Goal: Use online tool/utility: Utilize a website feature to perform a specific function

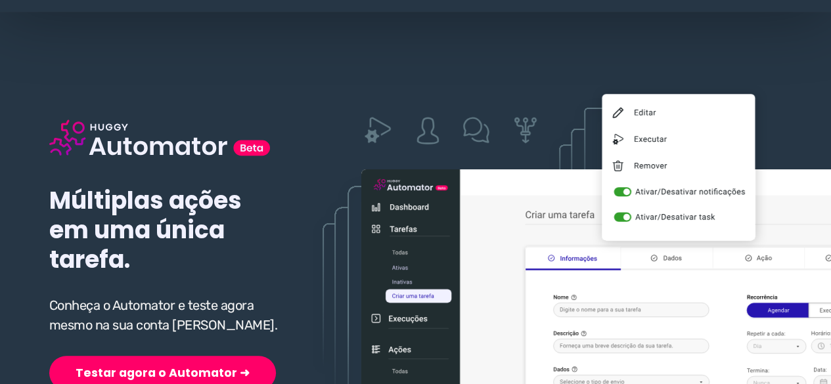
scroll to position [66, 0]
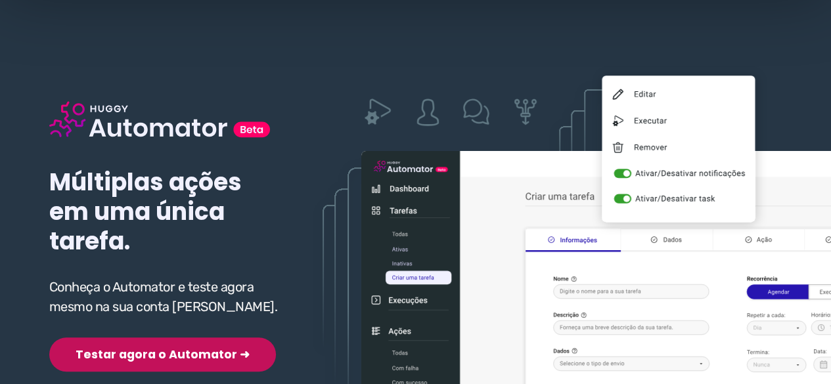
click at [130, 338] on button "Testar agora o Automator ➜" at bounding box center [162, 355] width 227 height 34
click at [141, 353] on button "Testar agora o Automator ➜" at bounding box center [162, 355] width 227 height 34
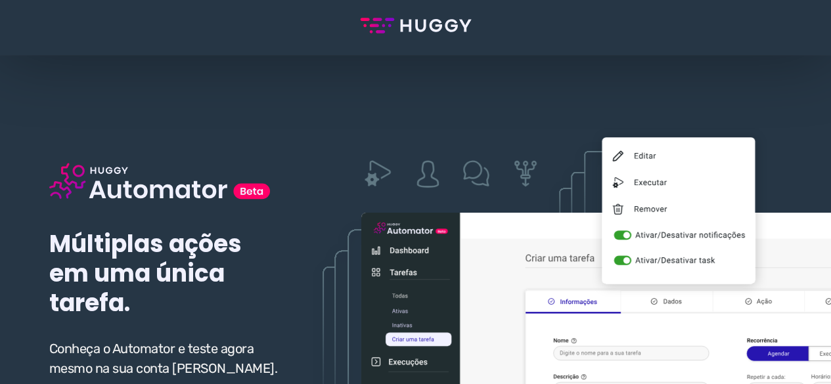
scroll to position [197, 0]
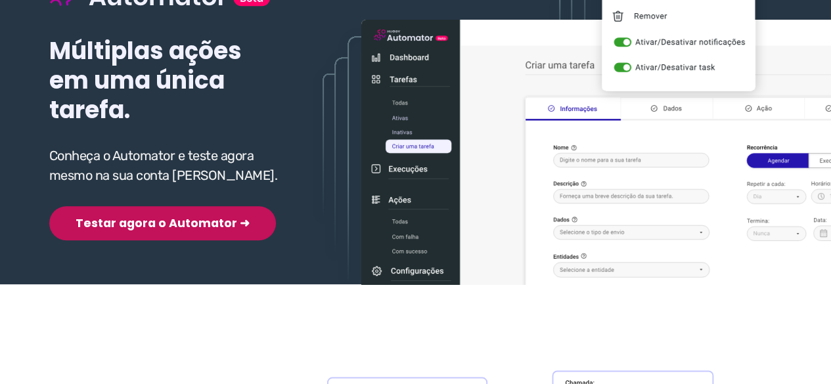
click at [133, 221] on button "Testar agora o Automator ➜" at bounding box center [162, 223] width 227 height 34
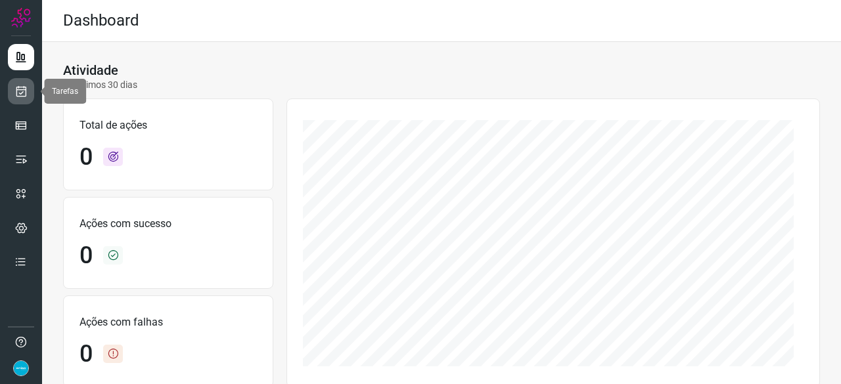
click at [17, 93] on icon at bounding box center [21, 91] width 14 height 13
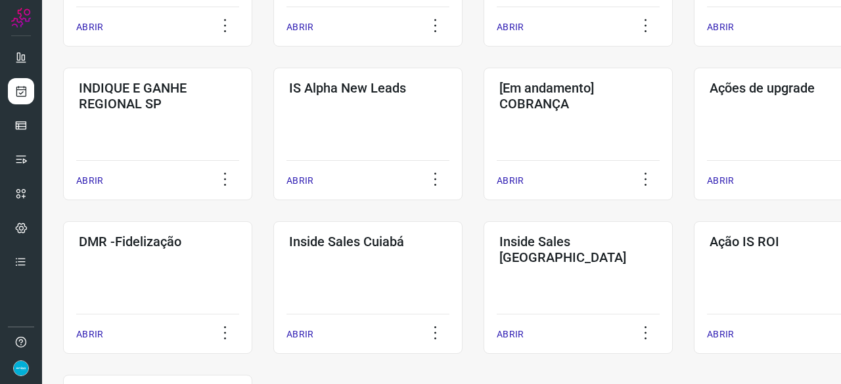
scroll to position [591, 0]
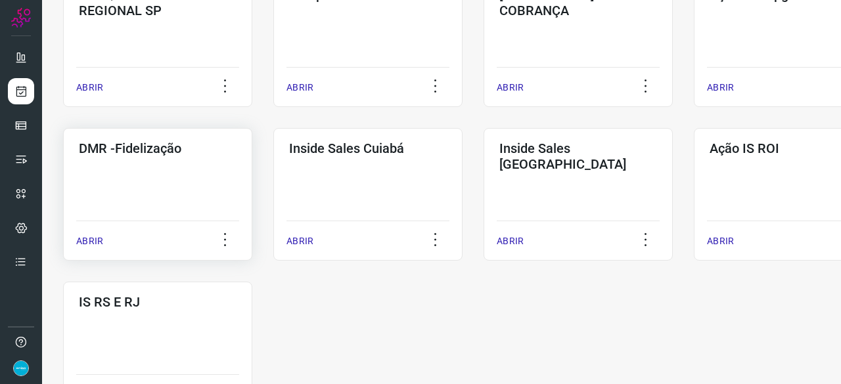
click at [87, 238] on p "ABRIR" at bounding box center [89, 241] width 27 height 14
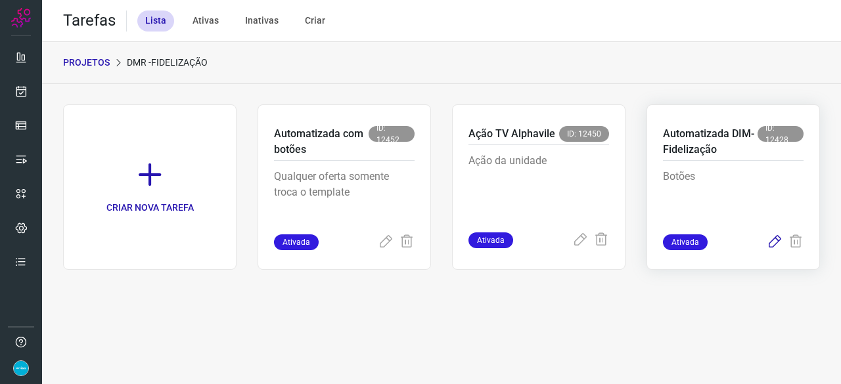
click at [774, 242] on icon at bounding box center [775, 242] width 16 height 16
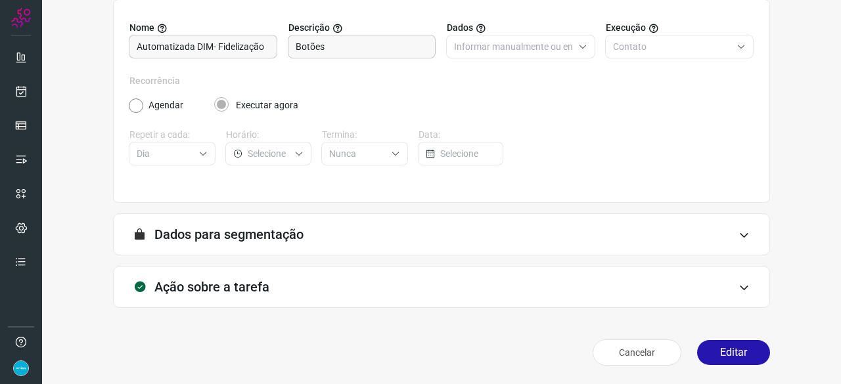
scroll to position [128, 0]
click at [730, 353] on button "Editar" at bounding box center [733, 353] width 73 height 25
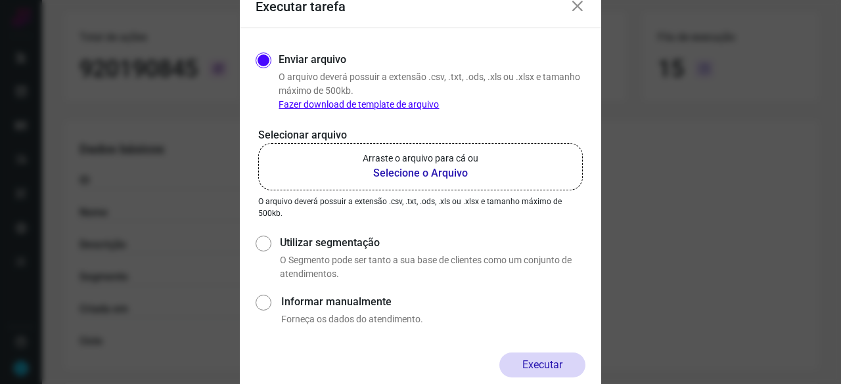
click at [408, 171] on b "Selecione o Arquivo" at bounding box center [421, 174] width 116 height 16
click at [0, 0] on input "Arraste o arquivo para cá ou Selecione o Arquivo" at bounding box center [0, 0] width 0 height 0
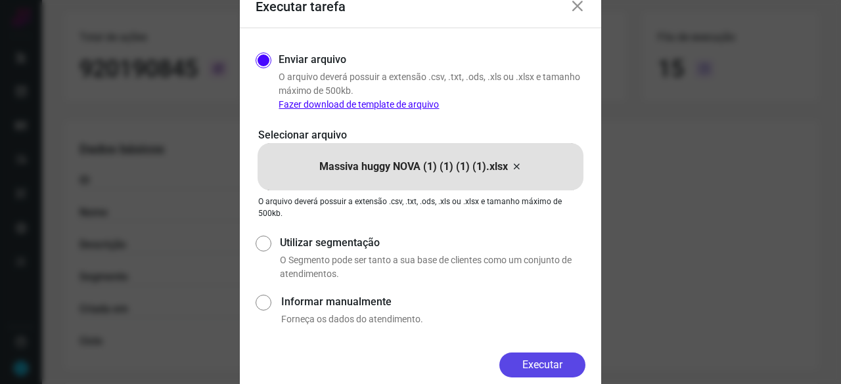
click at [532, 368] on button "Executar" at bounding box center [542, 365] width 86 height 25
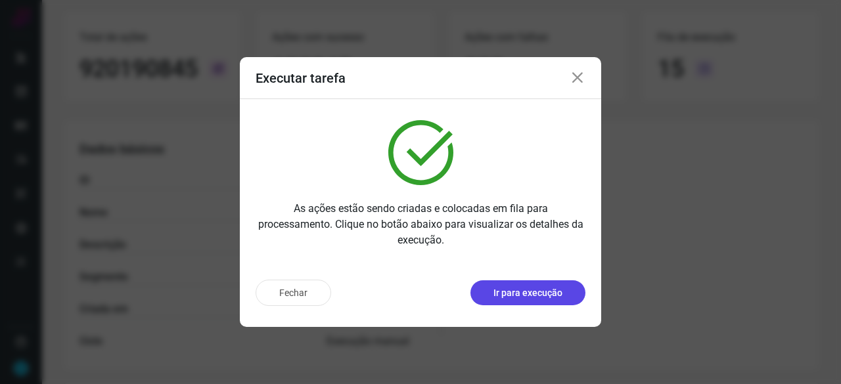
click at [518, 295] on p "Ir para execução" at bounding box center [527, 293] width 69 height 14
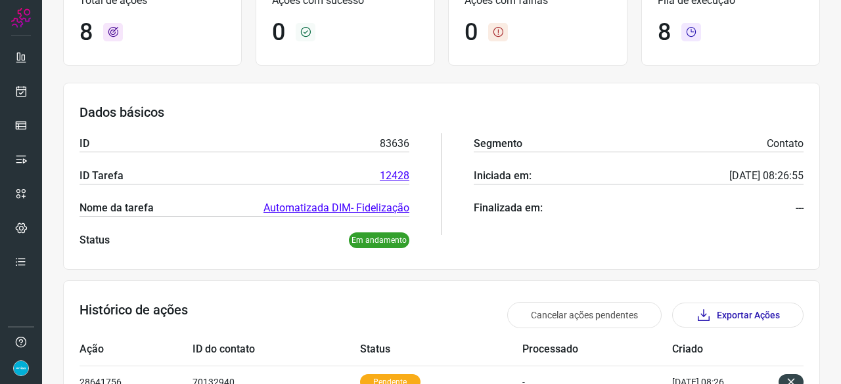
scroll to position [86, 0]
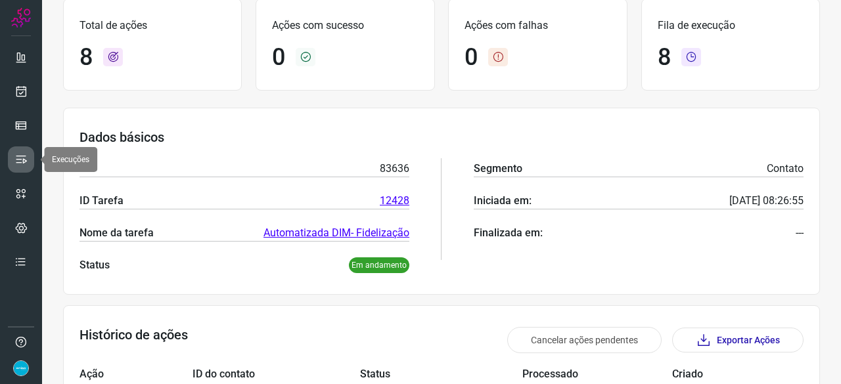
click at [25, 160] on icon at bounding box center [20, 159] width 13 height 13
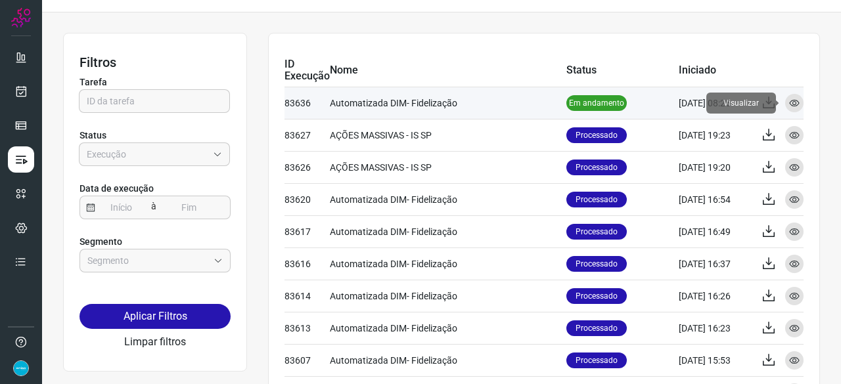
click at [789, 100] on icon at bounding box center [794, 103] width 11 height 11
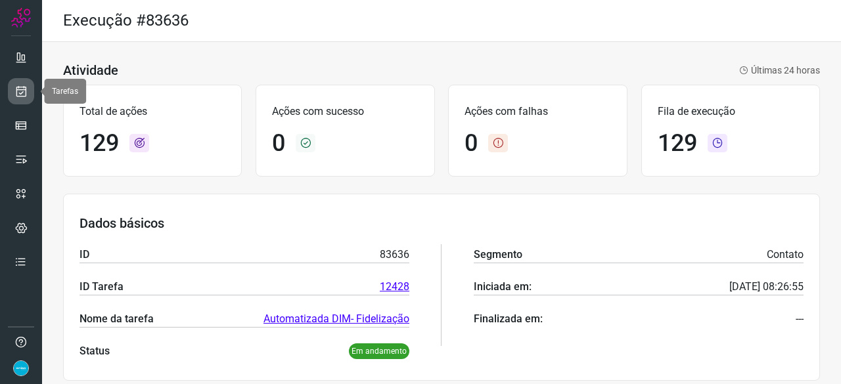
click at [20, 94] on icon at bounding box center [21, 91] width 14 height 13
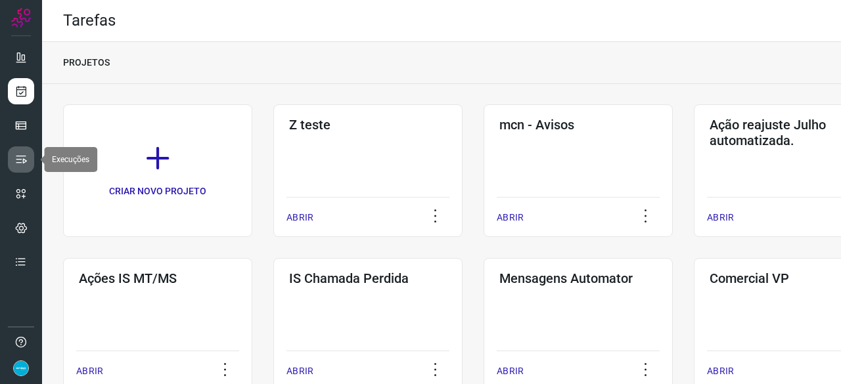
click at [25, 160] on icon at bounding box center [20, 159] width 13 height 13
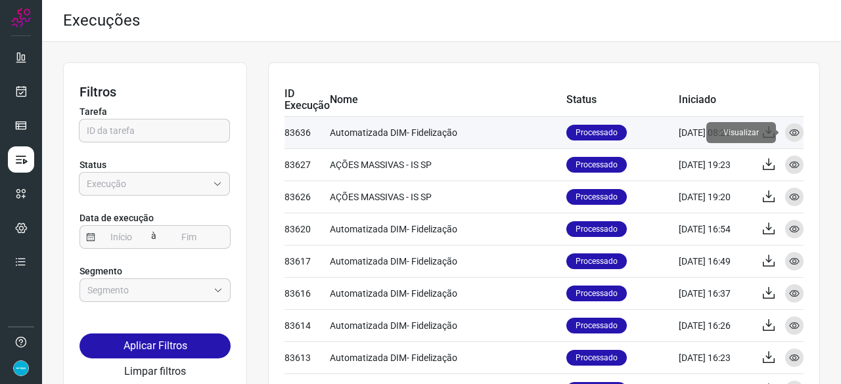
click at [790, 131] on div "Visualizar" at bounding box center [794, 132] width 18 height 18
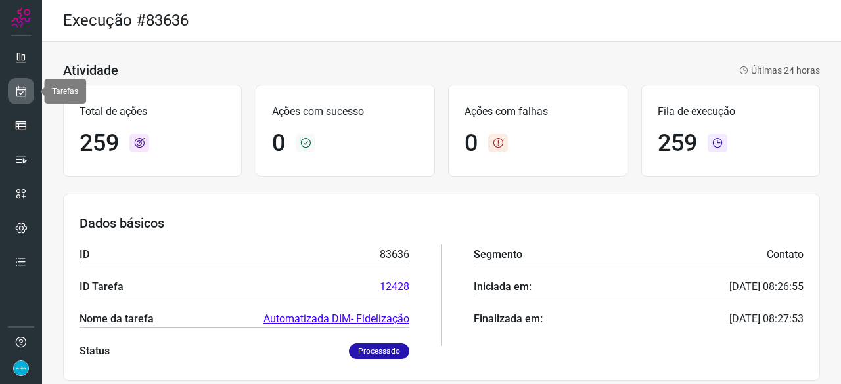
click at [16, 86] on icon at bounding box center [21, 91] width 14 height 13
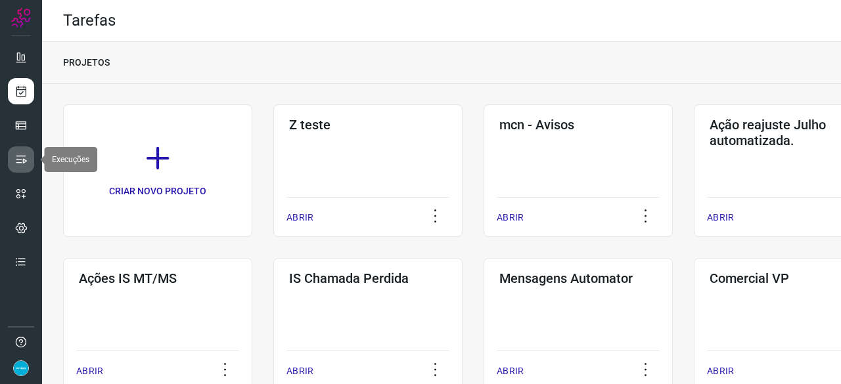
click at [24, 164] on icon at bounding box center [20, 159] width 13 height 13
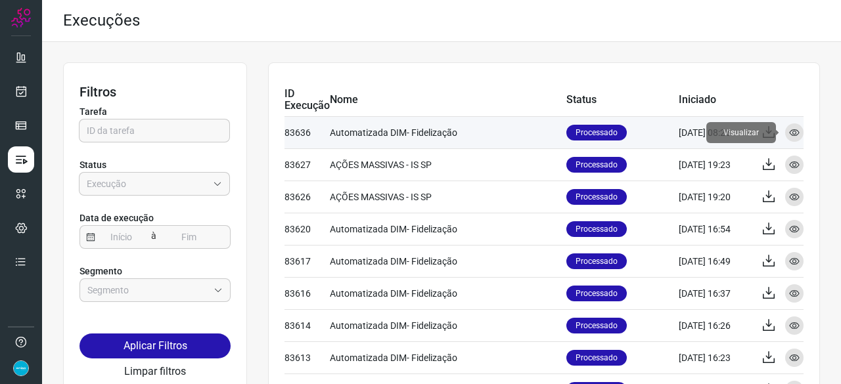
click at [789, 129] on icon at bounding box center [794, 132] width 11 height 11
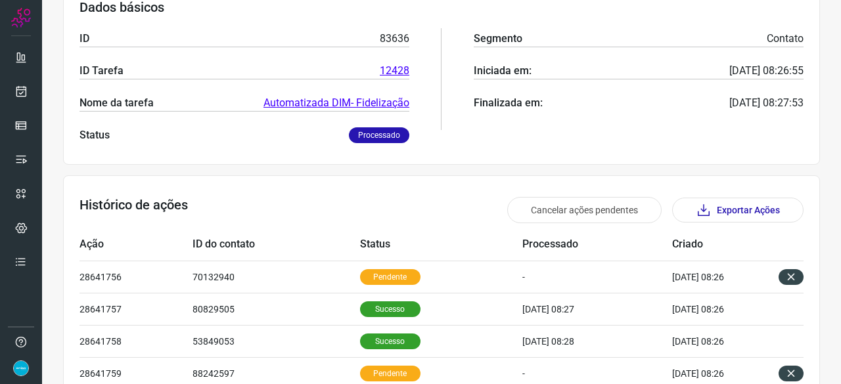
scroll to position [85, 0]
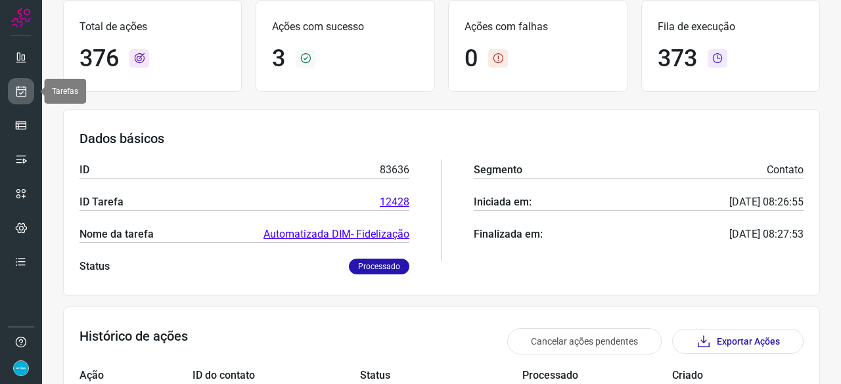
click at [23, 91] on icon at bounding box center [21, 91] width 14 height 13
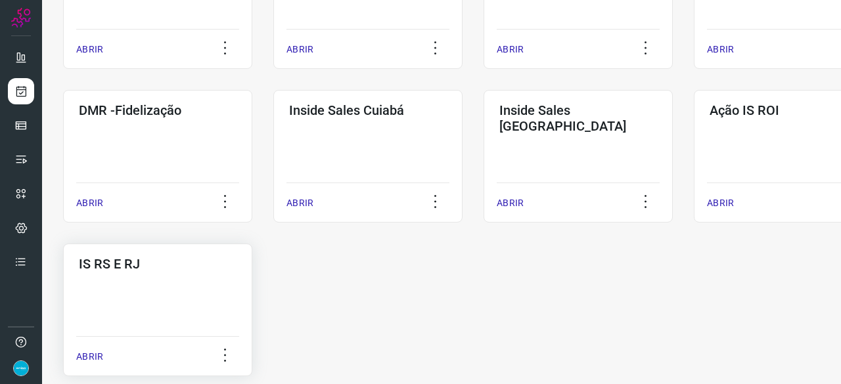
scroll to position [631, 0]
click at [87, 199] on p "ABRIR" at bounding box center [89, 202] width 27 height 14
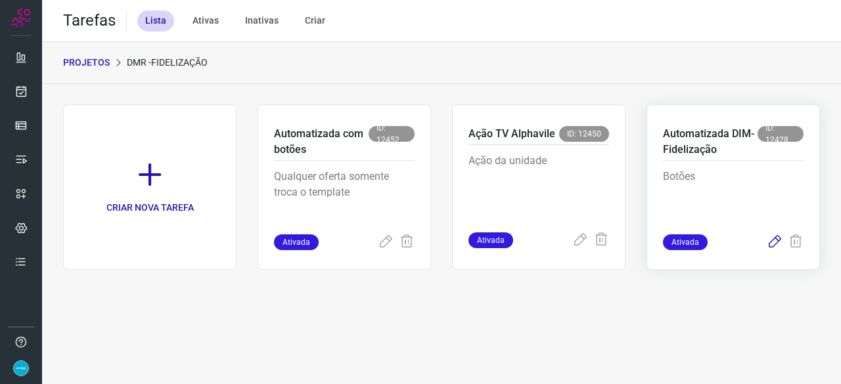
click at [772, 242] on icon at bounding box center [775, 242] width 16 height 16
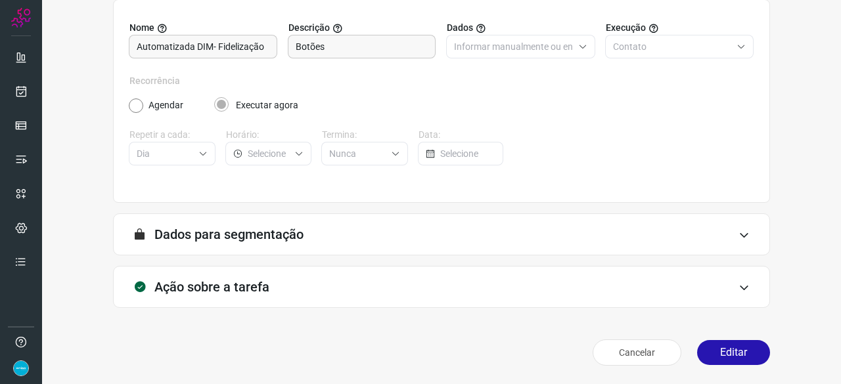
scroll to position [128, 0]
click at [734, 355] on button "Editar" at bounding box center [733, 353] width 73 height 25
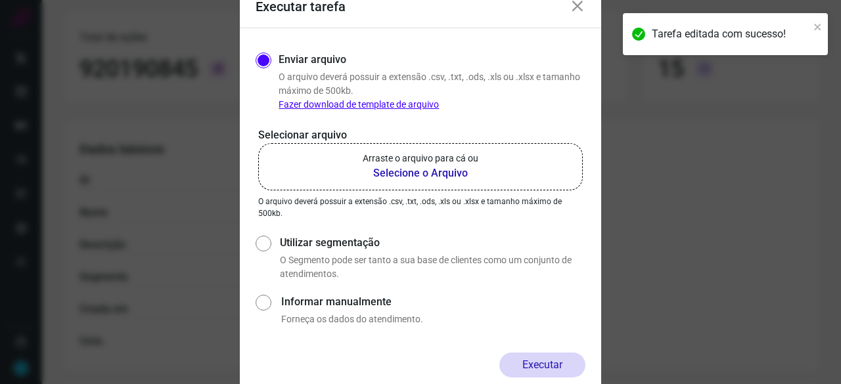
click at [420, 170] on b "Selecione o Arquivo" at bounding box center [421, 174] width 116 height 16
click at [0, 0] on input "Arraste o arquivo para cá ou Selecione o Arquivo" at bounding box center [0, 0] width 0 height 0
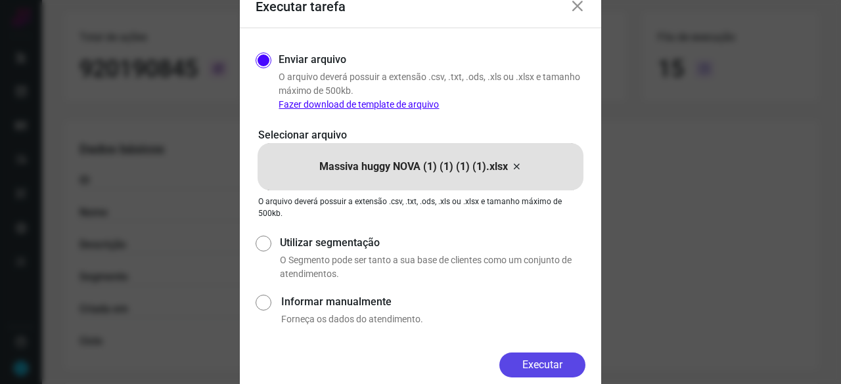
click at [525, 363] on button "Executar" at bounding box center [542, 365] width 86 height 25
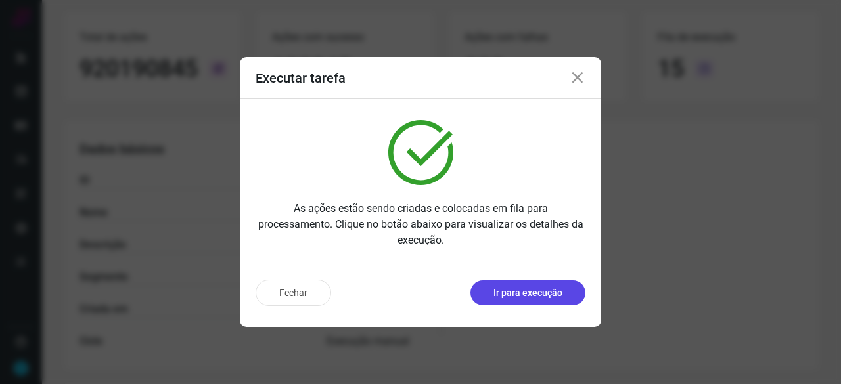
click at [528, 299] on p "Ir para execução" at bounding box center [527, 293] width 69 height 14
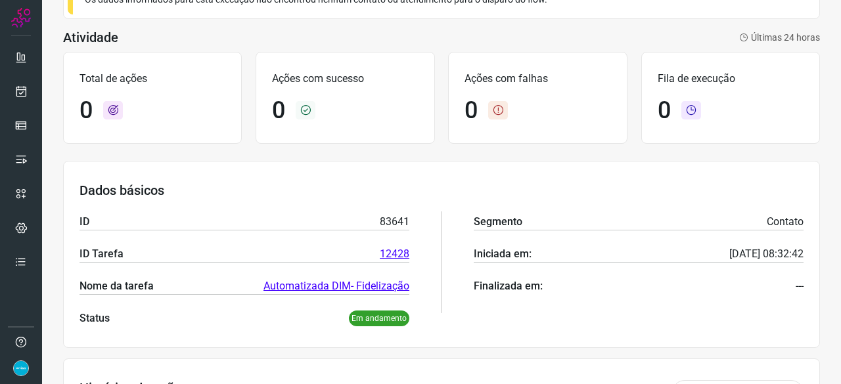
scroll to position [62, 0]
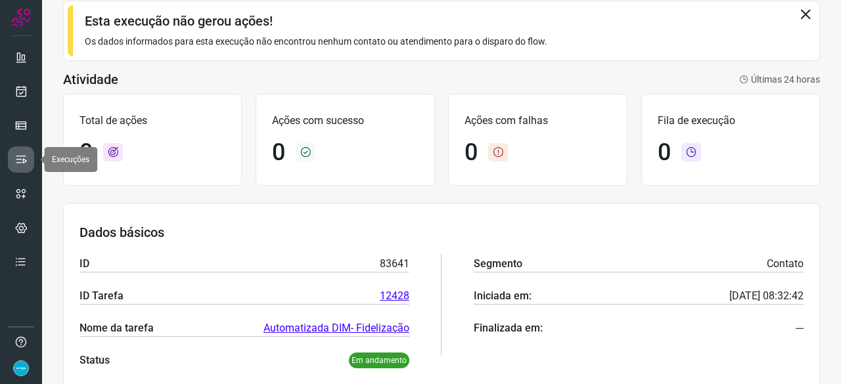
click at [28, 152] on link at bounding box center [21, 159] width 26 height 26
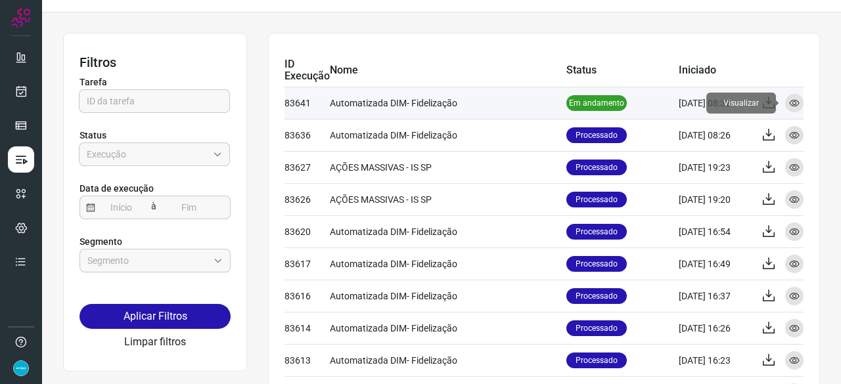
click at [790, 100] on div "Visualizar" at bounding box center [794, 103] width 18 height 18
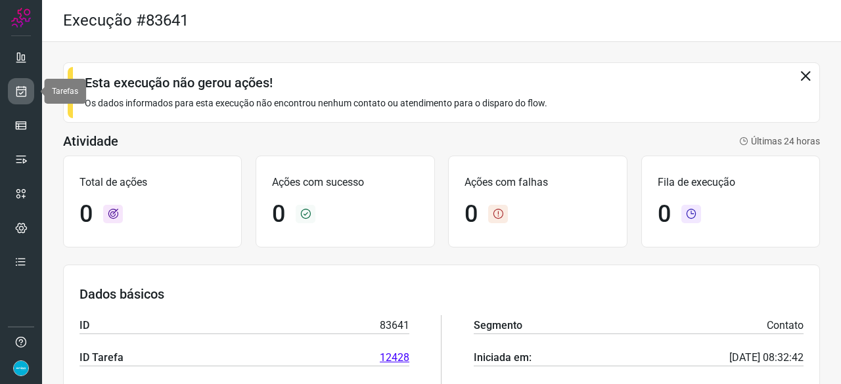
click at [18, 91] on icon at bounding box center [21, 91] width 14 height 13
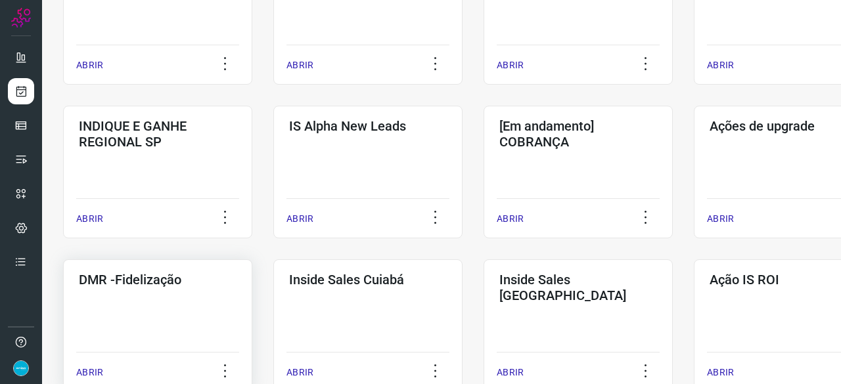
scroll to position [525, 0]
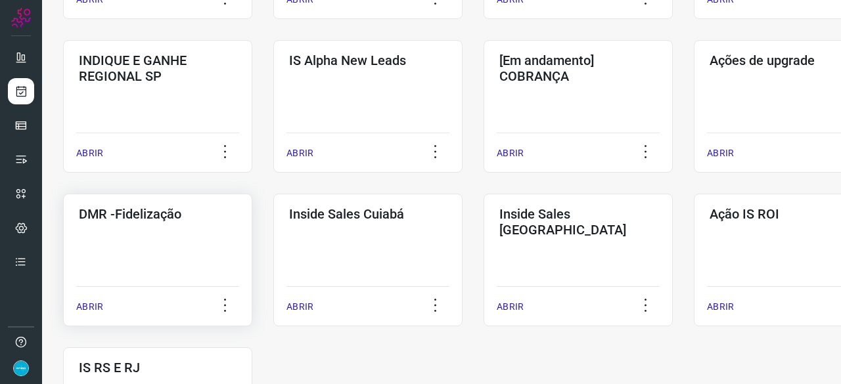
click at [81, 306] on p "ABRIR" at bounding box center [89, 307] width 27 height 14
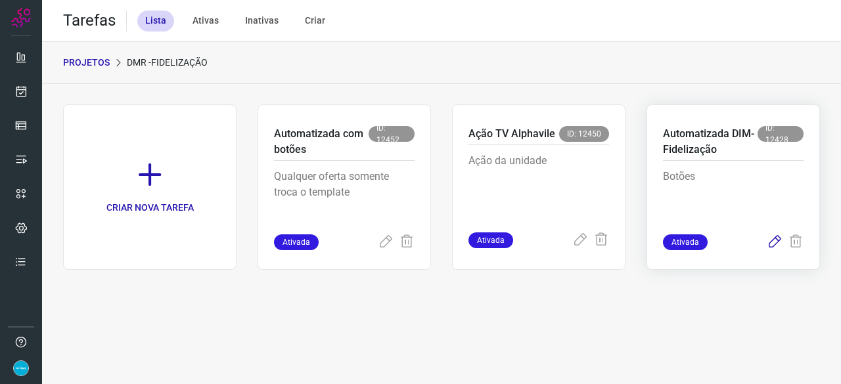
click at [775, 241] on icon at bounding box center [775, 242] width 16 height 16
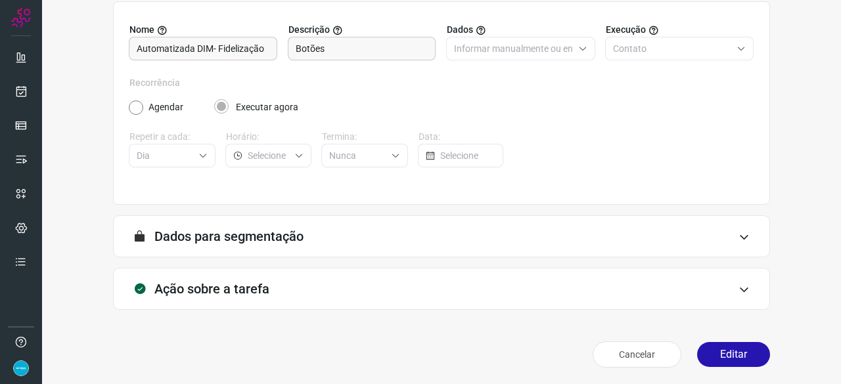
scroll to position [128, 0]
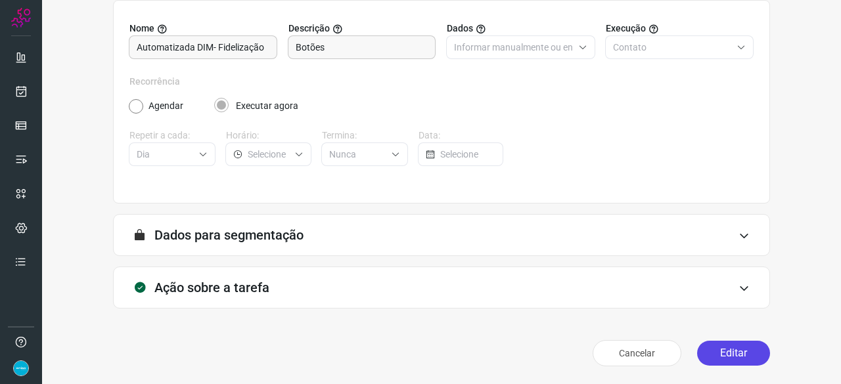
click at [722, 353] on button "Editar" at bounding box center [733, 353] width 73 height 25
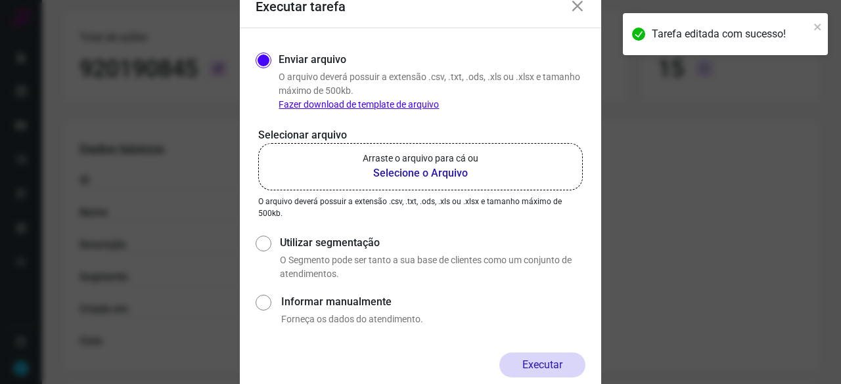
click at [388, 173] on b "Selecione o Arquivo" at bounding box center [421, 174] width 116 height 16
click at [0, 0] on input "Arraste o arquivo para cá ou Selecione o Arquivo" at bounding box center [0, 0] width 0 height 0
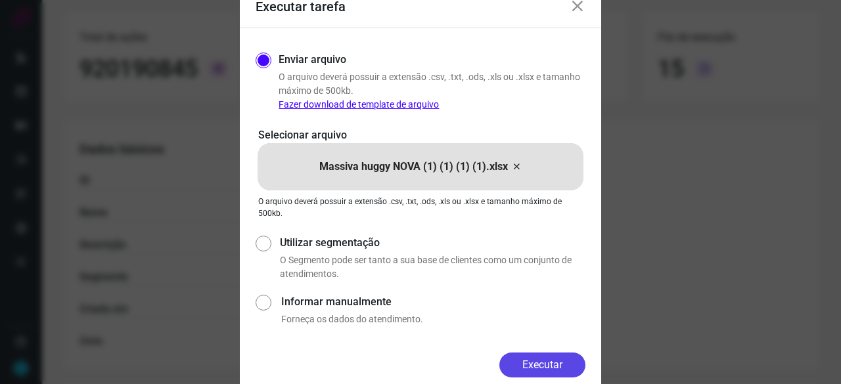
click at [547, 363] on button "Executar" at bounding box center [542, 365] width 86 height 25
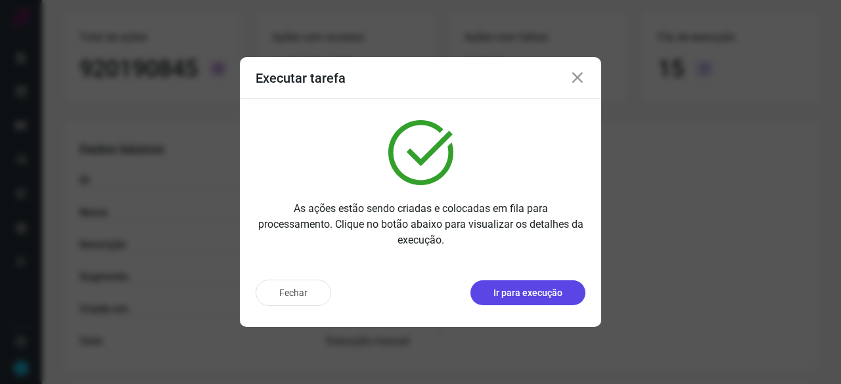
click at [514, 295] on p "Ir para execução" at bounding box center [527, 293] width 69 height 14
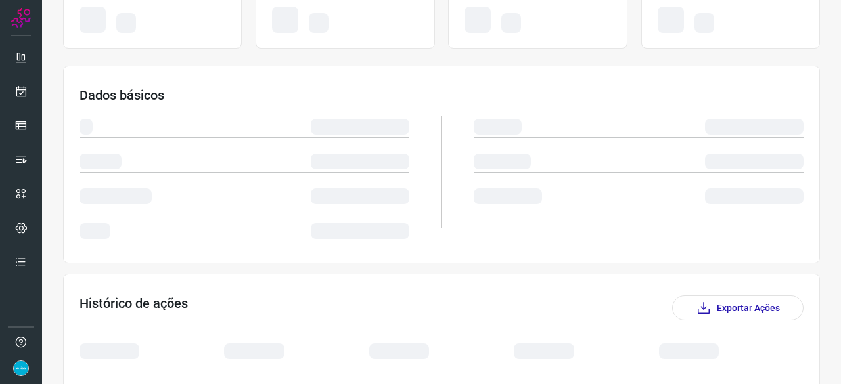
scroll to position [199, 0]
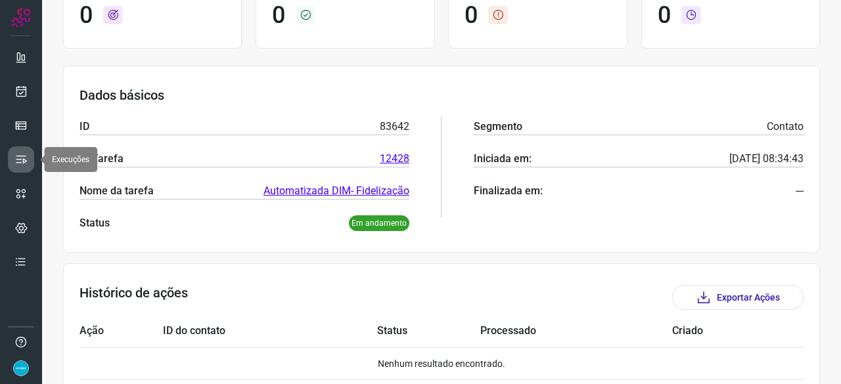
click at [12, 160] on link at bounding box center [21, 159] width 26 height 26
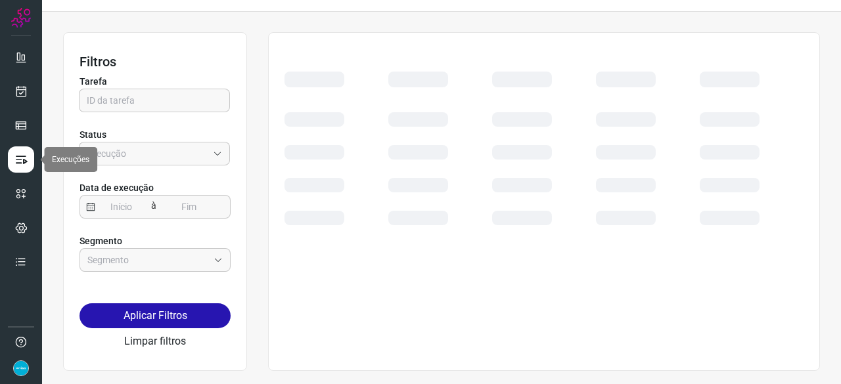
scroll to position [30, 0]
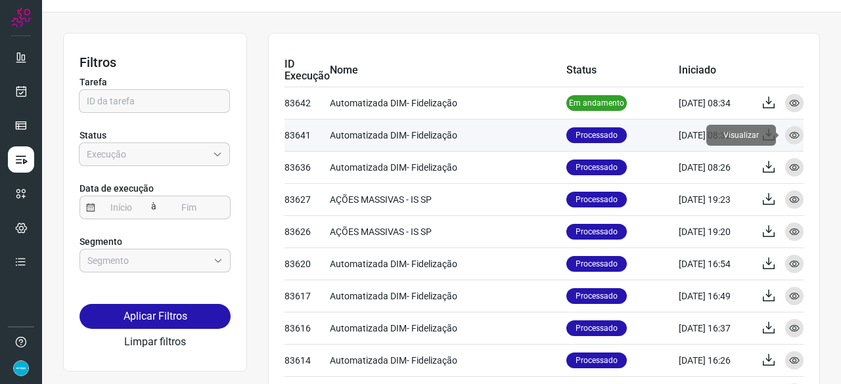
click at [789, 133] on icon at bounding box center [794, 135] width 11 height 11
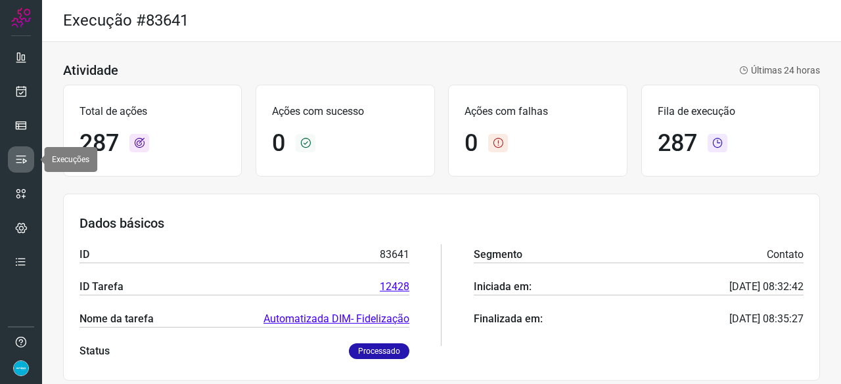
click at [30, 157] on link at bounding box center [21, 159] width 26 height 26
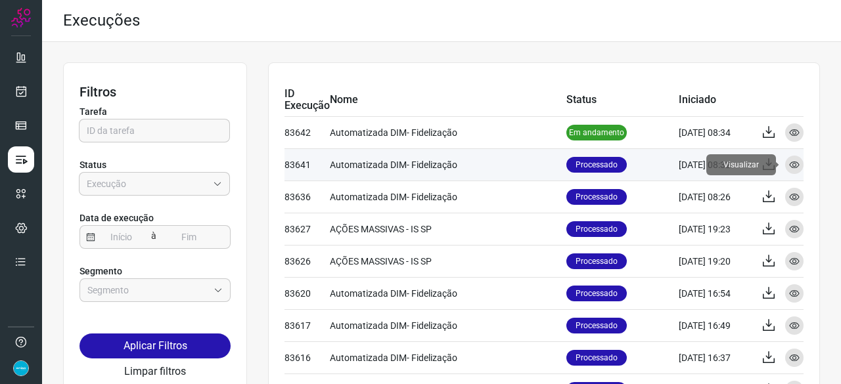
click at [789, 164] on icon at bounding box center [794, 165] width 11 height 11
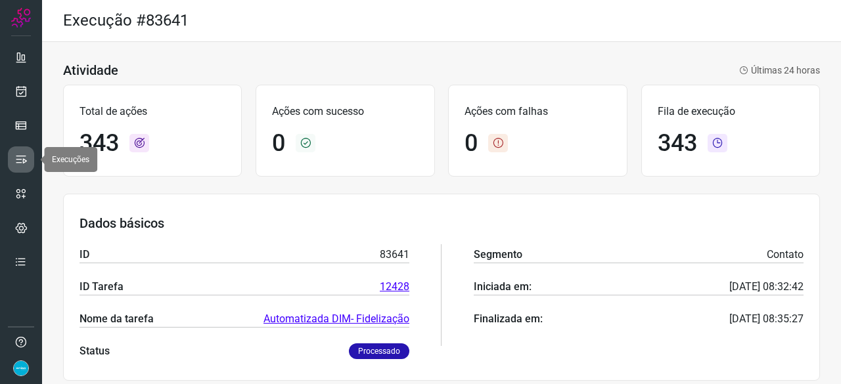
click at [24, 156] on icon at bounding box center [20, 159] width 13 height 13
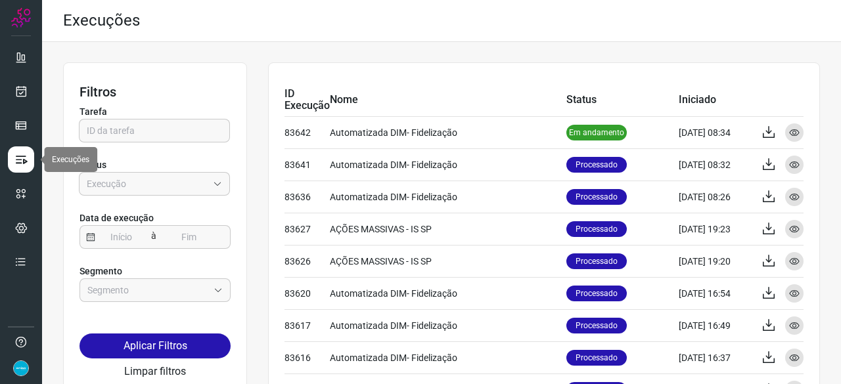
click at [19, 157] on icon at bounding box center [20, 159] width 13 height 13
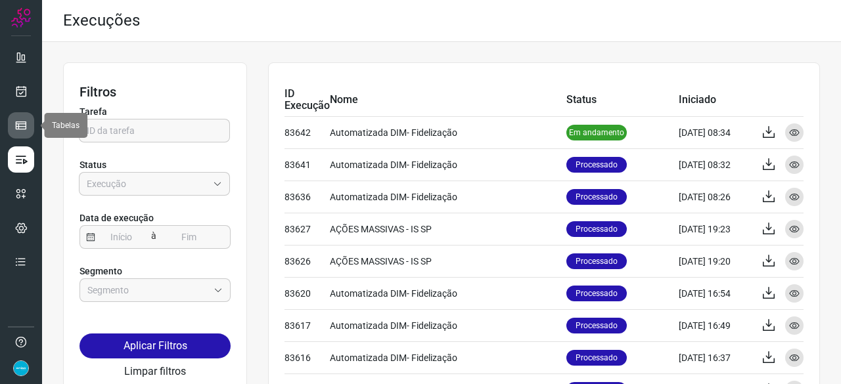
click at [17, 131] on icon at bounding box center [20, 125] width 13 height 13
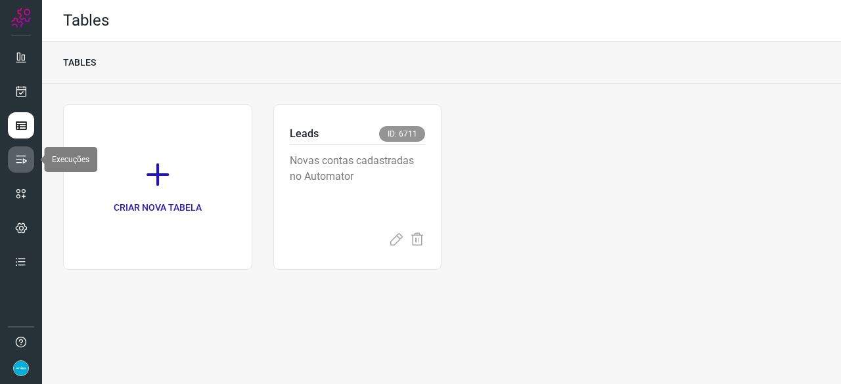
click at [19, 163] on icon at bounding box center [20, 159] width 13 height 13
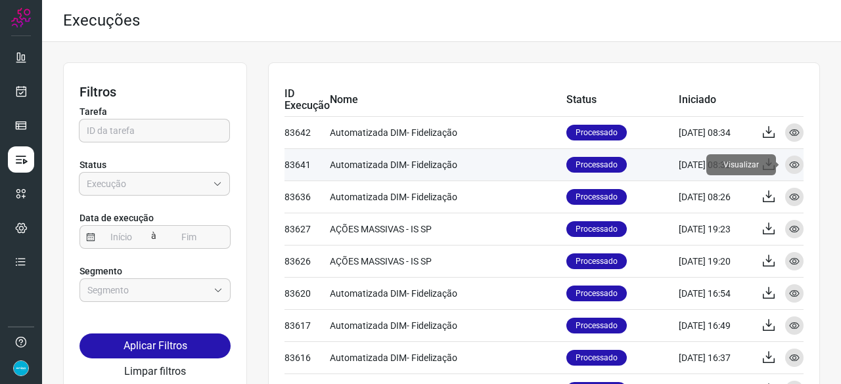
click at [789, 164] on icon at bounding box center [794, 165] width 11 height 11
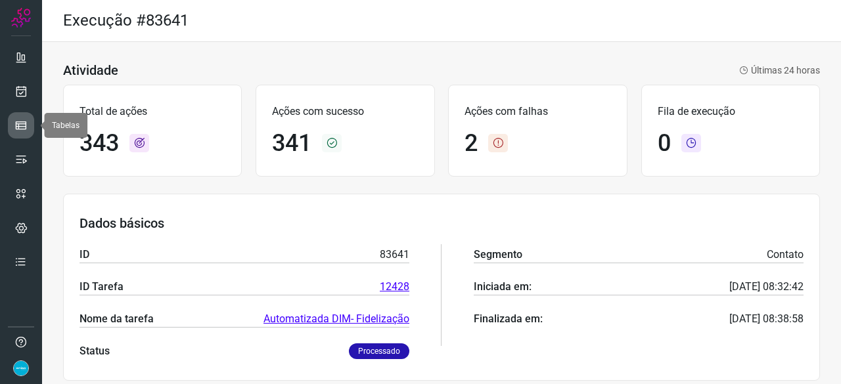
click at [16, 125] on icon at bounding box center [20, 125] width 13 height 13
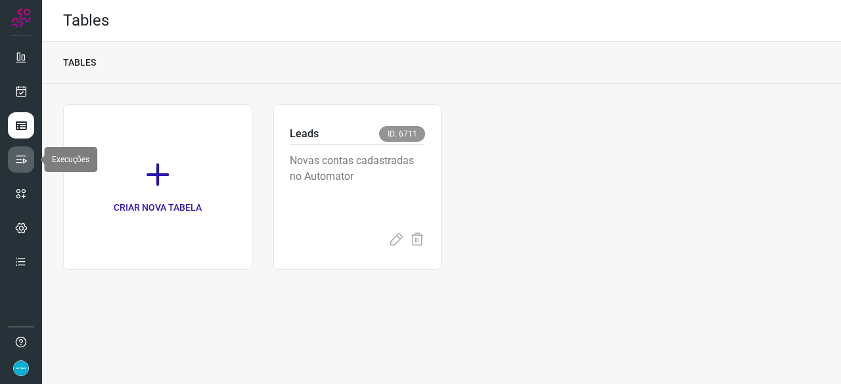
click at [15, 163] on icon at bounding box center [20, 159] width 13 height 13
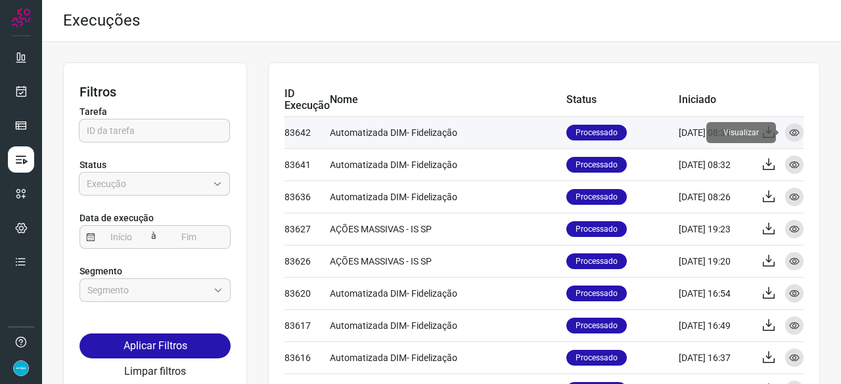
click at [789, 130] on icon at bounding box center [794, 132] width 11 height 11
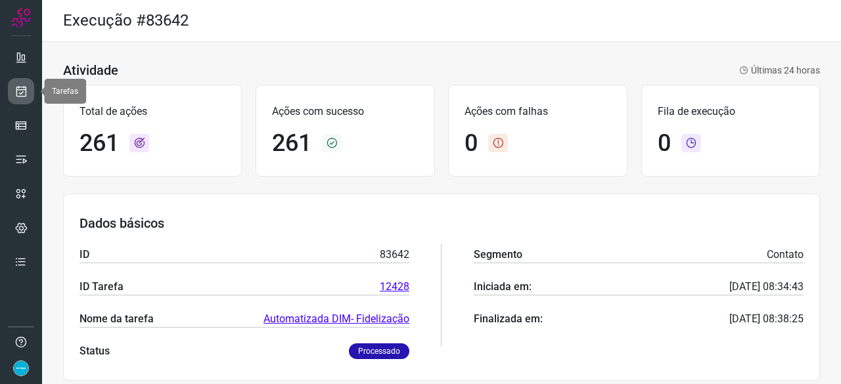
click at [18, 90] on icon at bounding box center [21, 91] width 14 height 13
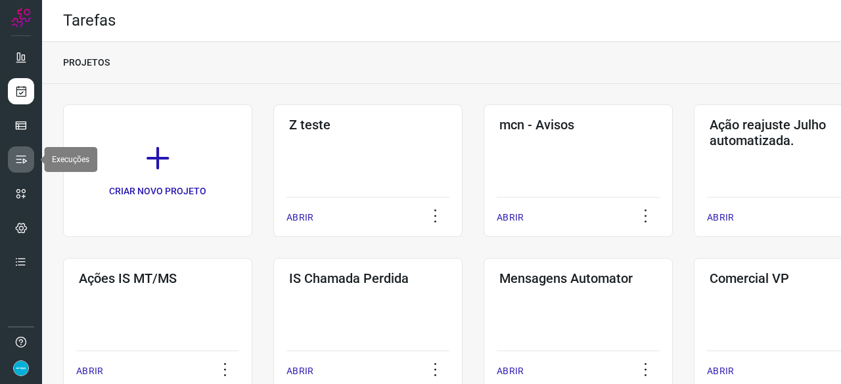
click at [20, 162] on icon at bounding box center [20, 159] width 13 height 13
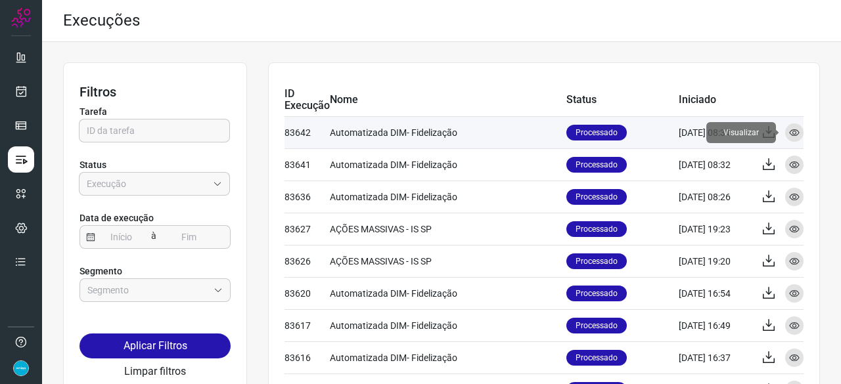
click at [789, 131] on icon at bounding box center [794, 132] width 11 height 11
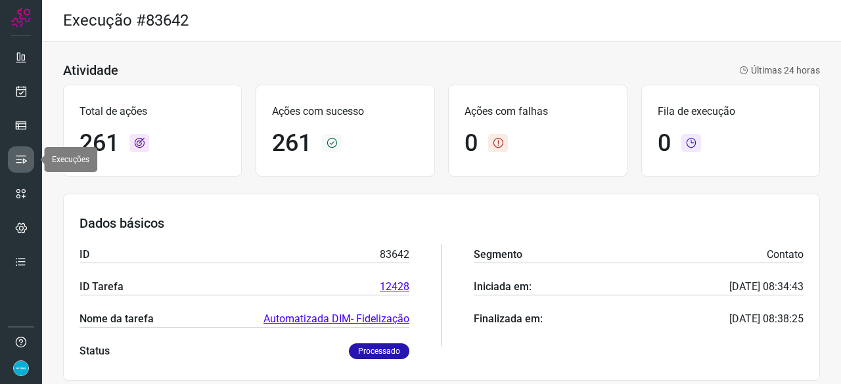
click at [28, 167] on link at bounding box center [21, 159] width 26 height 26
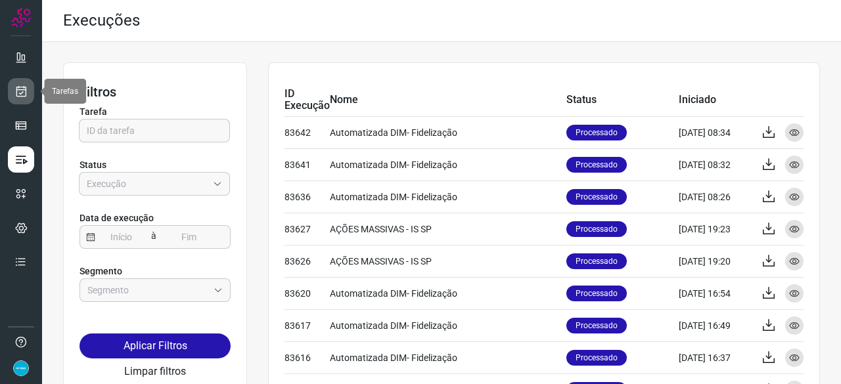
click at [17, 97] on icon at bounding box center [21, 91] width 14 height 13
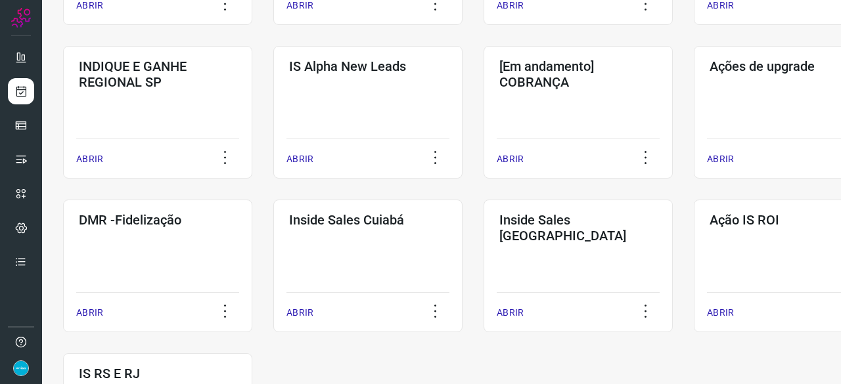
scroll to position [591, 0]
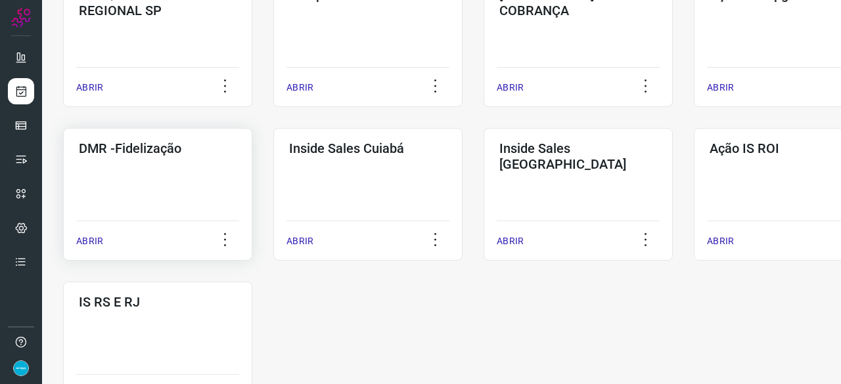
click at [85, 244] on p "ABRIR" at bounding box center [89, 241] width 27 height 14
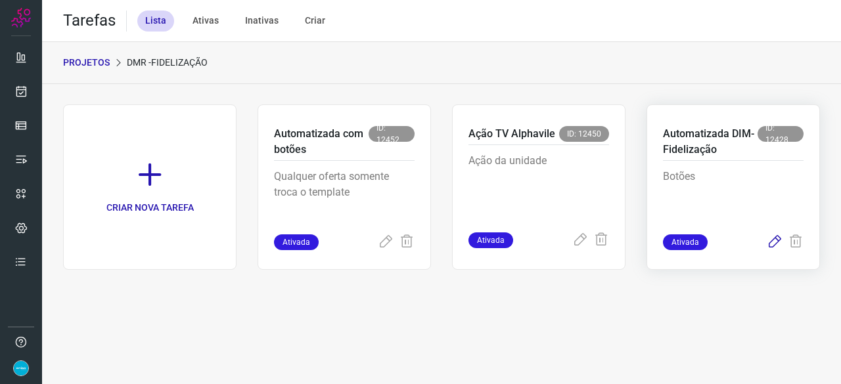
click at [772, 238] on icon at bounding box center [775, 242] width 16 height 16
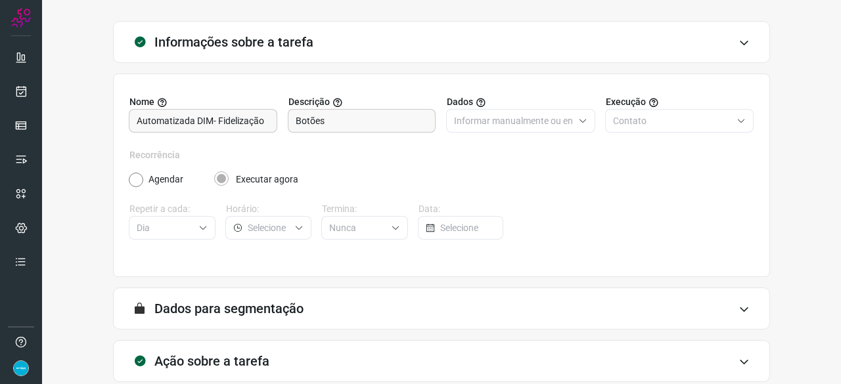
scroll to position [128, 0]
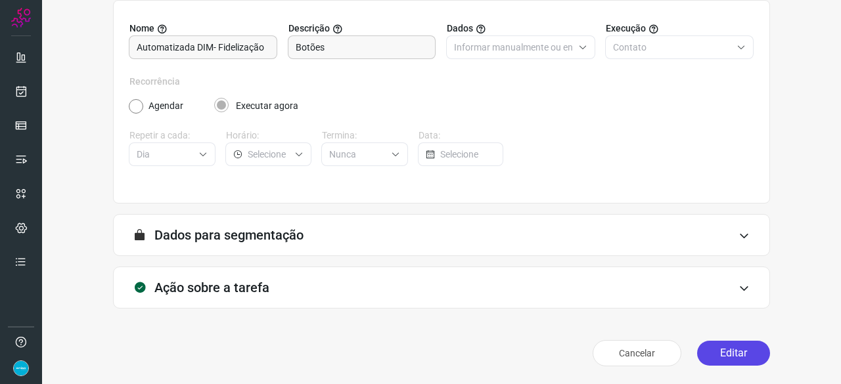
click at [719, 351] on button "Editar" at bounding box center [733, 353] width 73 height 25
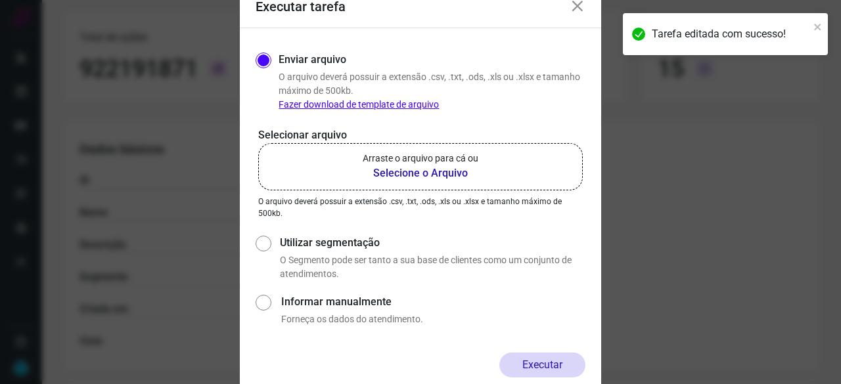
click at [406, 173] on b "Selecione o Arquivo" at bounding box center [421, 174] width 116 height 16
click at [0, 0] on input "Arraste o arquivo para cá ou Selecione o Arquivo" at bounding box center [0, 0] width 0 height 0
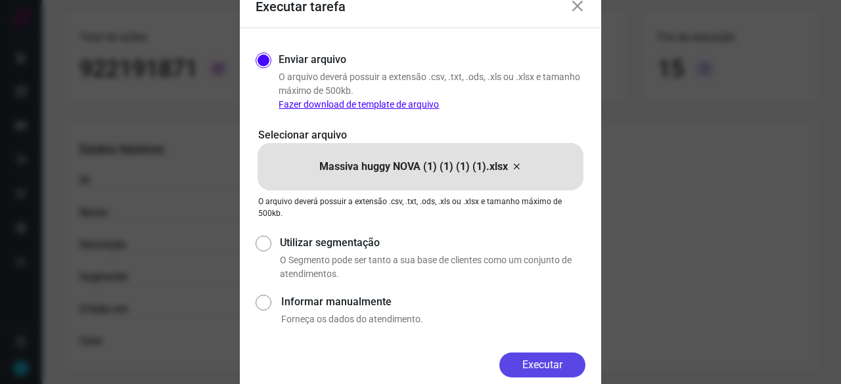
click at [527, 355] on button "Executar" at bounding box center [542, 365] width 86 height 25
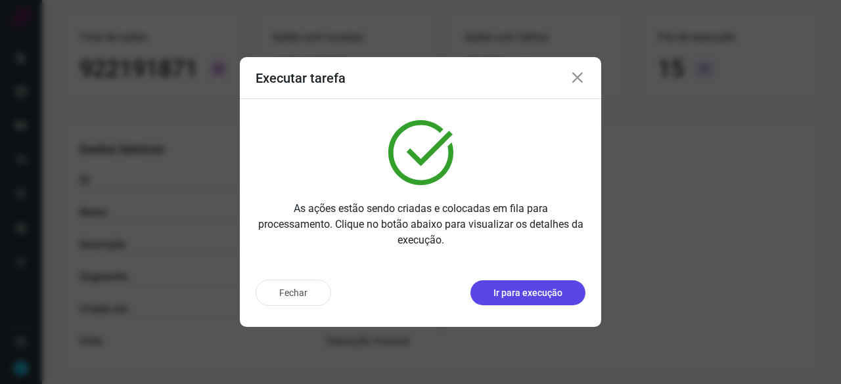
click at [524, 294] on p "Ir para execução" at bounding box center [527, 293] width 69 height 14
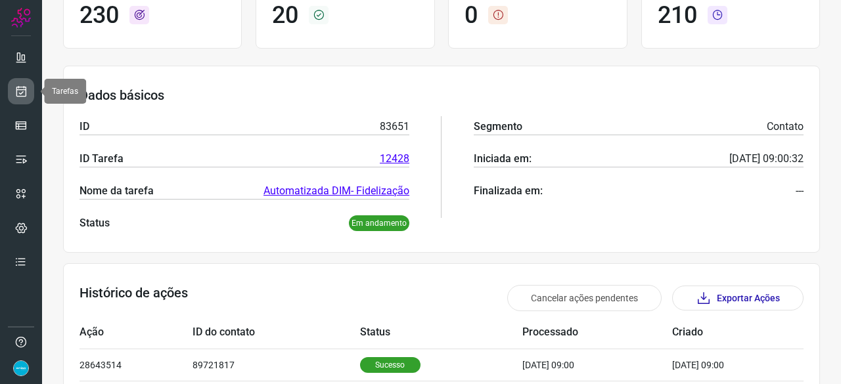
click at [21, 94] on icon at bounding box center [21, 91] width 14 height 13
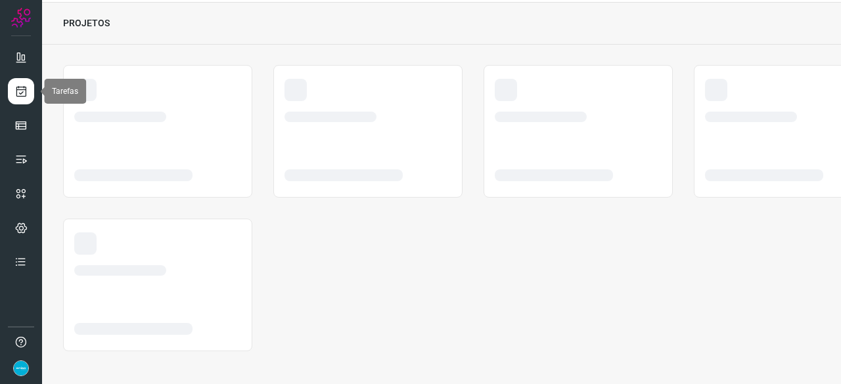
scroll to position [39, 0]
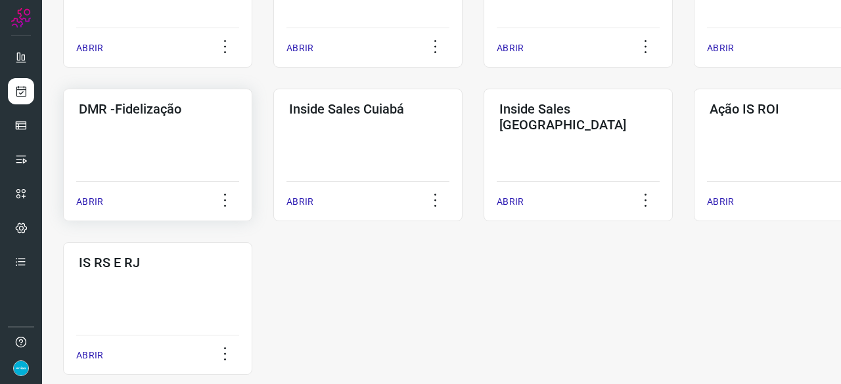
click at [93, 201] on p "ABRIR" at bounding box center [89, 202] width 27 height 14
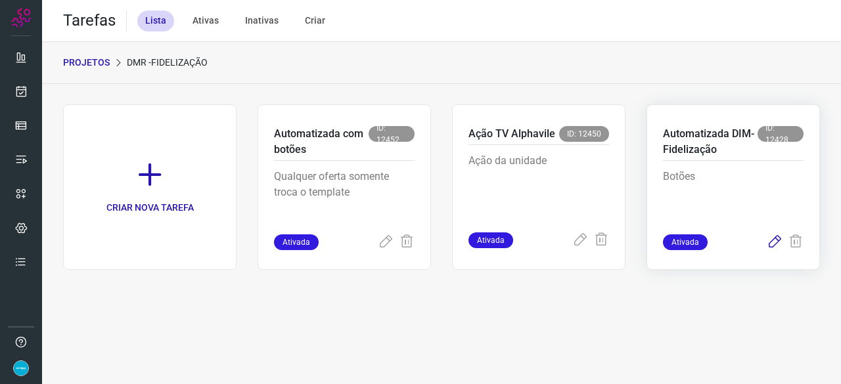
click at [778, 239] on icon at bounding box center [775, 242] width 16 height 16
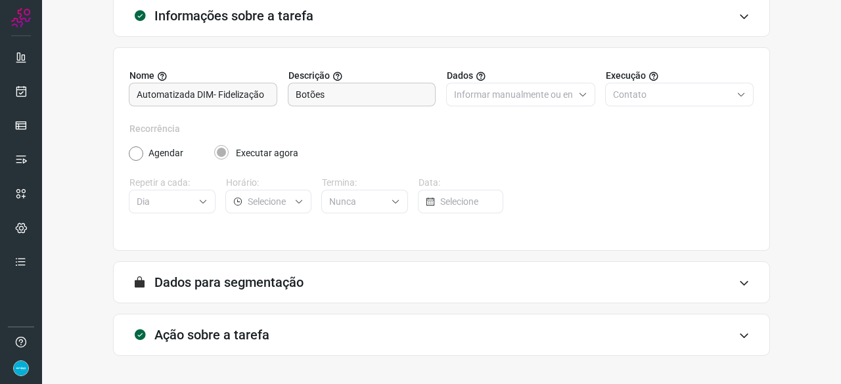
scroll to position [128, 0]
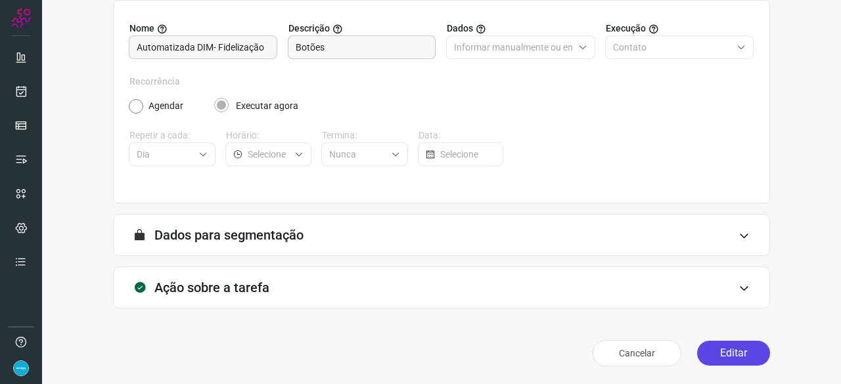
click at [741, 341] on div "Cancelar Editar" at bounding box center [441, 353] width 657 height 37
click at [721, 354] on button "Editar" at bounding box center [733, 353] width 73 height 25
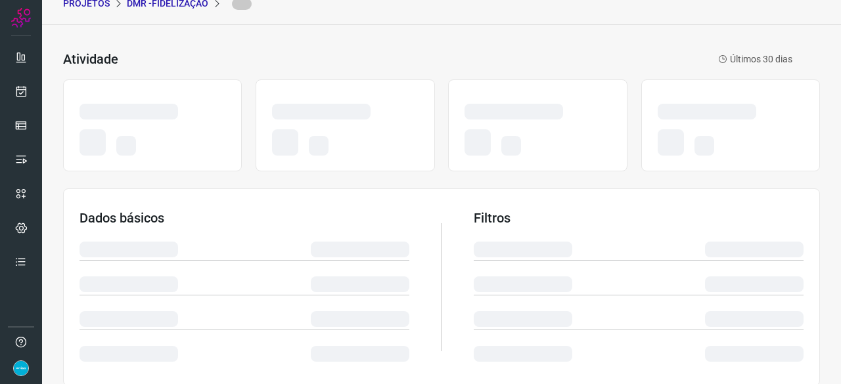
scroll to position [51, 0]
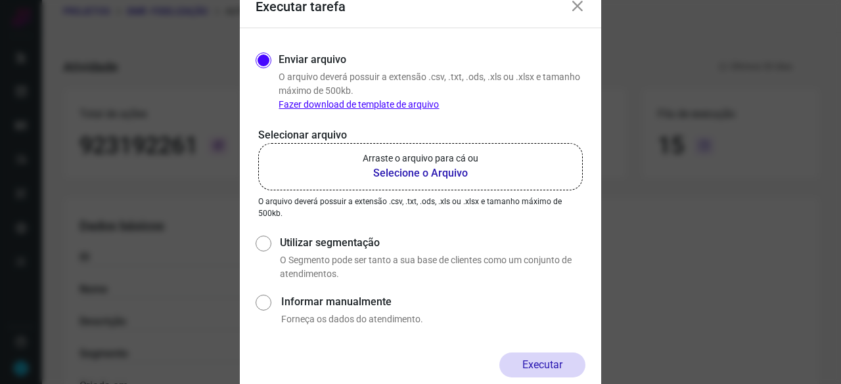
click at [410, 172] on b "Selecione o Arquivo" at bounding box center [421, 174] width 116 height 16
click at [0, 0] on input "Arraste o arquivo para cá ou Selecione o Arquivo" at bounding box center [0, 0] width 0 height 0
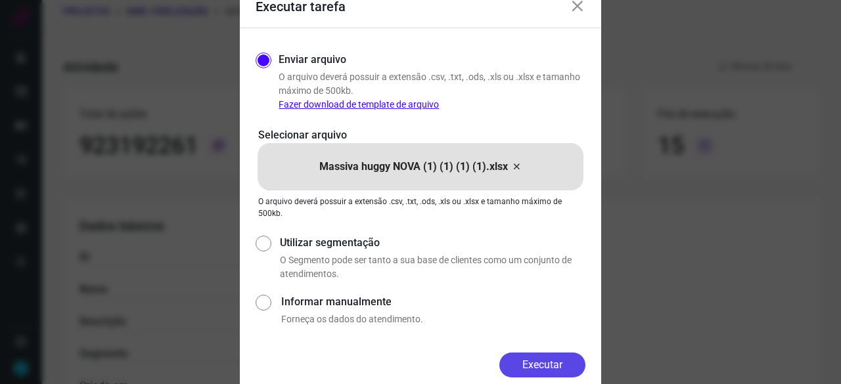
click at [546, 355] on button "Executar" at bounding box center [542, 365] width 86 height 25
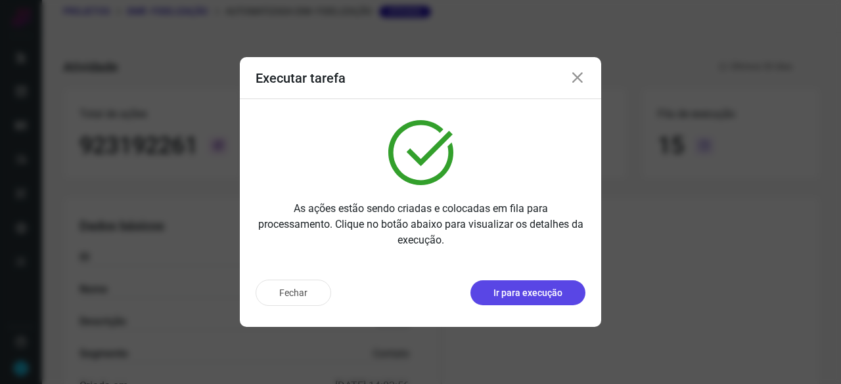
click at [527, 294] on p "Ir para execução" at bounding box center [527, 293] width 69 height 14
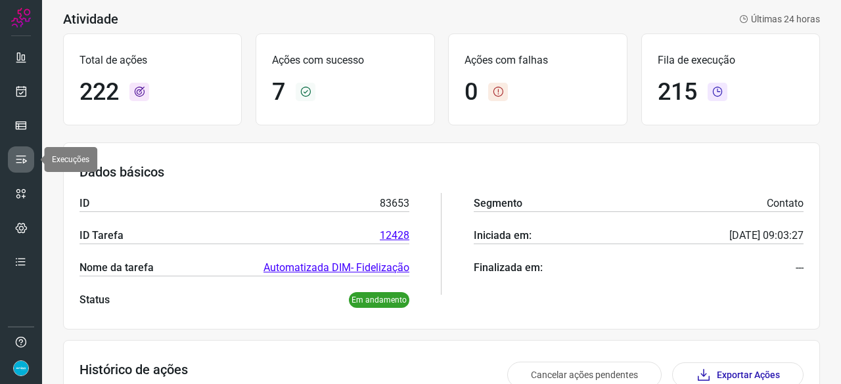
click at [20, 160] on icon at bounding box center [20, 159] width 13 height 13
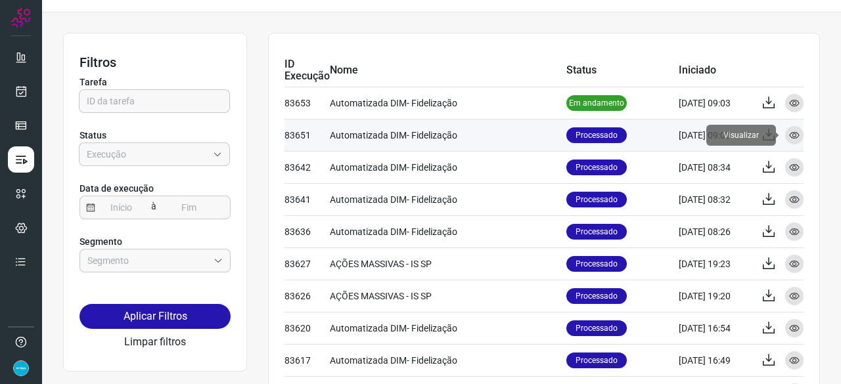
click at [789, 134] on icon at bounding box center [794, 135] width 11 height 11
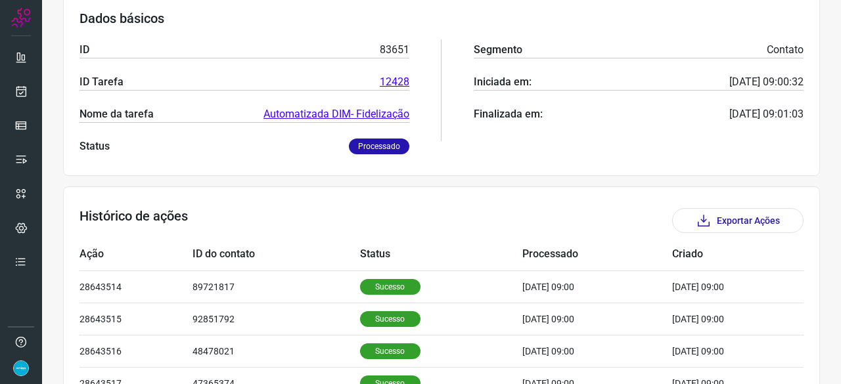
scroll to position [229, 0]
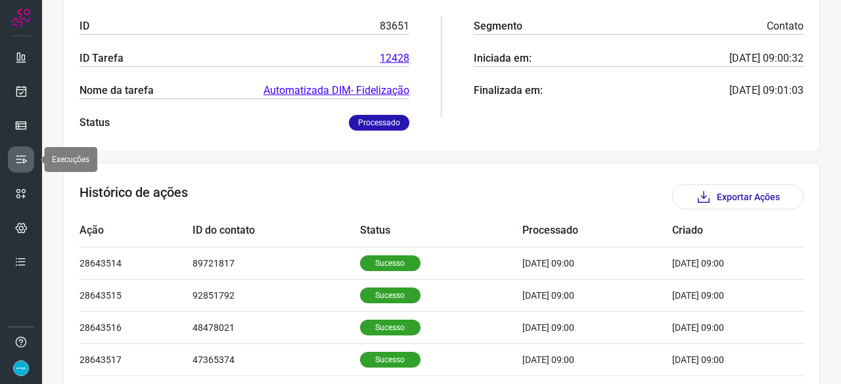
click at [21, 158] on icon at bounding box center [20, 159] width 13 height 13
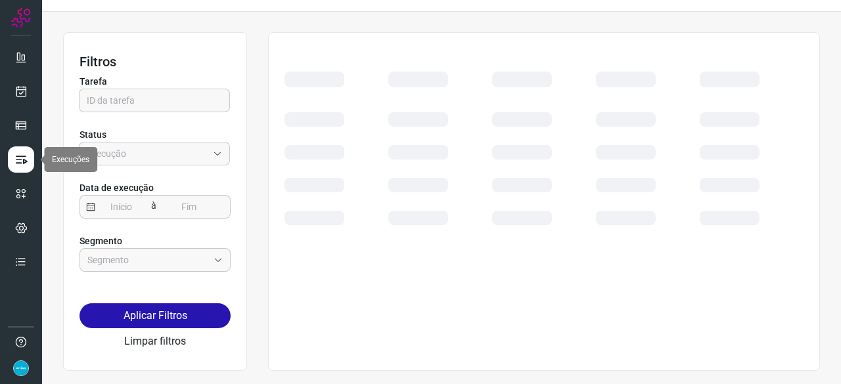
scroll to position [30, 0]
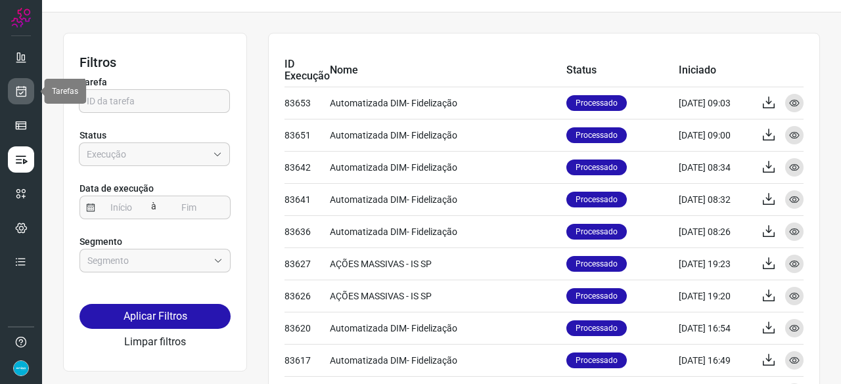
click at [26, 85] on icon at bounding box center [21, 91] width 14 height 13
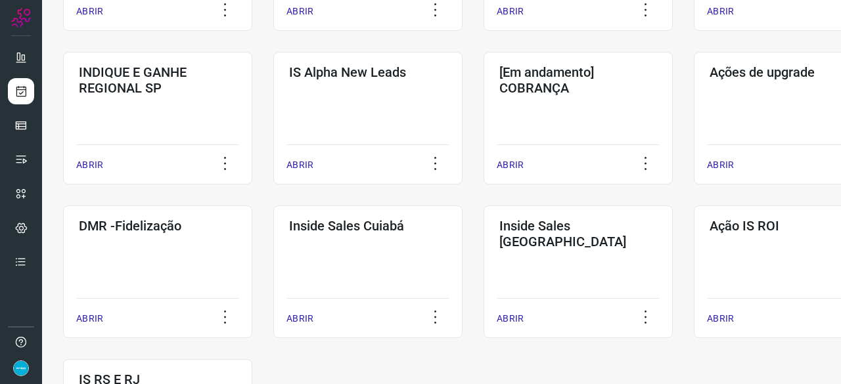
scroll to position [621, 0]
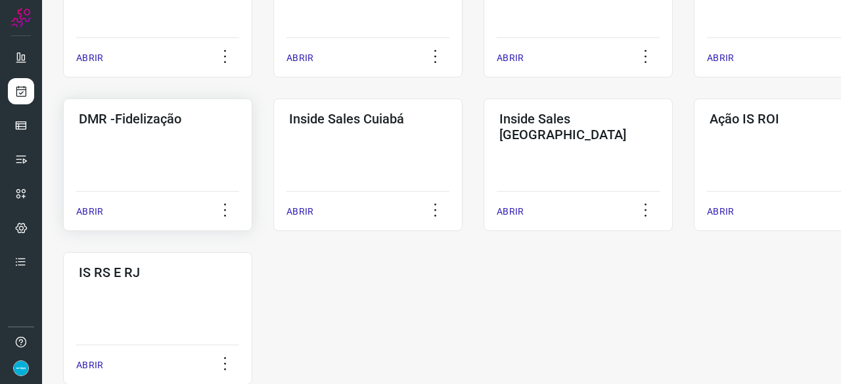
click at [95, 211] on p "ABRIR" at bounding box center [89, 212] width 27 height 14
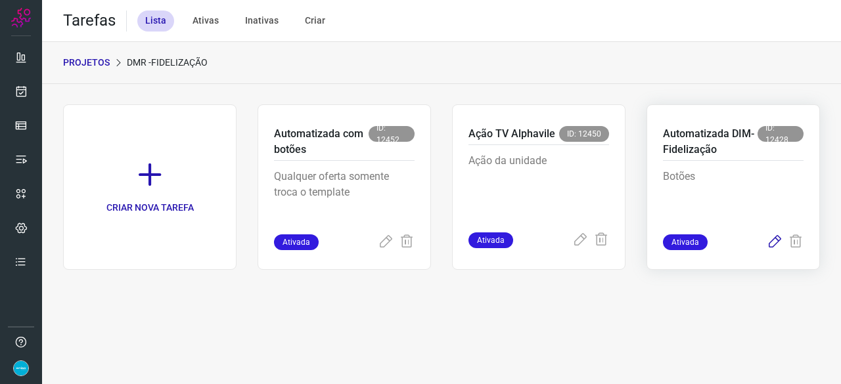
click at [774, 241] on icon at bounding box center [775, 242] width 16 height 16
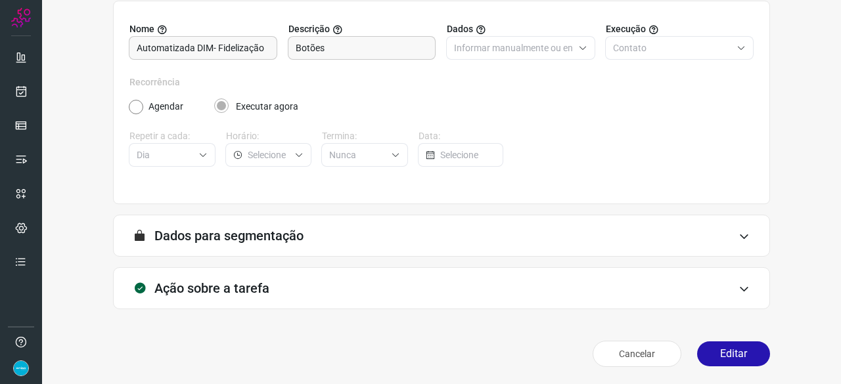
scroll to position [128, 0]
click at [733, 349] on button "Editar" at bounding box center [733, 353] width 73 height 25
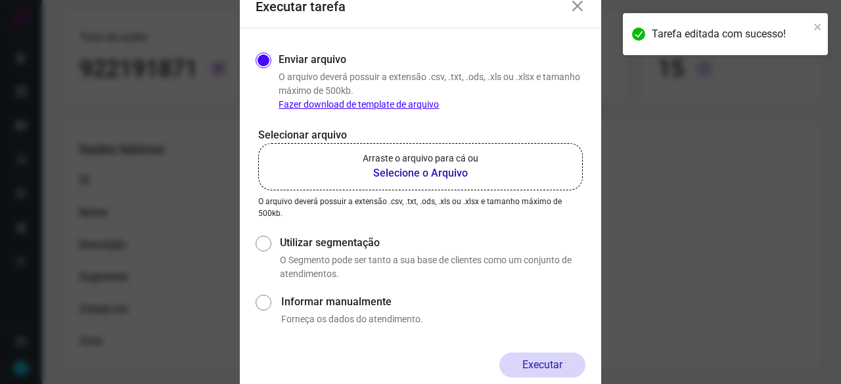
click at [400, 171] on b "Selecione o Arquivo" at bounding box center [421, 174] width 116 height 16
click at [0, 0] on input "Arraste o arquivo para cá ou Selecione o Arquivo" at bounding box center [0, 0] width 0 height 0
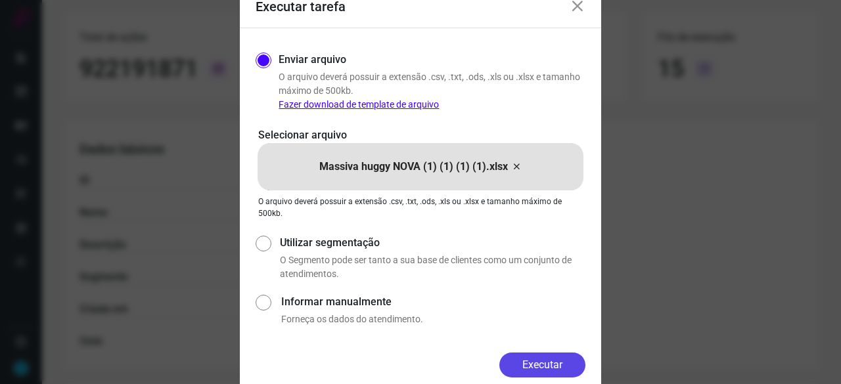
click at [543, 363] on button "Executar" at bounding box center [542, 365] width 86 height 25
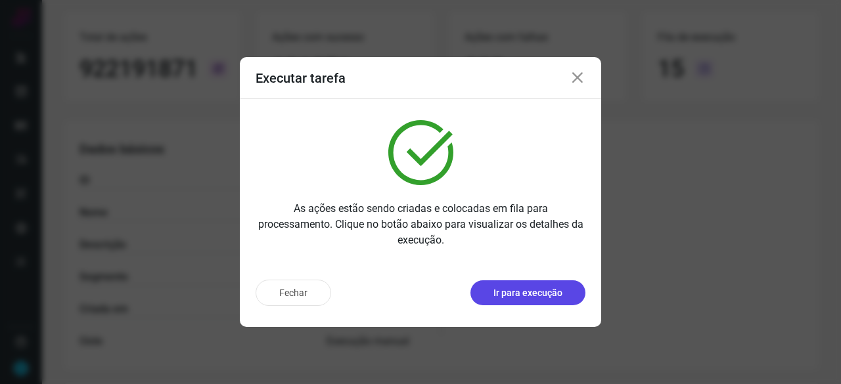
click at [546, 292] on p "Ir para execução" at bounding box center [527, 293] width 69 height 14
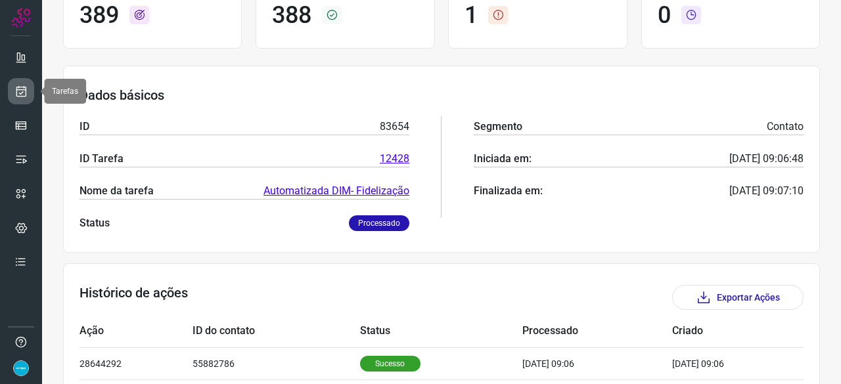
click at [24, 86] on icon at bounding box center [21, 91] width 14 height 13
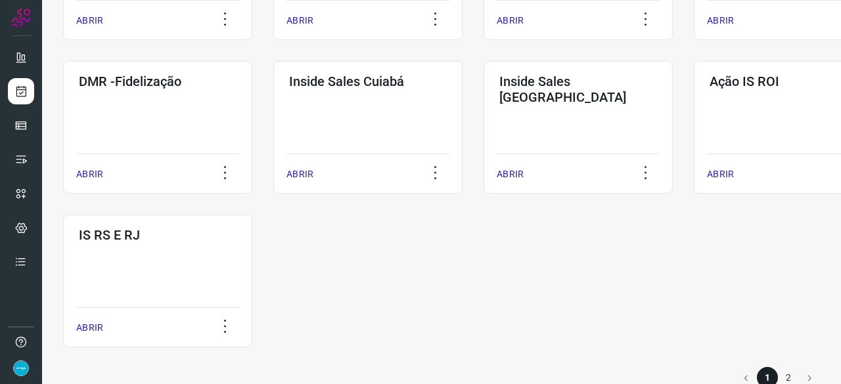
scroll to position [686, 0]
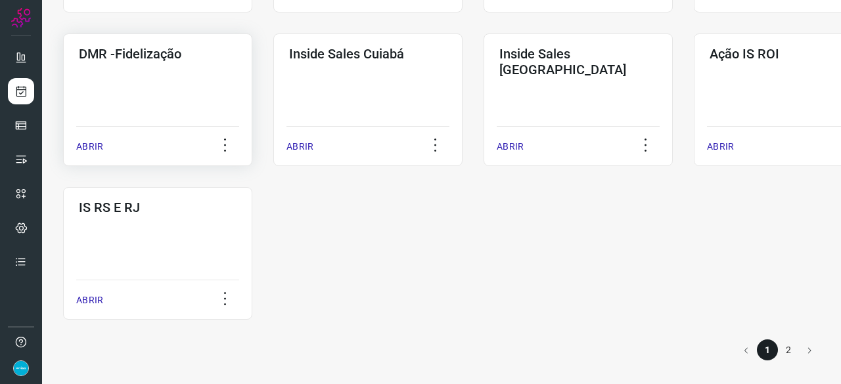
click at [89, 144] on p "ABRIR" at bounding box center [89, 147] width 27 height 14
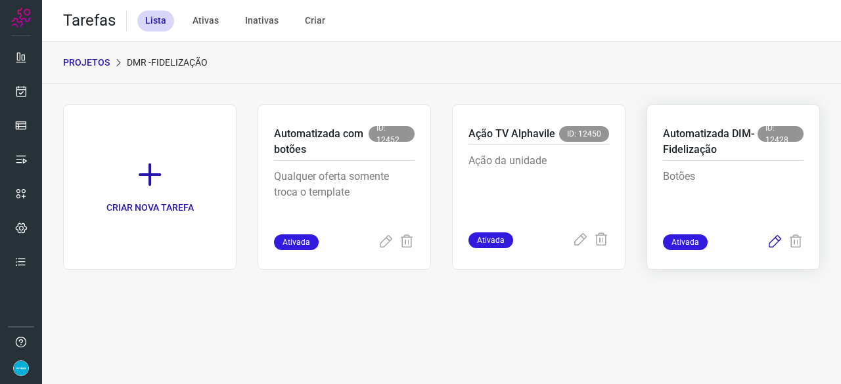
click at [778, 240] on icon at bounding box center [775, 242] width 16 height 16
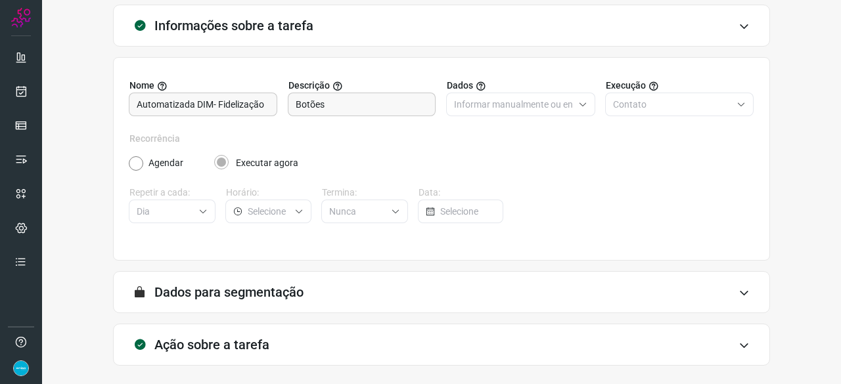
scroll to position [128, 0]
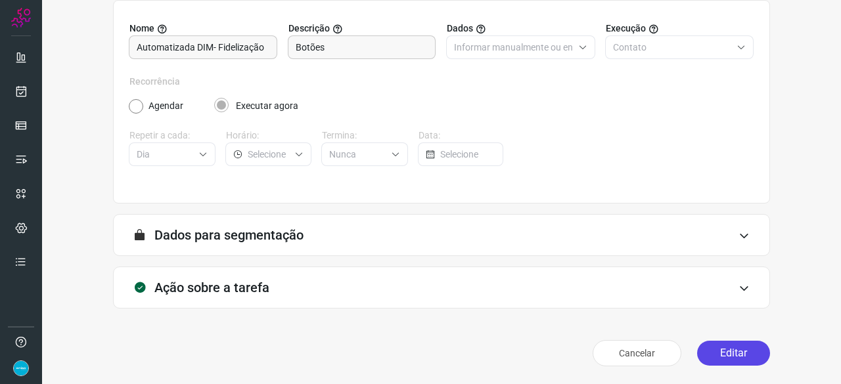
click at [703, 357] on button "Editar" at bounding box center [733, 353] width 73 height 25
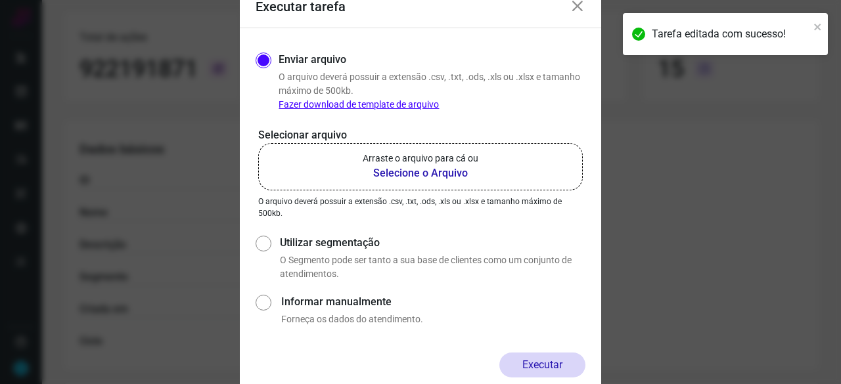
click at [412, 170] on b "Selecione o Arquivo" at bounding box center [421, 174] width 116 height 16
click at [0, 0] on input "Arraste o arquivo para cá ou Selecione o Arquivo" at bounding box center [0, 0] width 0 height 0
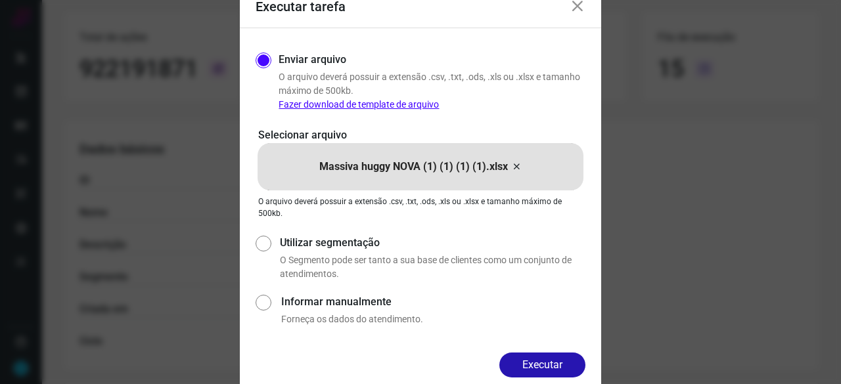
drag, startPoint x: 568, startPoint y: 357, endPoint x: 586, endPoint y: 367, distance: 21.2
click at [568, 357] on button "Executar" at bounding box center [542, 365] width 86 height 25
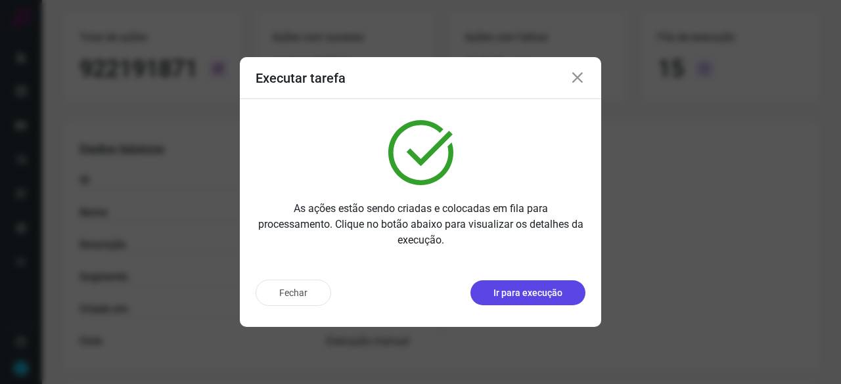
click at [520, 291] on p "Ir para execução" at bounding box center [527, 293] width 69 height 14
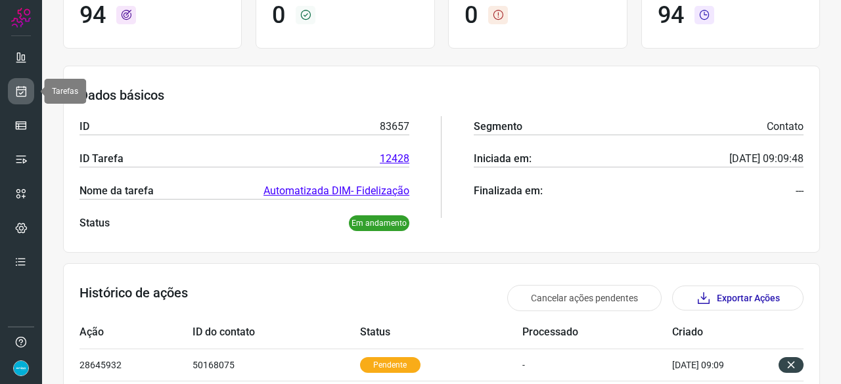
click at [23, 89] on icon at bounding box center [21, 91] width 14 height 13
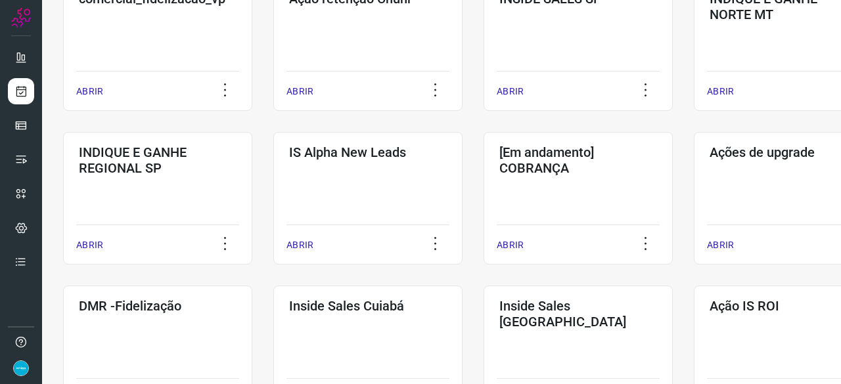
scroll to position [565, 0]
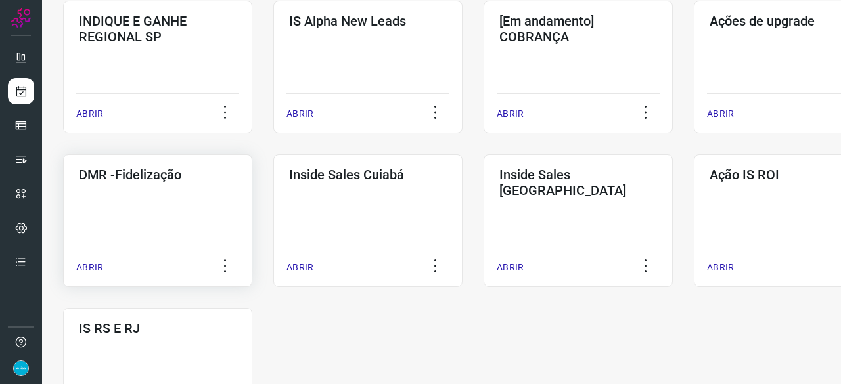
click at [93, 266] on p "ABRIR" at bounding box center [89, 268] width 27 height 14
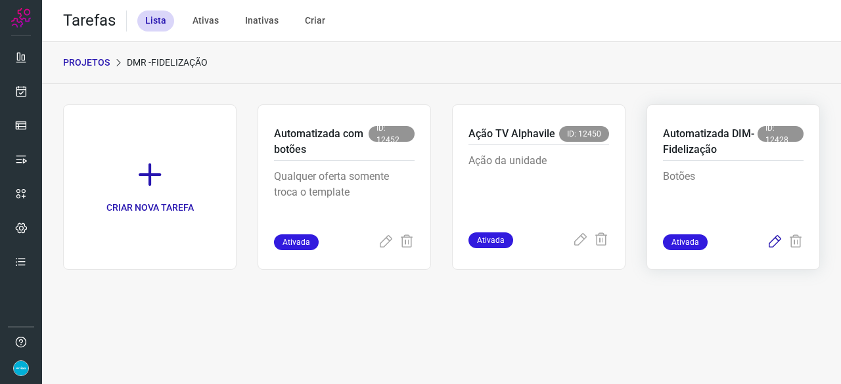
click at [772, 244] on icon at bounding box center [775, 242] width 16 height 16
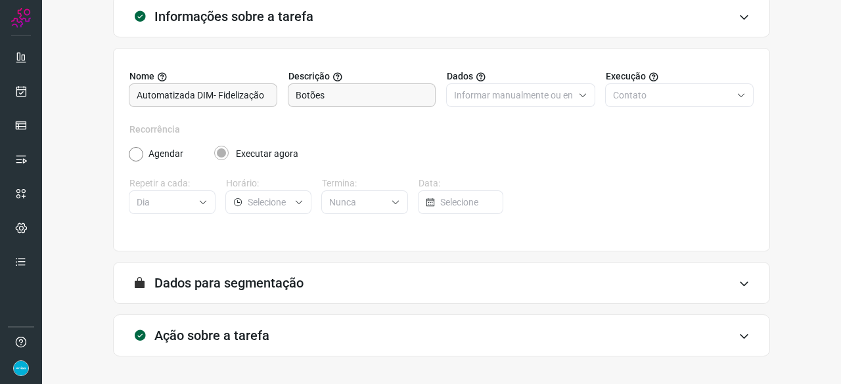
scroll to position [128, 0]
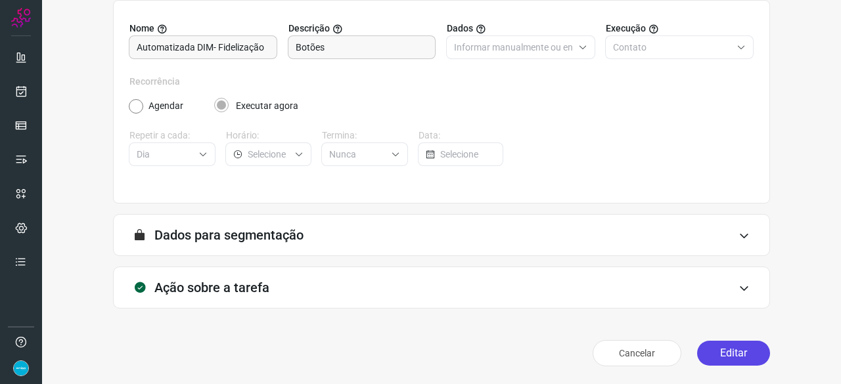
click at [721, 354] on button "Editar" at bounding box center [733, 353] width 73 height 25
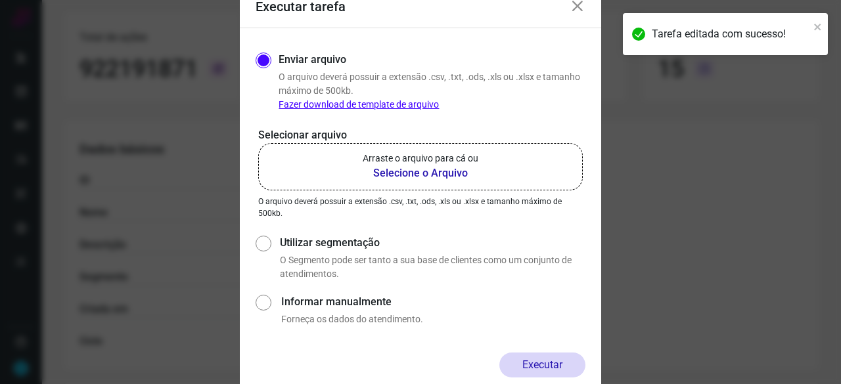
click at [394, 175] on b "Selecione o Arquivo" at bounding box center [421, 174] width 116 height 16
click at [0, 0] on input "Arraste o arquivo para cá ou Selecione o Arquivo" at bounding box center [0, 0] width 0 height 0
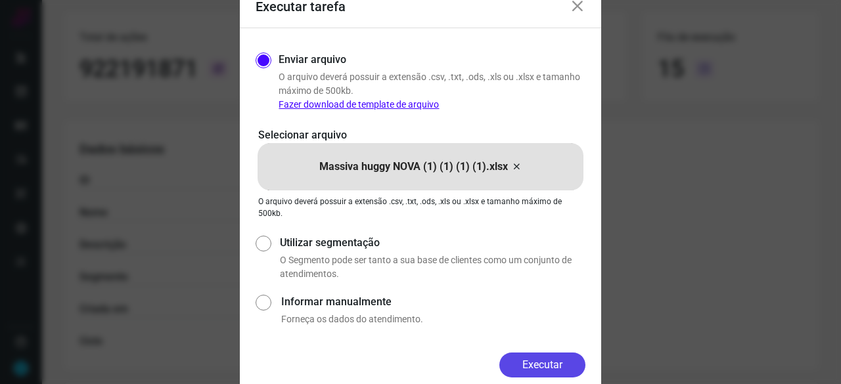
click at [554, 367] on button "Executar" at bounding box center [542, 365] width 86 height 25
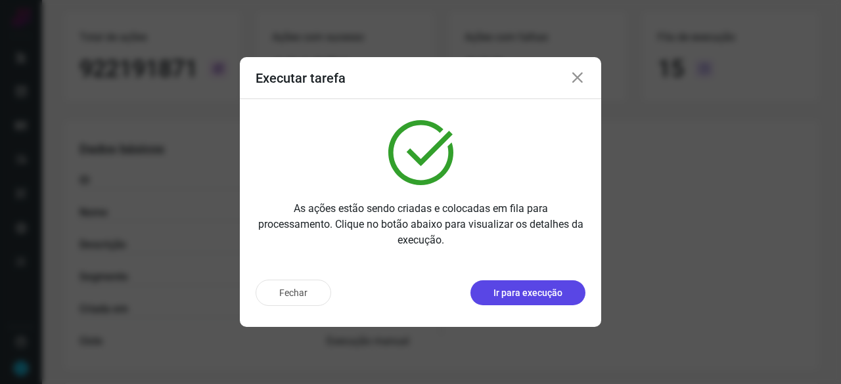
click at [533, 300] on button "Ir para execução" at bounding box center [527, 292] width 115 height 25
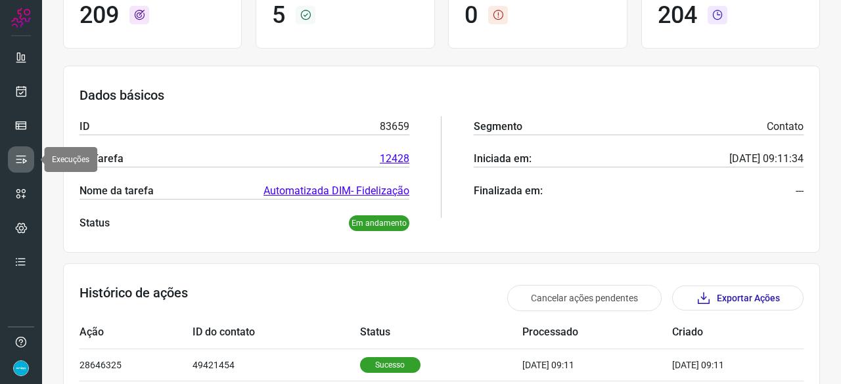
click at [22, 167] on link at bounding box center [21, 159] width 26 height 26
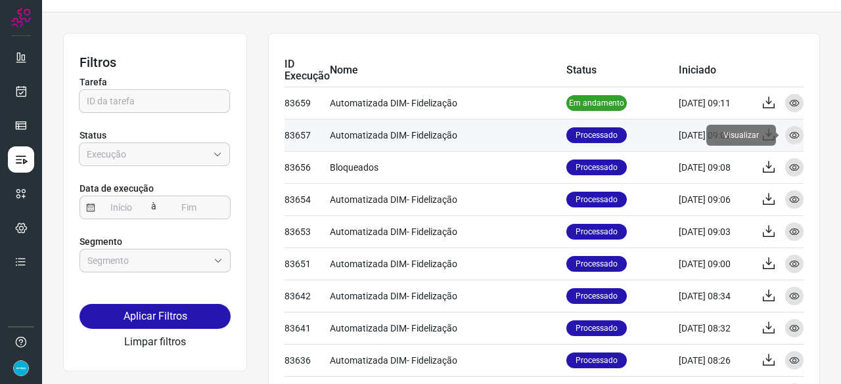
click at [789, 132] on icon at bounding box center [794, 135] width 11 height 11
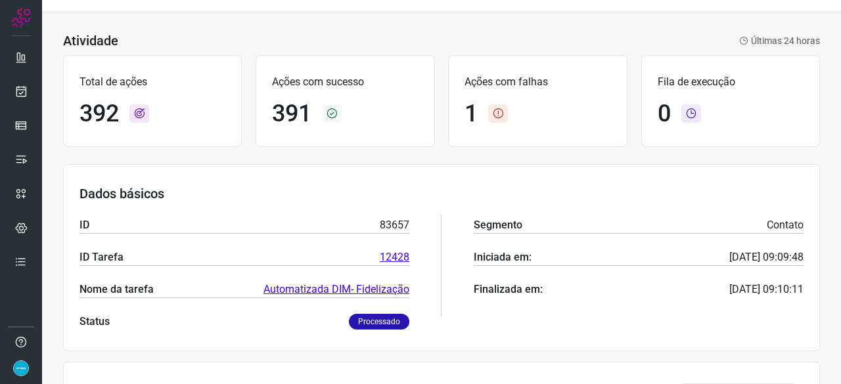
scroll to position [32, 0]
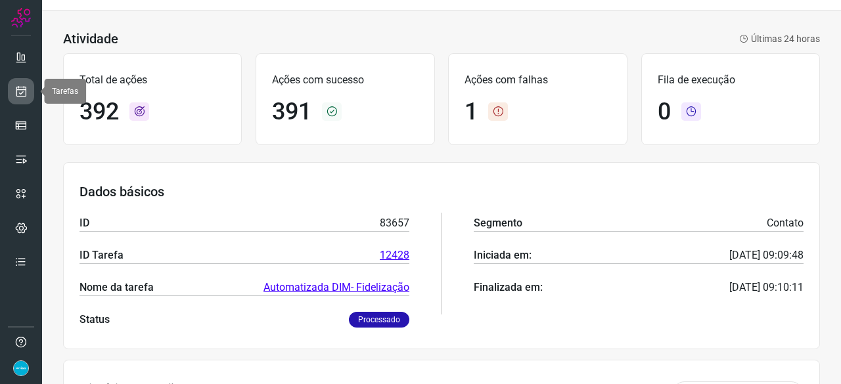
click at [21, 89] on icon at bounding box center [21, 91] width 14 height 13
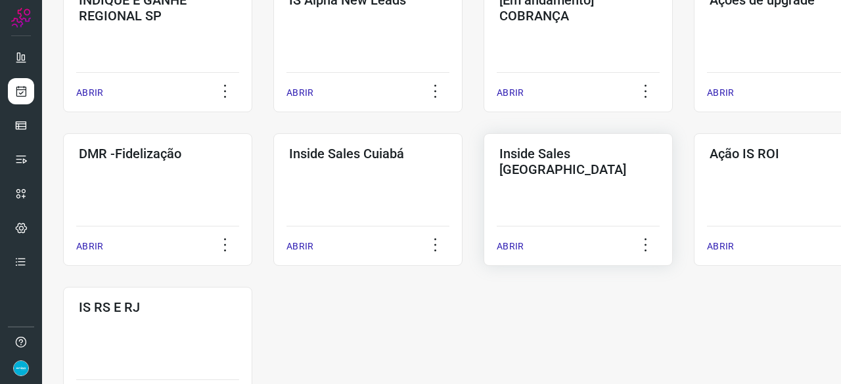
scroll to position [623, 0]
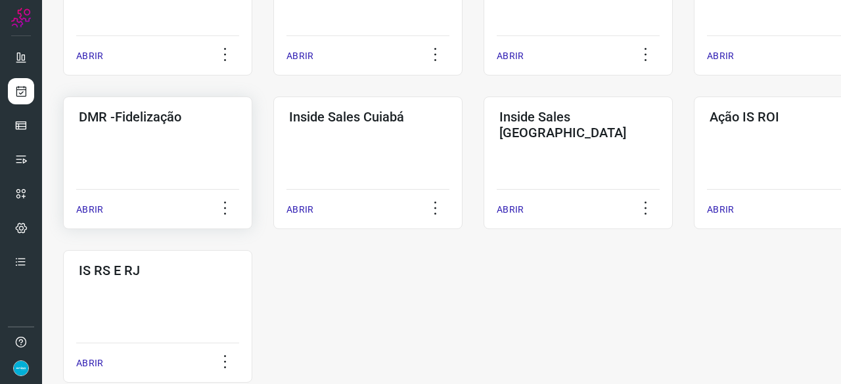
click at [88, 212] on p "ABRIR" at bounding box center [89, 210] width 27 height 14
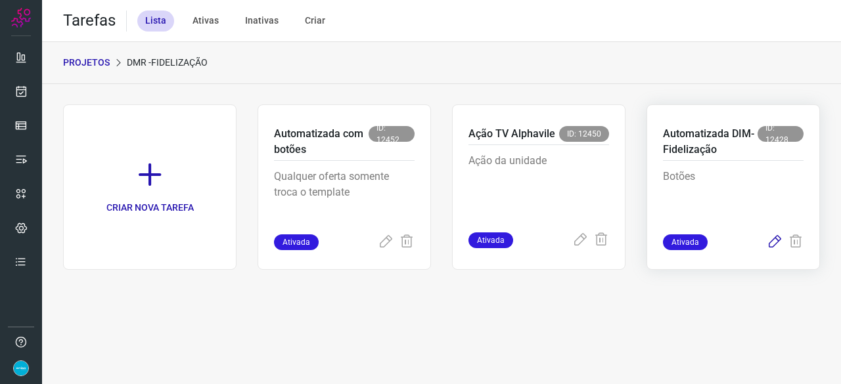
click at [778, 239] on icon at bounding box center [775, 242] width 16 height 16
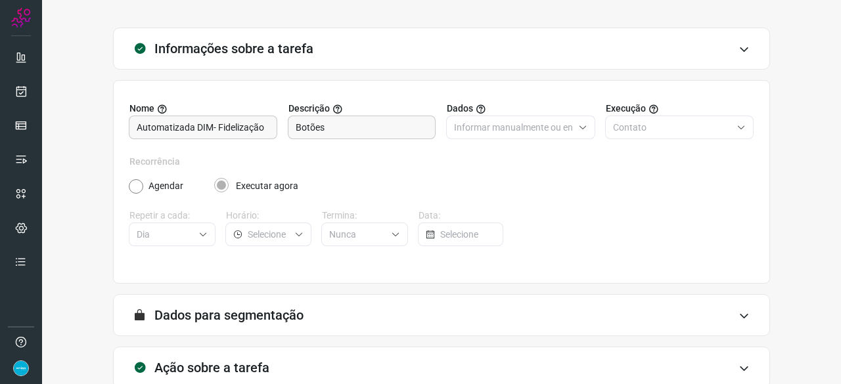
scroll to position [128, 0]
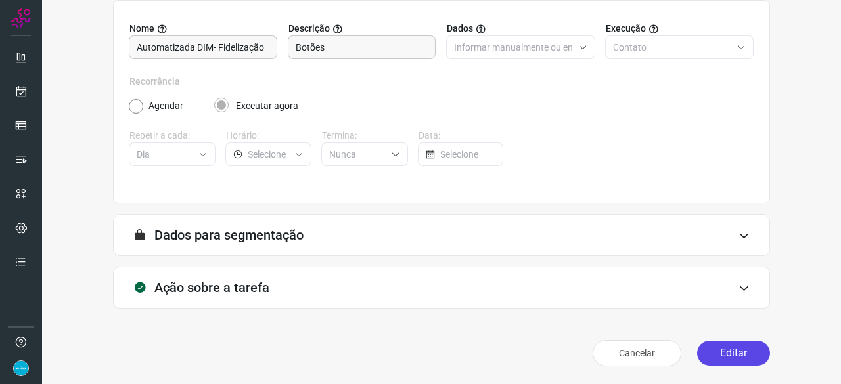
click at [723, 351] on button "Editar" at bounding box center [733, 353] width 73 height 25
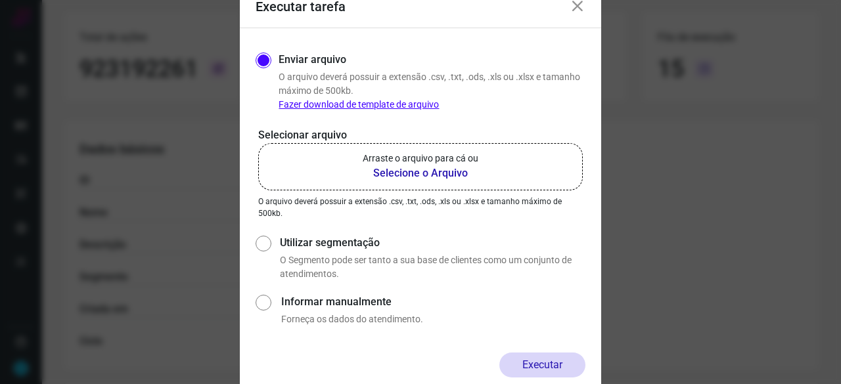
click at [403, 172] on b "Selecione o Arquivo" at bounding box center [421, 174] width 116 height 16
click at [0, 0] on input "Arraste o arquivo para cá ou Selecione o Arquivo" at bounding box center [0, 0] width 0 height 0
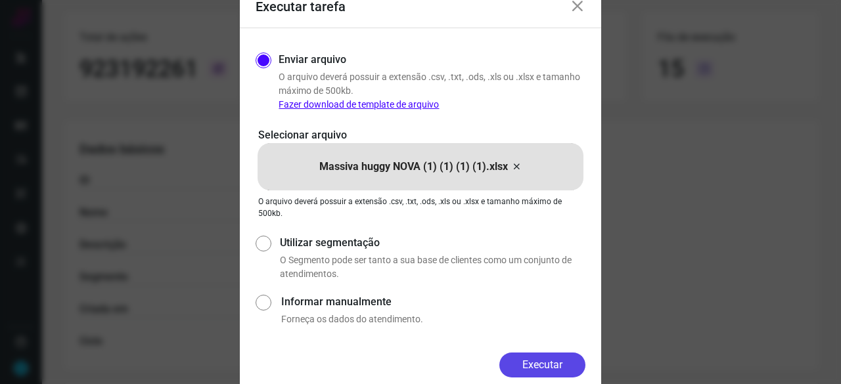
click at [560, 356] on button "Executar" at bounding box center [542, 365] width 86 height 25
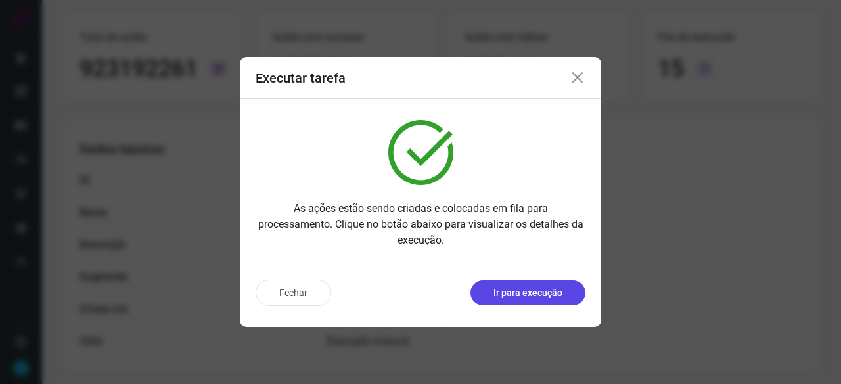
click at [513, 298] on p "Ir para execução" at bounding box center [527, 293] width 69 height 14
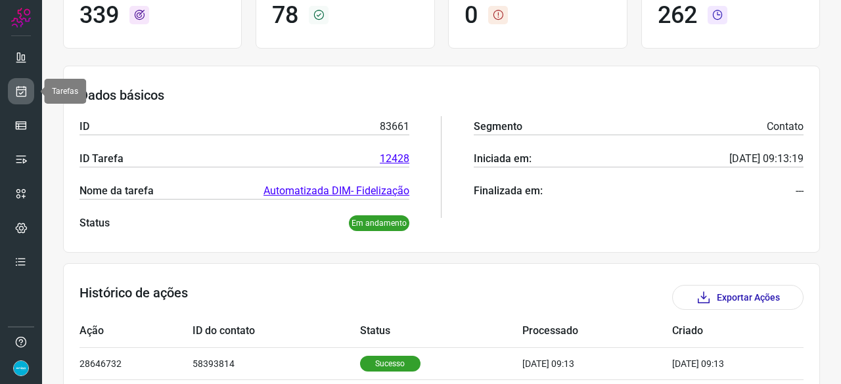
click at [21, 91] on icon at bounding box center [21, 91] width 14 height 13
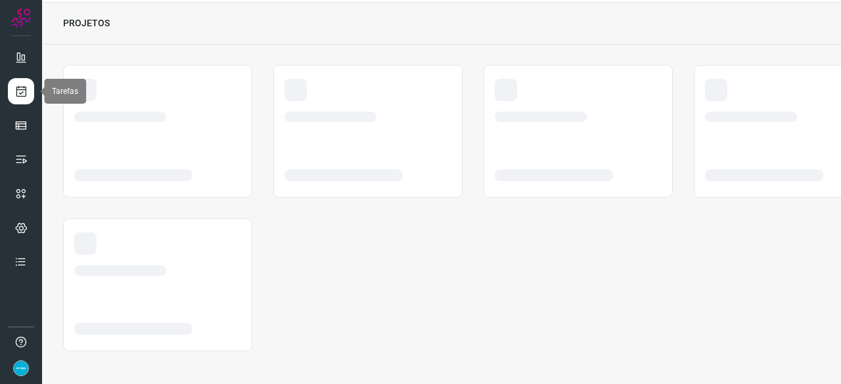
scroll to position [39, 0]
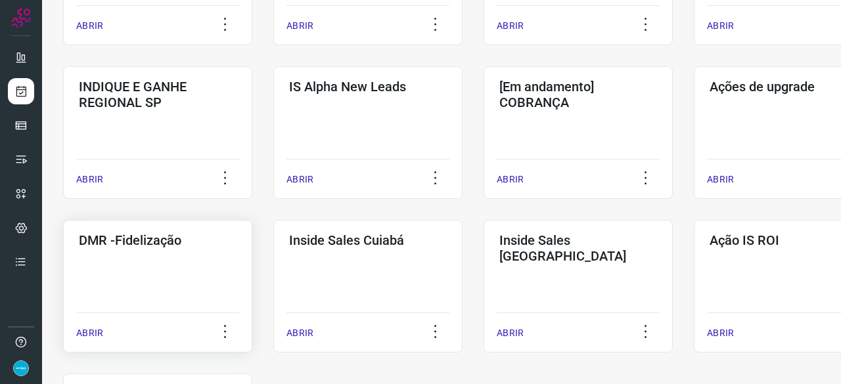
click at [88, 330] on p "ABRIR" at bounding box center [89, 333] width 27 height 14
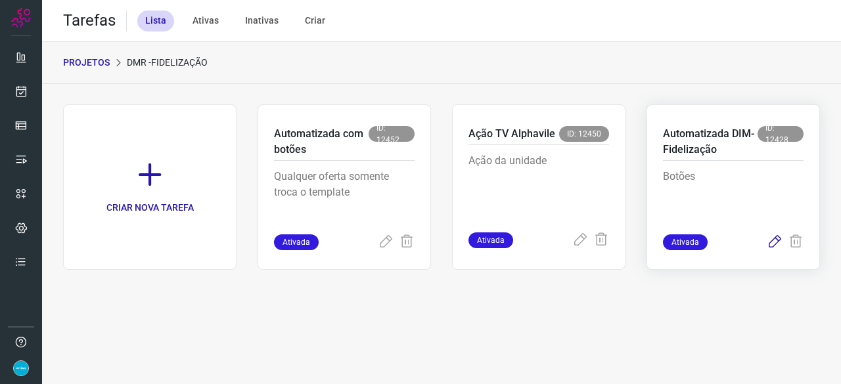
click at [774, 242] on icon at bounding box center [775, 242] width 16 height 16
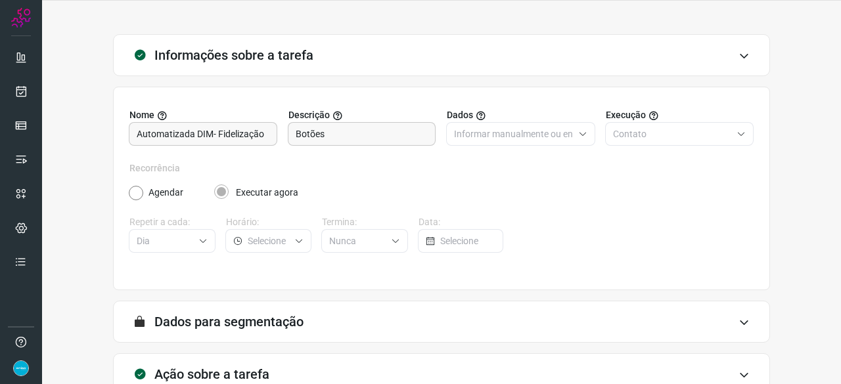
scroll to position [128, 0]
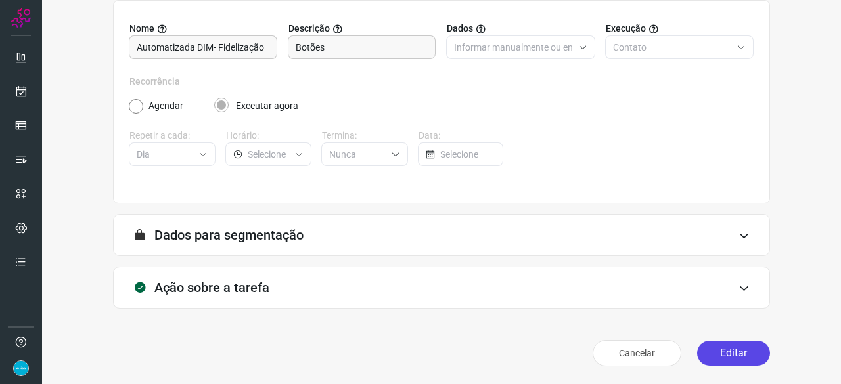
click at [711, 345] on button "Editar" at bounding box center [733, 353] width 73 height 25
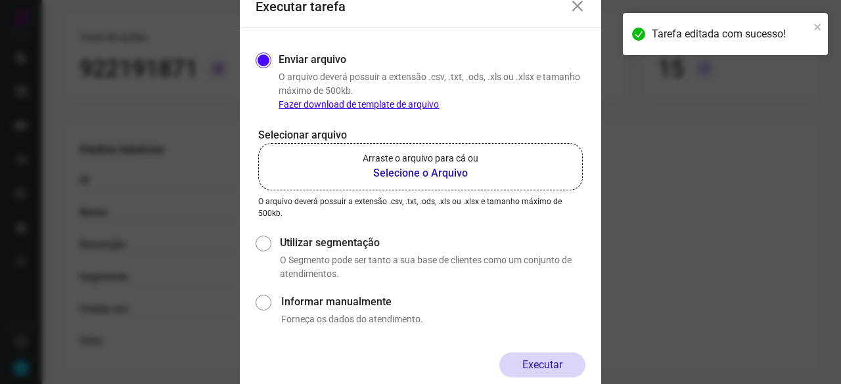
click at [401, 175] on b "Selecione o Arquivo" at bounding box center [421, 174] width 116 height 16
click at [0, 0] on input "Arraste o arquivo para cá ou Selecione o Arquivo" at bounding box center [0, 0] width 0 height 0
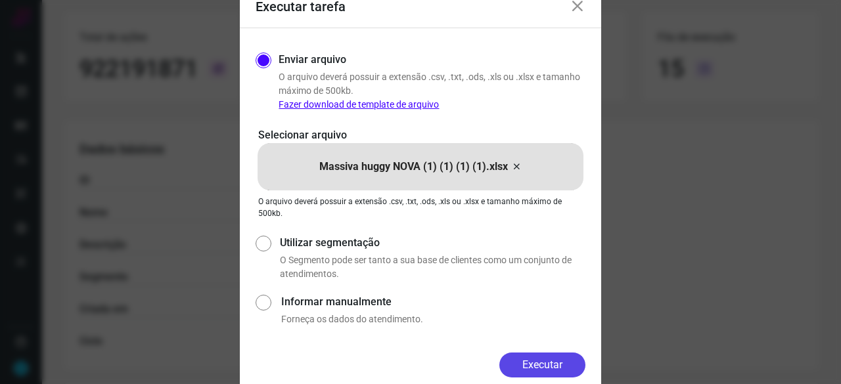
click at [577, 368] on button "Executar" at bounding box center [542, 365] width 86 height 25
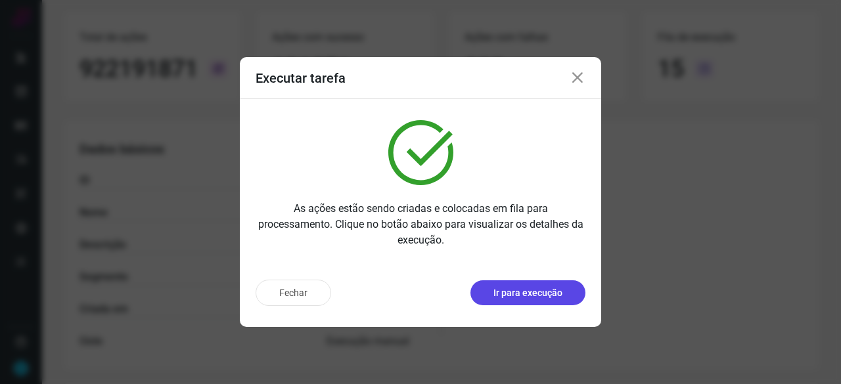
click at [522, 292] on p "Ir para execução" at bounding box center [527, 293] width 69 height 14
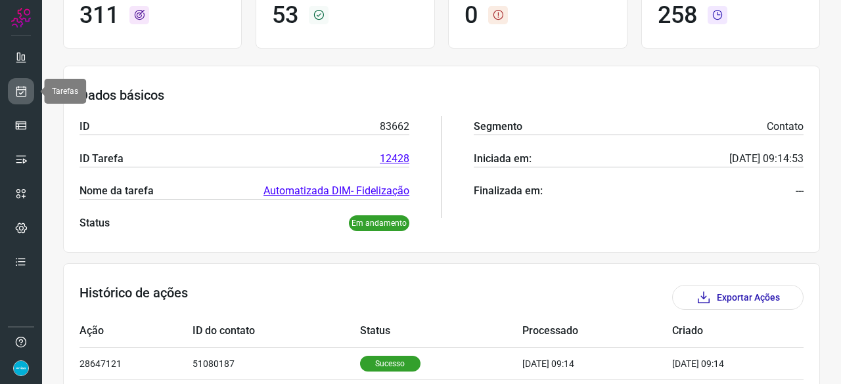
click at [18, 90] on icon at bounding box center [21, 91] width 14 height 13
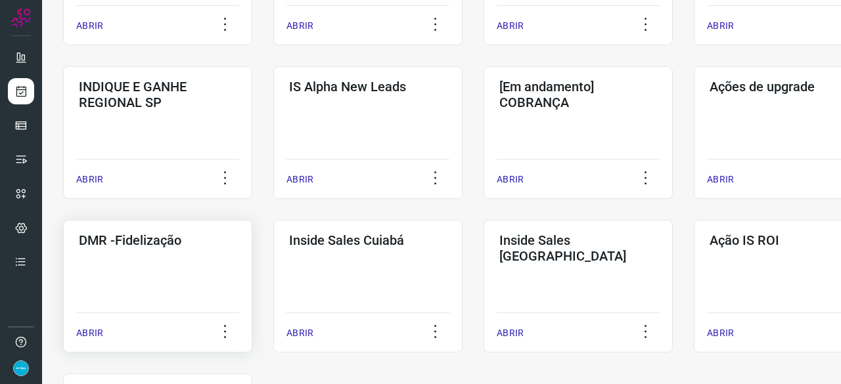
click at [96, 335] on p "ABRIR" at bounding box center [89, 333] width 27 height 14
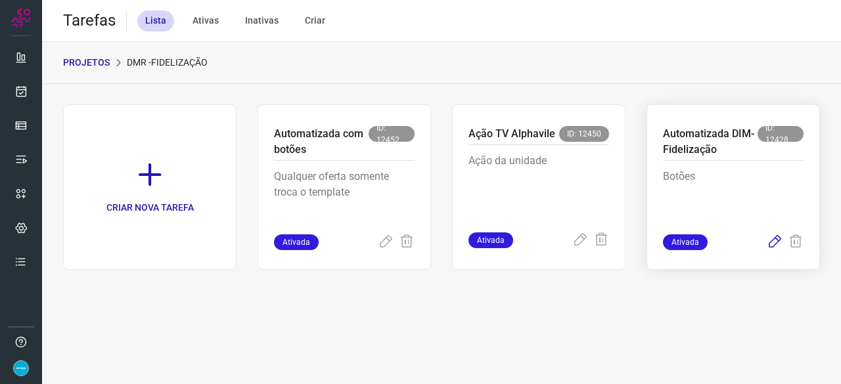
click at [775, 243] on icon at bounding box center [775, 242] width 16 height 16
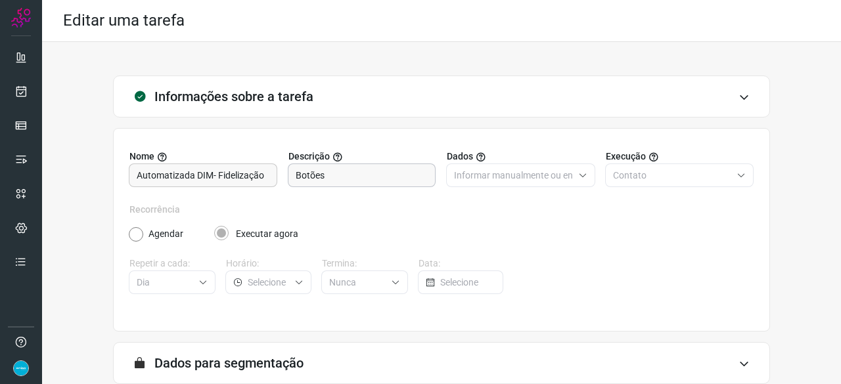
scroll to position [128, 0]
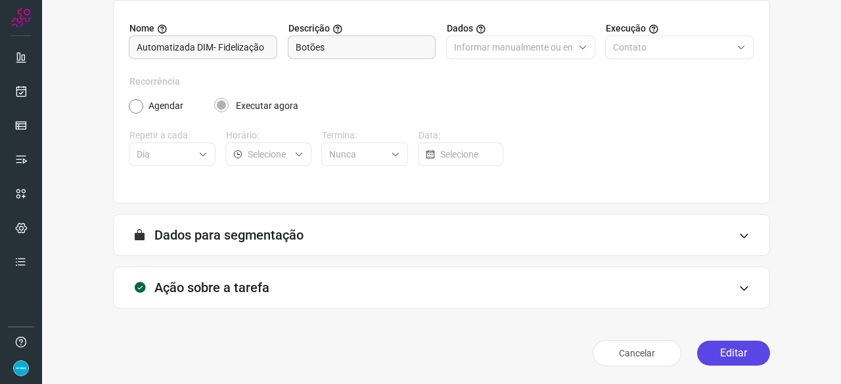
click at [715, 355] on button "Editar" at bounding box center [733, 353] width 73 height 25
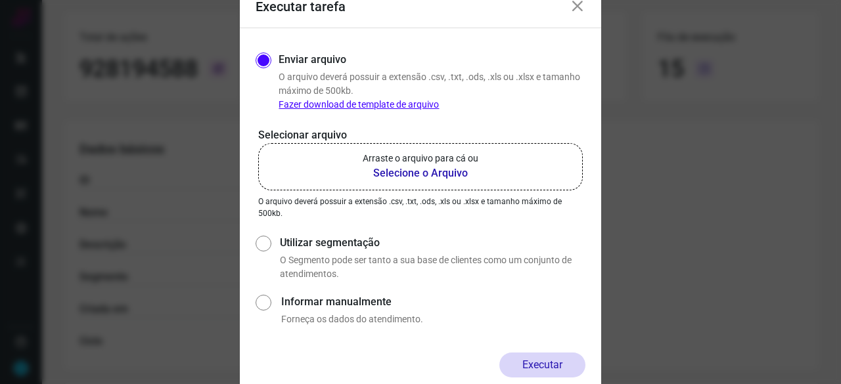
click at [426, 172] on b "Selecione o Arquivo" at bounding box center [421, 174] width 116 height 16
click at [0, 0] on input "Arraste o arquivo para cá ou Selecione o Arquivo" at bounding box center [0, 0] width 0 height 0
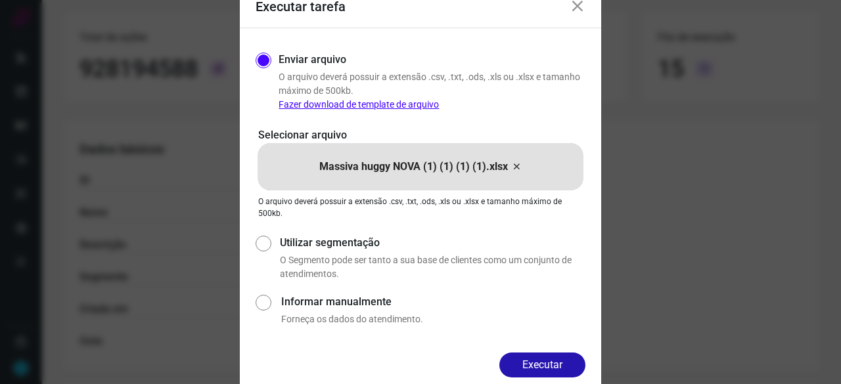
drag, startPoint x: 546, startPoint y: 361, endPoint x: 554, endPoint y: 362, distance: 7.3
click at [547, 361] on button "Executar" at bounding box center [542, 365] width 86 height 25
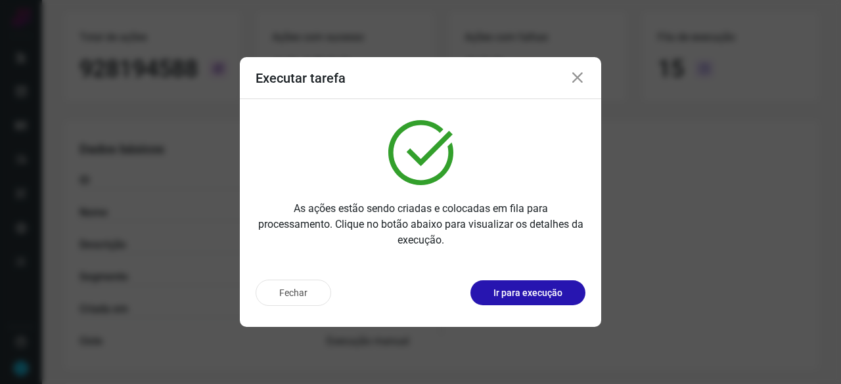
click at [523, 287] on p "Ir para execução" at bounding box center [527, 293] width 69 height 14
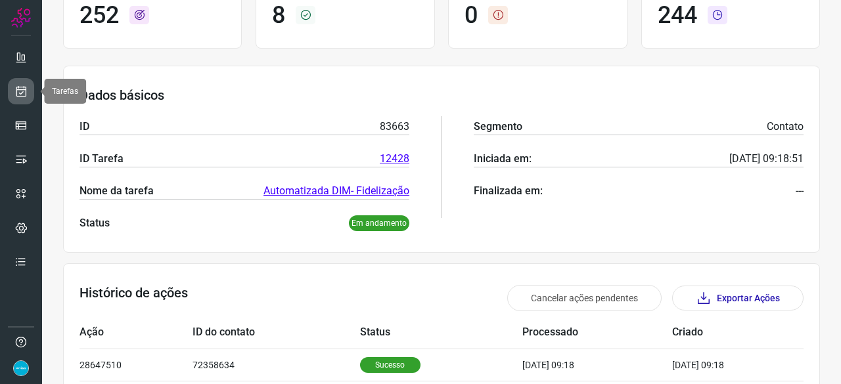
click at [22, 87] on icon at bounding box center [21, 91] width 14 height 13
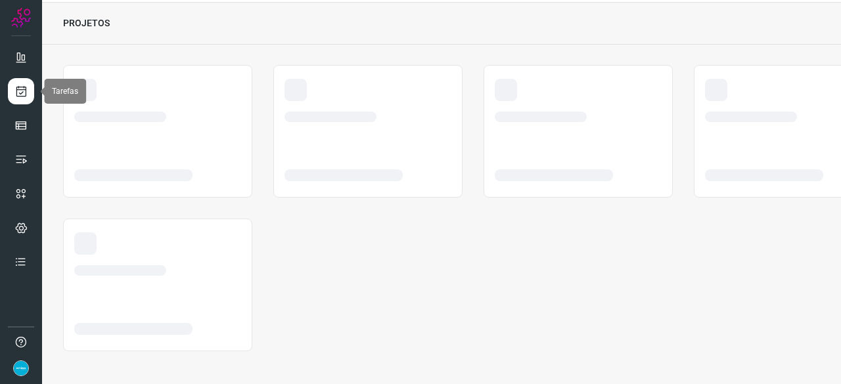
scroll to position [39, 0]
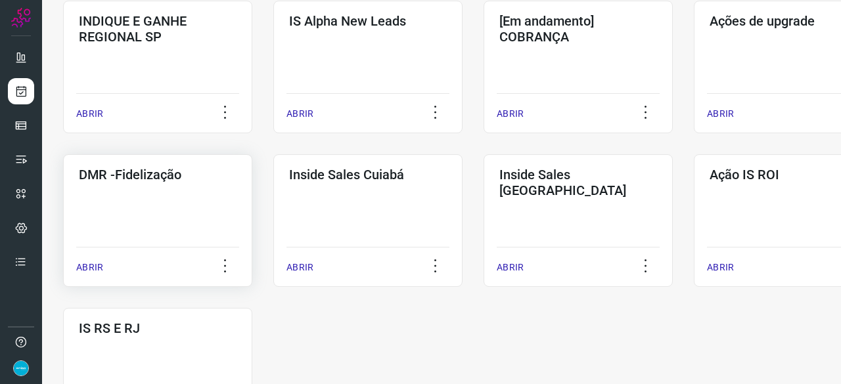
click at [93, 268] on p "ABRIR" at bounding box center [89, 268] width 27 height 14
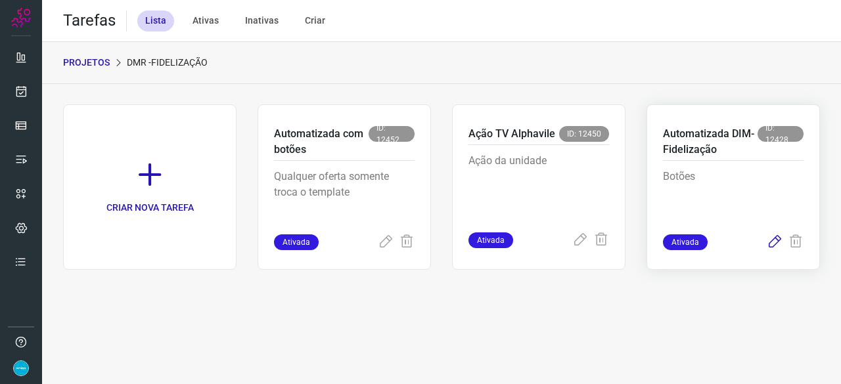
click at [776, 240] on icon at bounding box center [775, 242] width 16 height 16
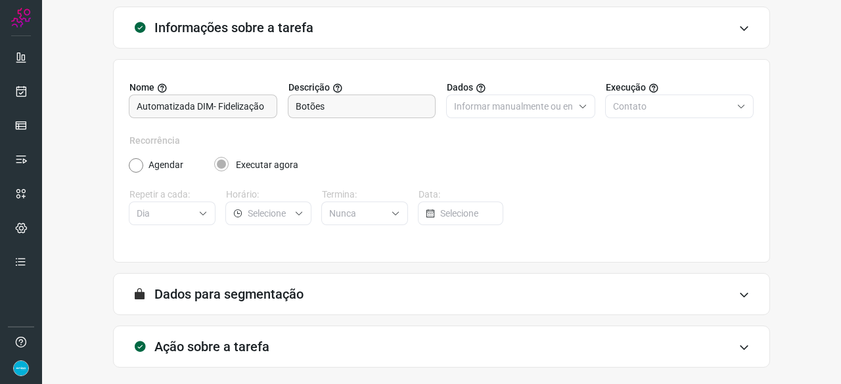
scroll to position [128, 0]
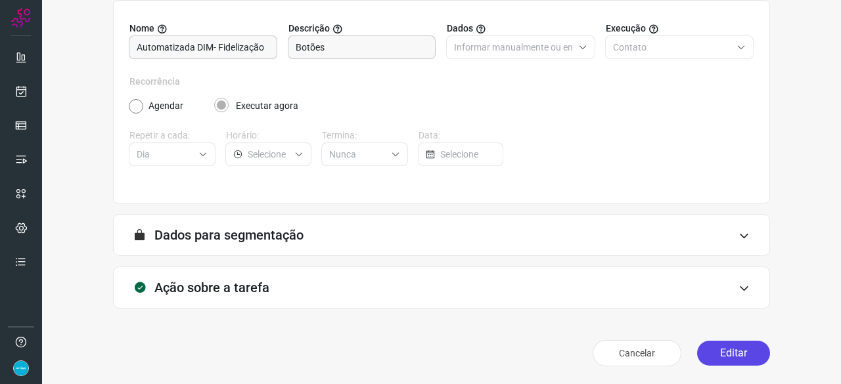
click at [716, 351] on button "Editar" at bounding box center [733, 353] width 73 height 25
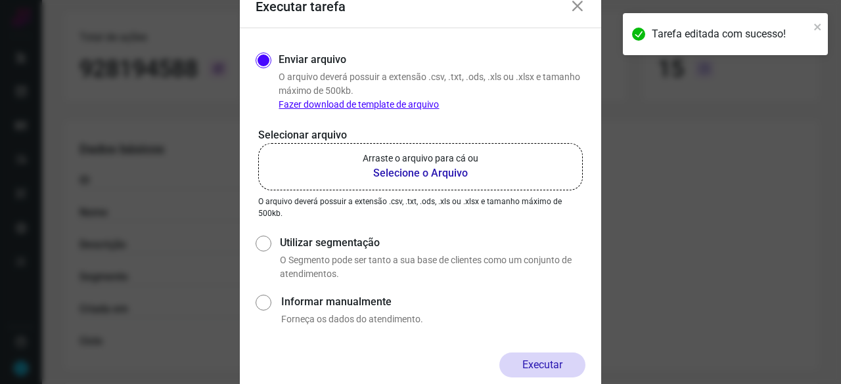
click at [413, 174] on b "Selecione o Arquivo" at bounding box center [421, 174] width 116 height 16
click at [0, 0] on input "Arraste o arquivo para cá ou Selecione o Arquivo" at bounding box center [0, 0] width 0 height 0
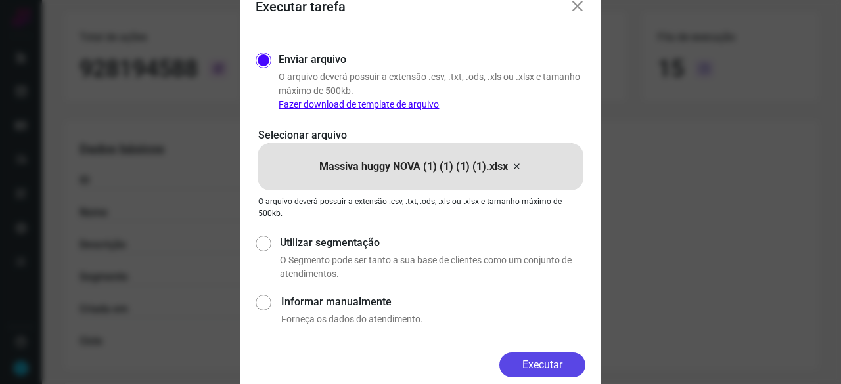
click at [554, 362] on button "Executar" at bounding box center [542, 365] width 86 height 25
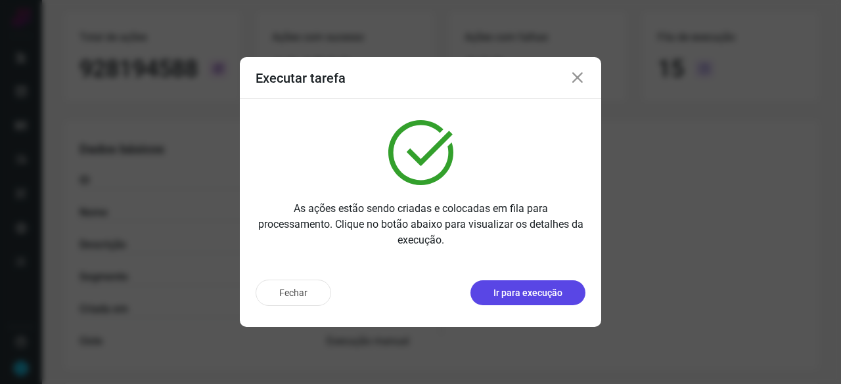
click at [546, 292] on p "Ir para execução" at bounding box center [527, 293] width 69 height 14
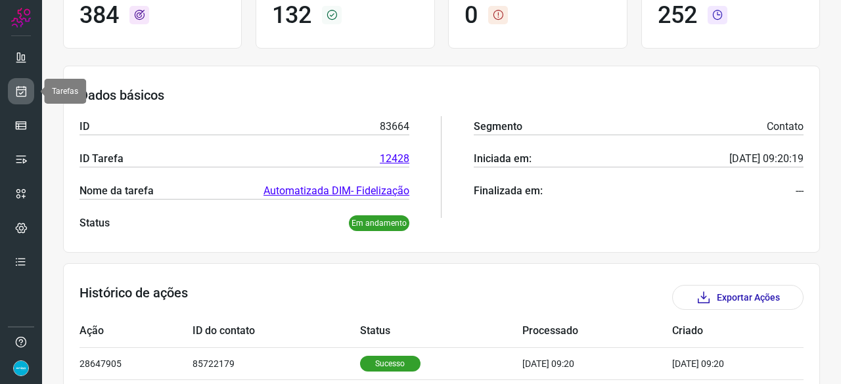
click at [22, 91] on icon at bounding box center [21, 91] width 14 height 13
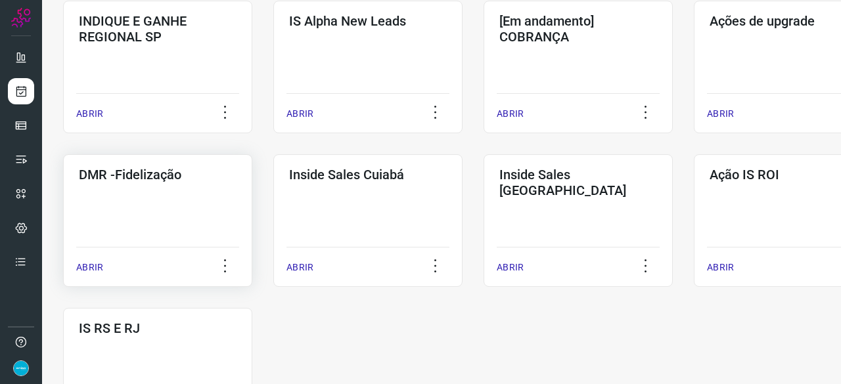
click at [83, 270] on p "ABRIR" at bounding box center [89, 268] width 27 height 14
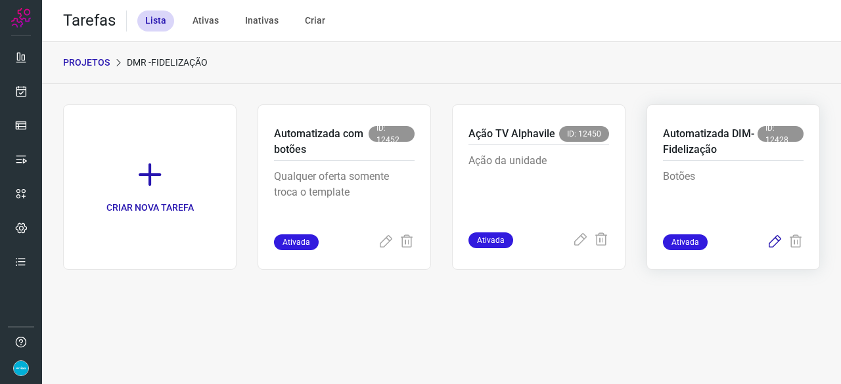
click at [774, 240] on icon at bounding box center [775, 242] width 16 height 16
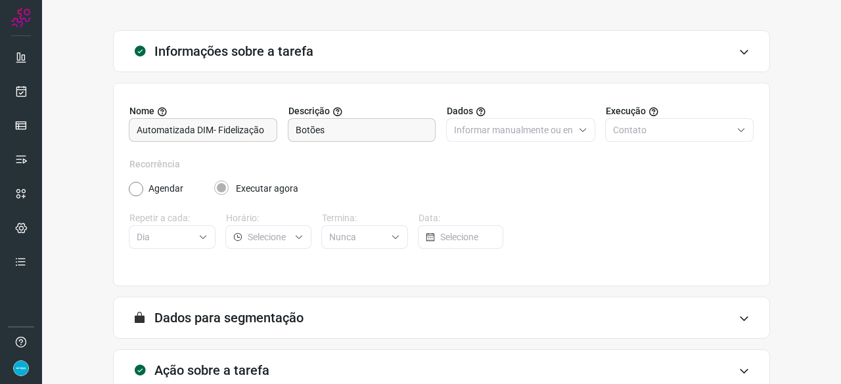
scroll to position [128, 0]
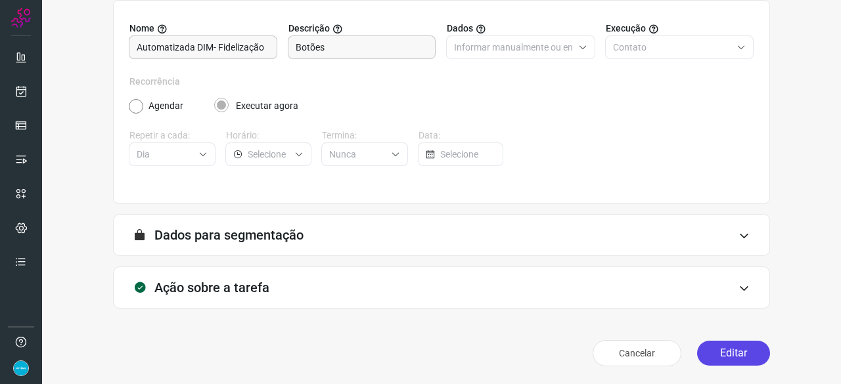
click at [717, 354] on button "Editar" at bounding box center [733, 353] width 73 height 25
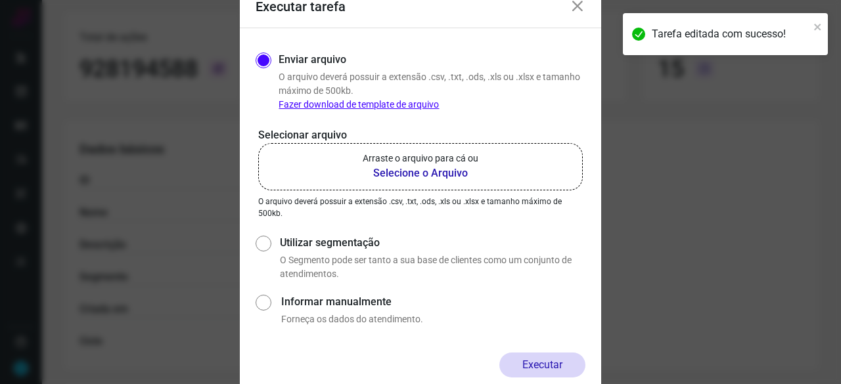
click at [382, 173] on b "Selecione o Arquivo" at bounding box center [421, 174] width 116 height 16
click at [0, 0] on input "Arraste o arquivo para cá ou Selecione o Arquivo" at bounding box center [0, 0] width 0 height 0
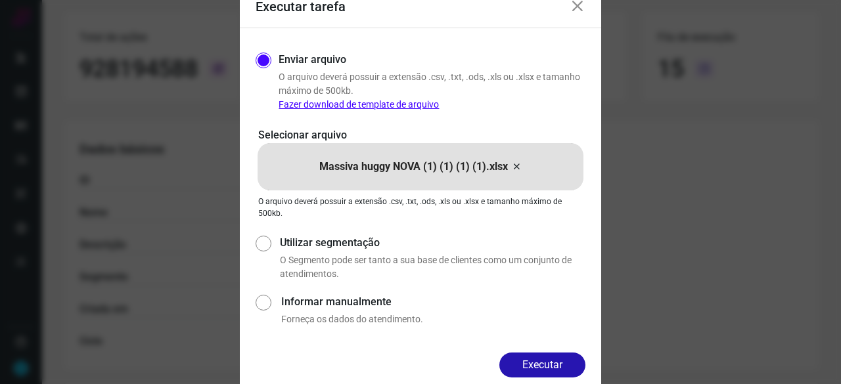
click at [564, 359] on button "Executar" at bounding box center [542, 365] width 86 height 25
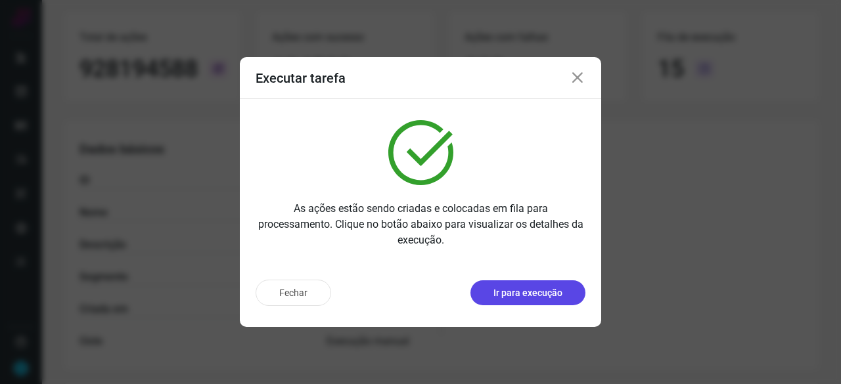
click at [542, 293] on p "Ir para execução" at bounding box center [527, 293] width 69 height 14
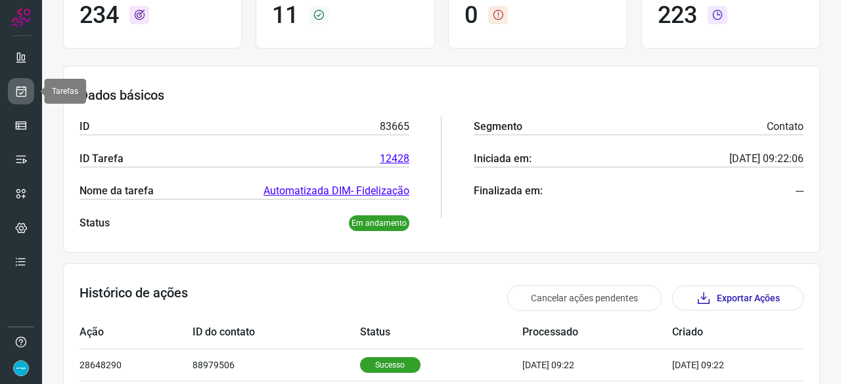
click at [9, 89] on link at bounding box center [21, 91] width 26 height 26
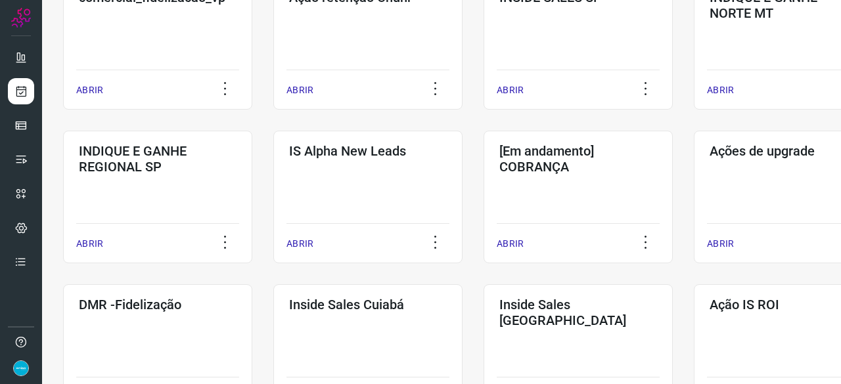
scroll to position [565, 0]
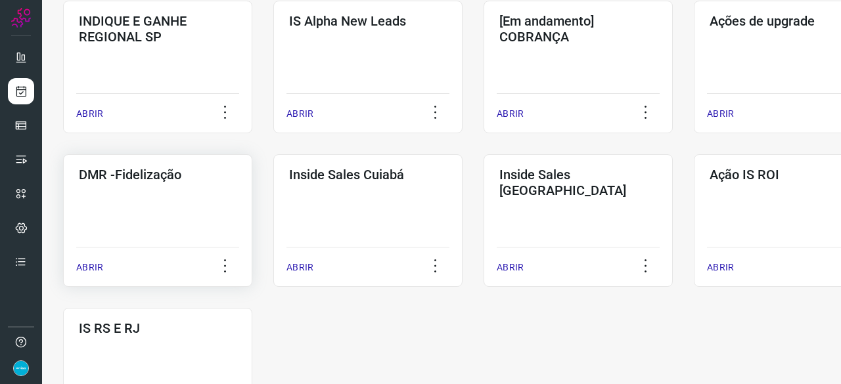
click at [88, 266] on p "ABRIR" at bounding box center [89, 268] width 27 height 14
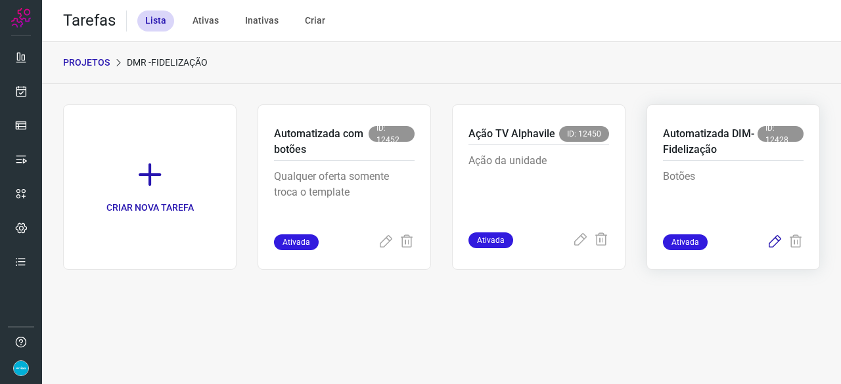
click at [770, 241] on icon at bounding box center [775, 242] width 16 height 16
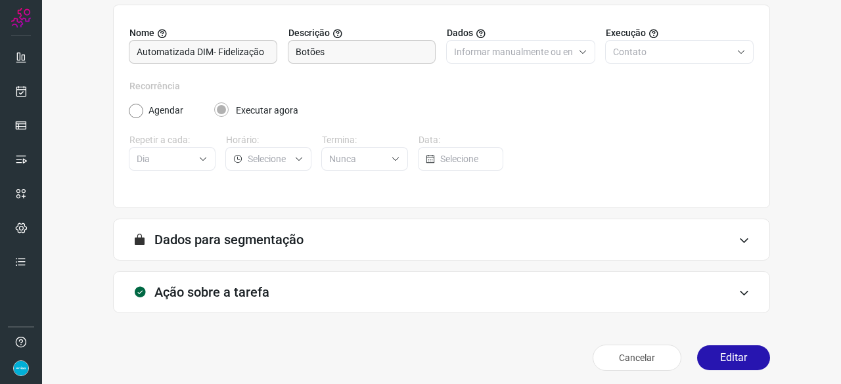
scroll to position [128, 0]
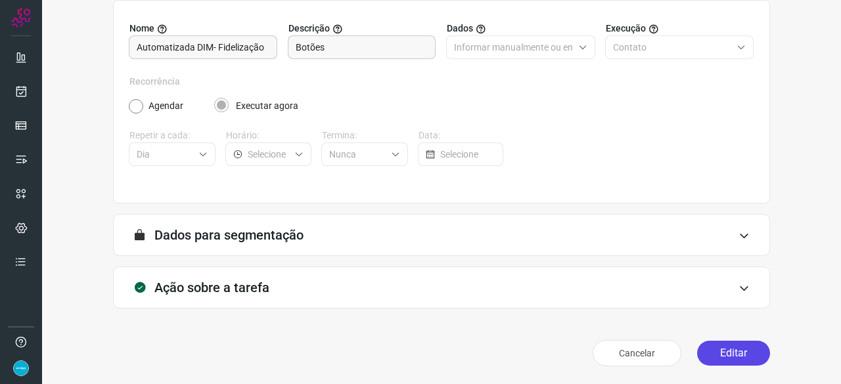
click at [732, 358] on button "Editar" at bounding box center [733, 353] width 73 height 25
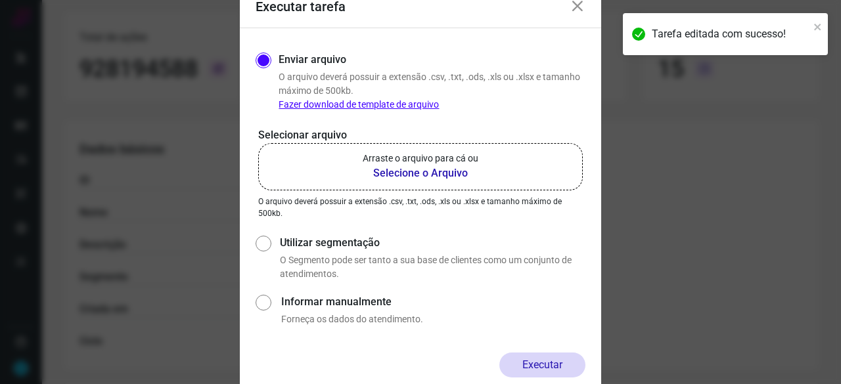
click at [407, 175] on b "Selecione o Arquivo" at bounding box center [421, 174] width 116 height 16
click at [0, 0] on input "Arraste o arquivo para cá ou Selecione o Arquivo" at bounding box center [0, 0] width 0 height 0
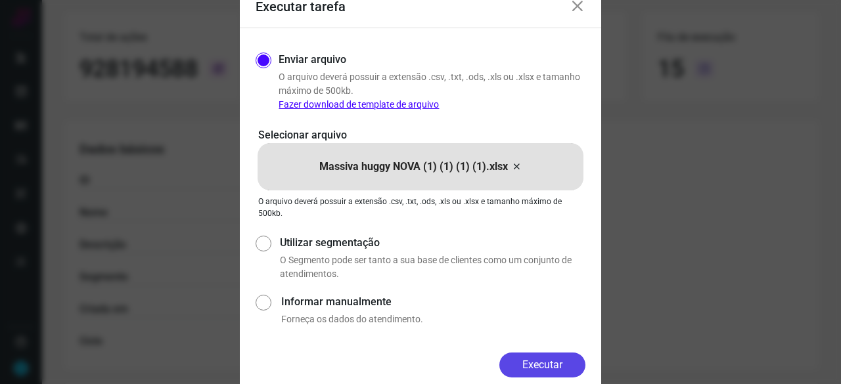
click at [570, 372] on button "Executar" at bounding box center [542, 365] width 86 height 25
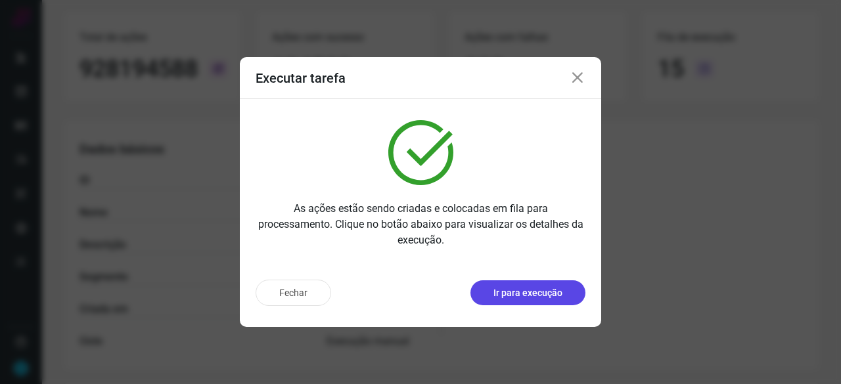
click at [516, 291] on p "Ir para execução" at bounding box center [527, 293] width 69 height 14
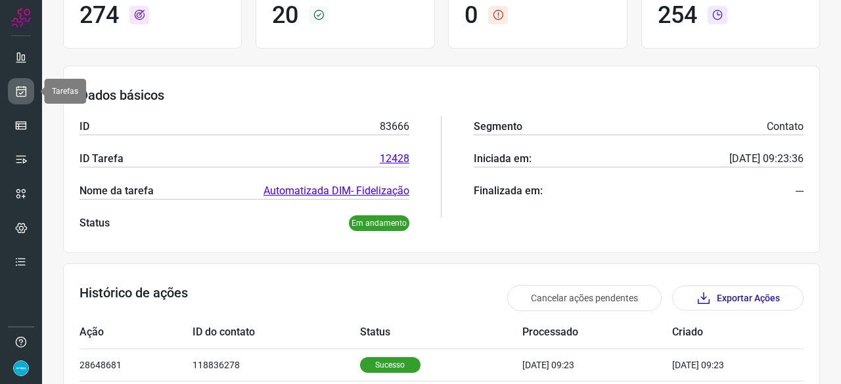
click at [22, 93] on icon at bounding box center [21, 91] width 14 height 13
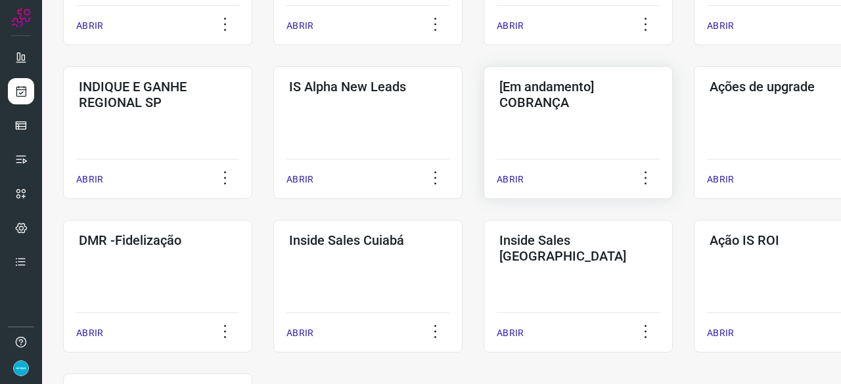
scroll to position [565, 0]
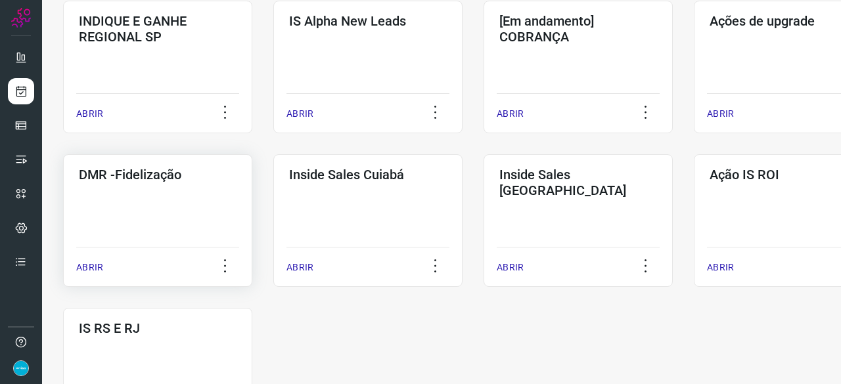
click at [91, 267] on p "ABRIR" at bounding box center [89, 268] width 27 height 14
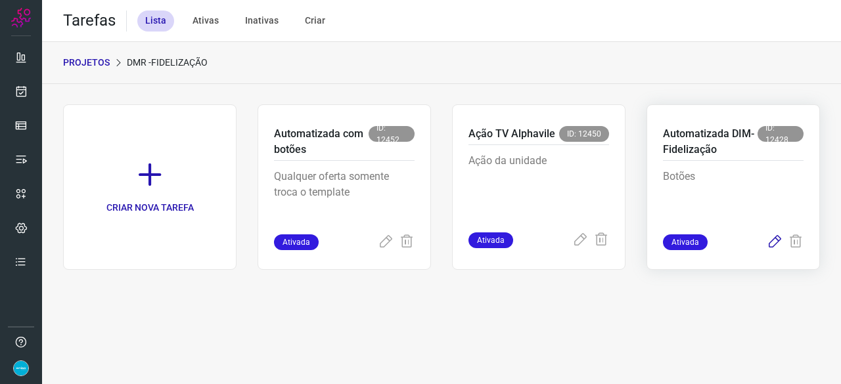
click at [775, 242] on icon at bounding box center [775, 242] width 16 height 16
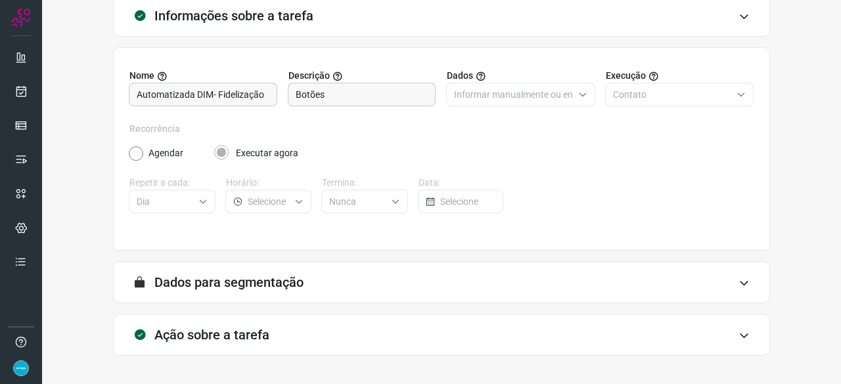
scroll to position [128, 0]
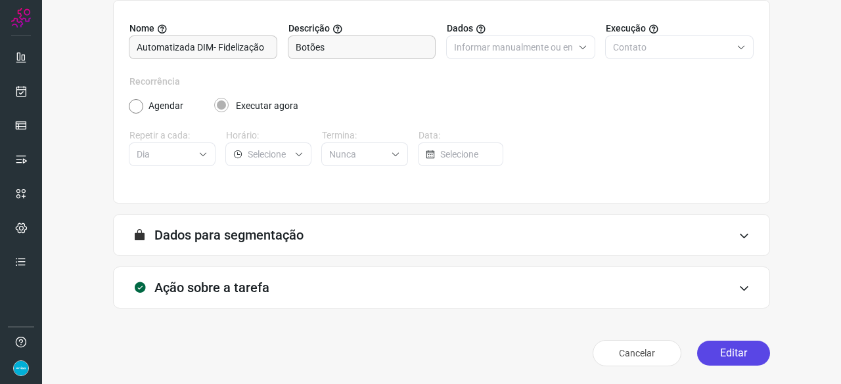
click at [741, 347] on button "Editar" at bounding box center [733, 353] width 73 height 25
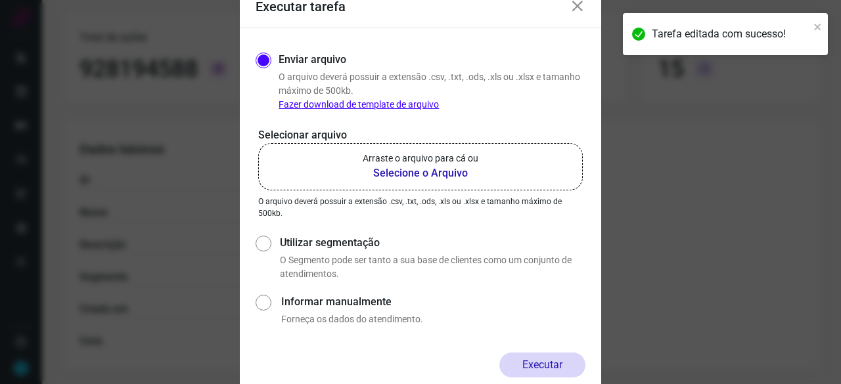
click at [412, 173] on b "Selecione o Arquivo" at bounding box center [421, 174] width 116 height 16
click at [0, 0] on input "Arraste o arquivo para cá ou Selecione o Arquivo" at bounding box center [0, 0] width 0 height 0
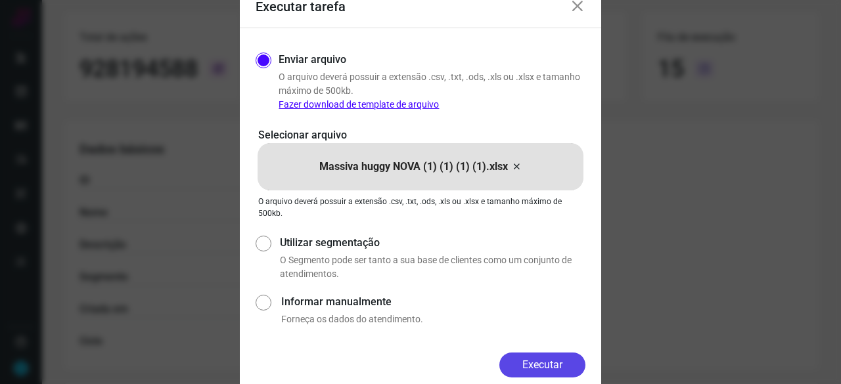
click at [569, 363] on button "Executar" at bounding box center [542, 365] width 86 height 25
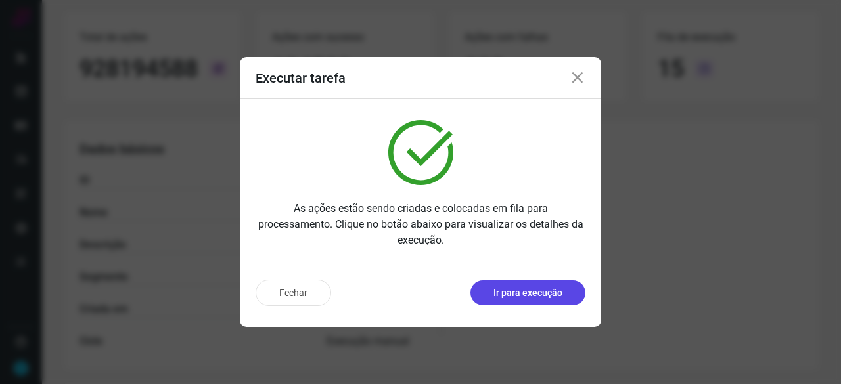
click at [541, 289] on p "Ir para execução" at bounding box center [527, 293] width 69 height 14
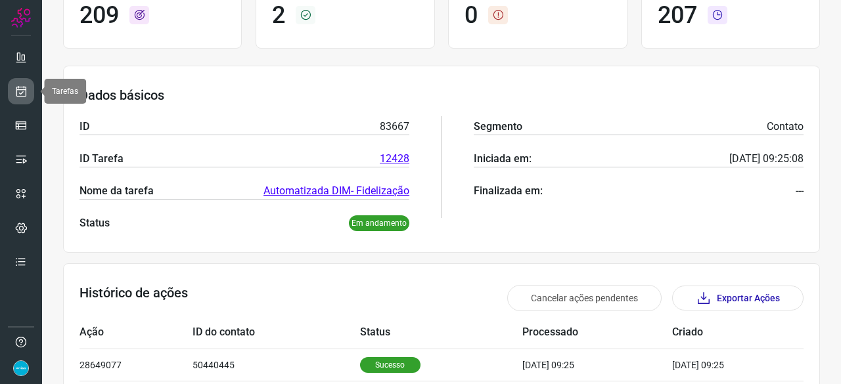
click at [22, 90] on icon at bounding box center [21, 91] width 14 height 13
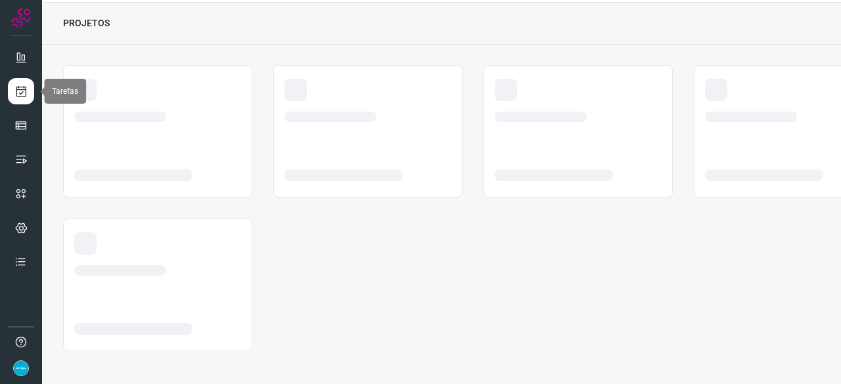
scroll to position [39, 0]
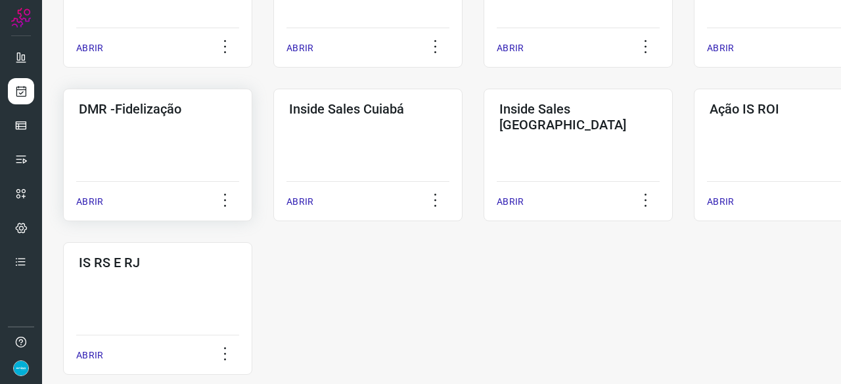
click at [89, 202] on p "ABRIR" at bounding box center [89, 202] width 27 height 14
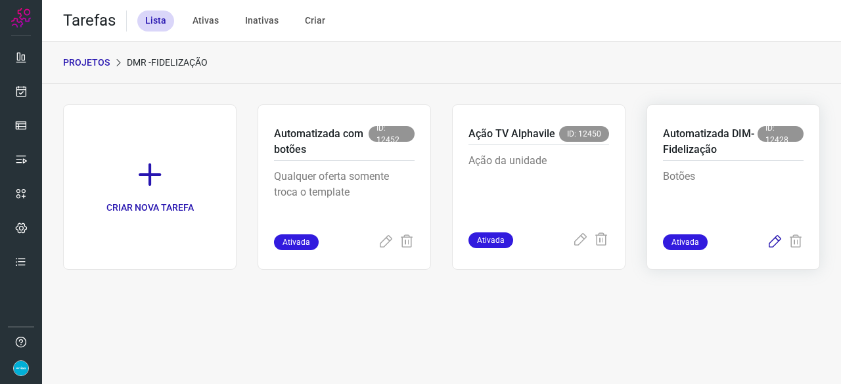
click at [775, 238] on icon at bounding box center [775, 242] width 16 height 16
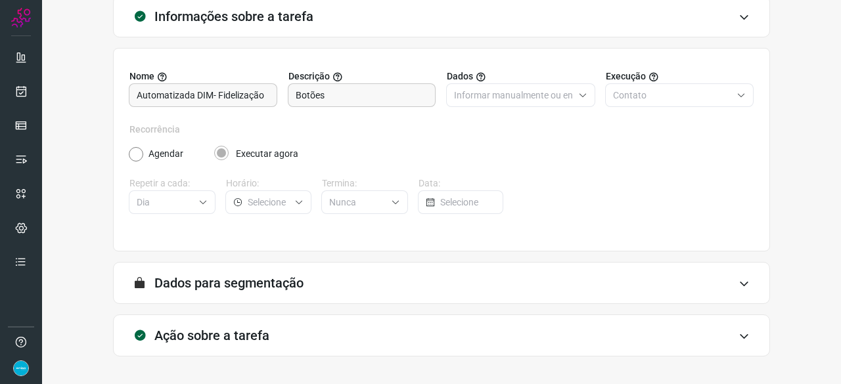
scroll to position [128, 0]
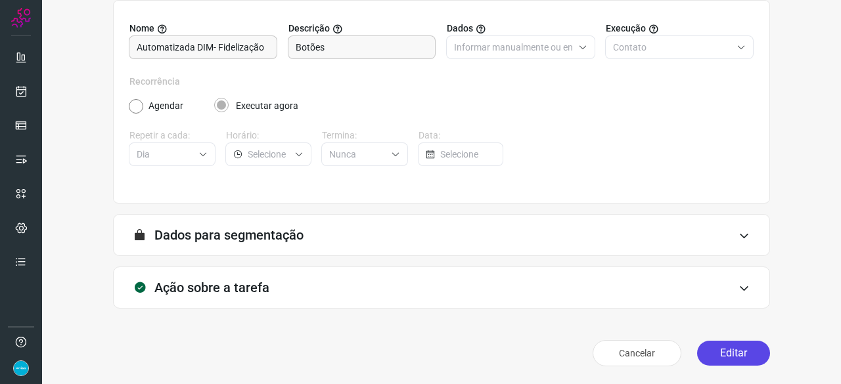
click at [713, 350] on button "Editar" at bounding box center [733, 353] width 73 height 25
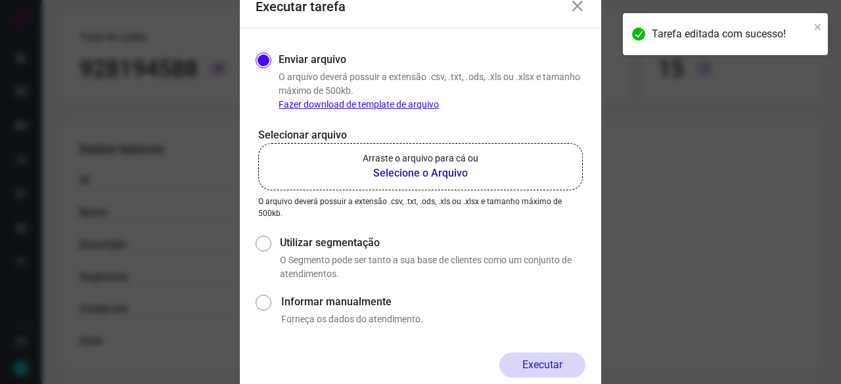
click at [388, 179] on b "Selecione o Arquivo" at bounding box center [421, 174] width 116 height 16
click at [0, 0] on input "Arraste o arquivo para cá ou Selecione o Arquivo" at bounding box center [0, 0] width 0 height 0
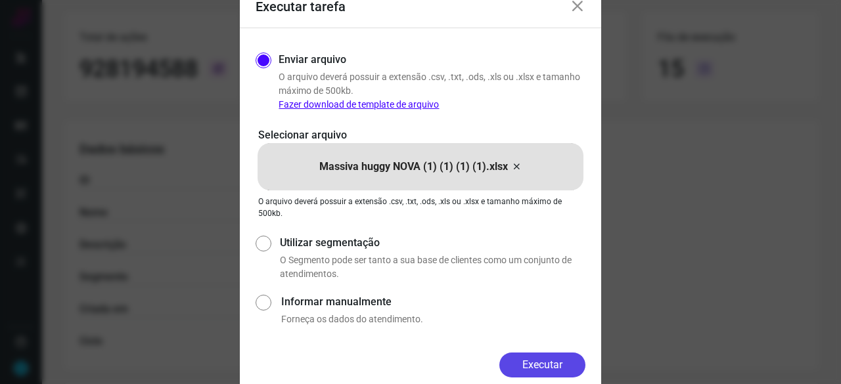
drag, startPoint x: 533, startPoint y: 359, endPoint x: 584, endPoint y: 372, distance: 53.1
click at [533, 359] on button "Executar" at bounding box center [542, 365] width 86 height 25
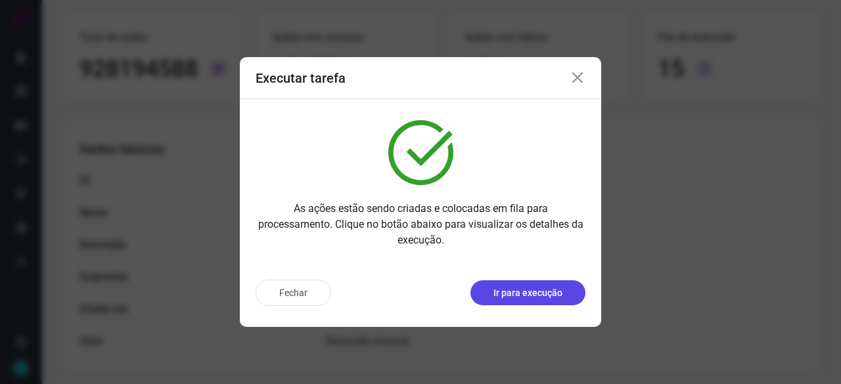
click at [546, 299] on p "Ir para execução" at bounding box center [527, 293] width 69 height 14
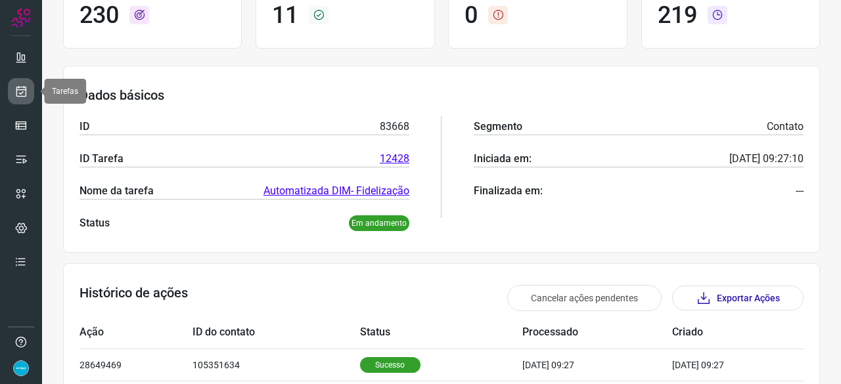
click at [25, 93] on icon at bounding box center [21, 91] width 14 height 13
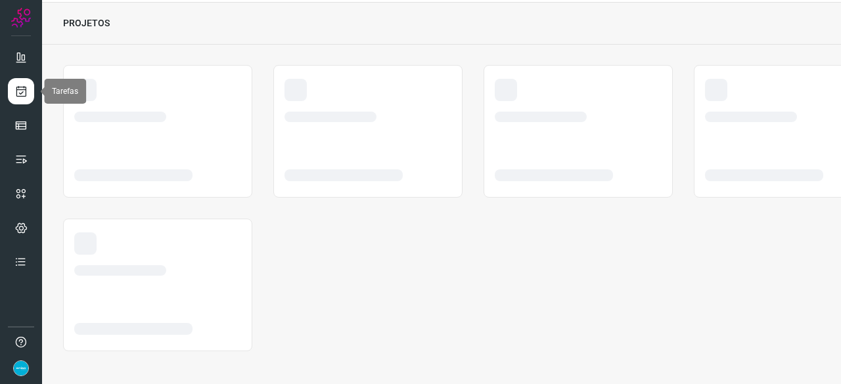
scroll to position [39, 0]
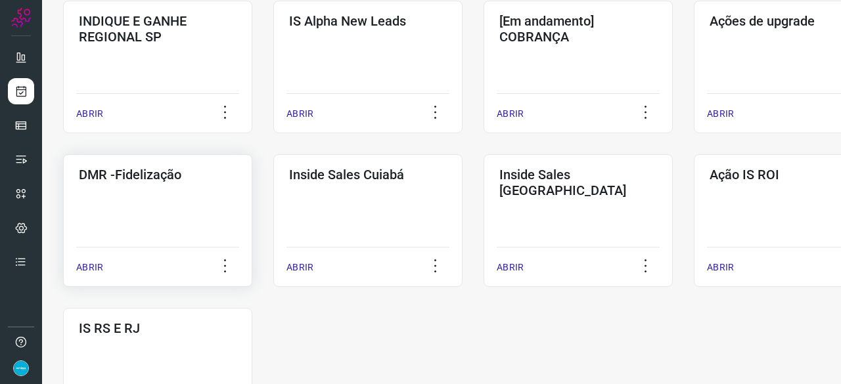
click at [95, 266] on p "ABRIR" at bounding box center [89, 268] width 27 height 14
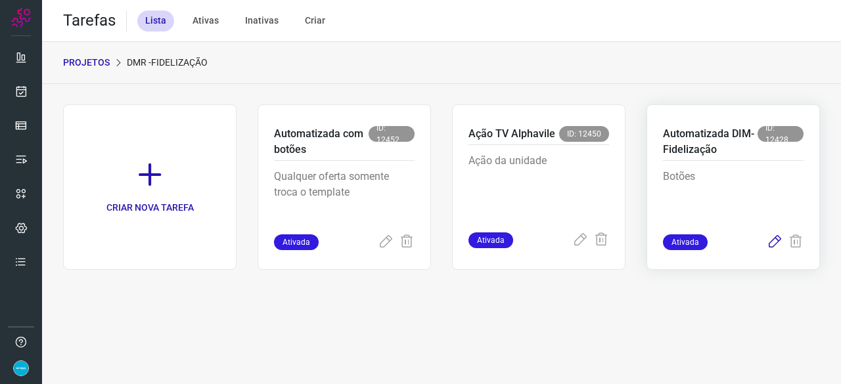
click at [777, 234] on icon at bounding box center [775, 242] width 16 height 16
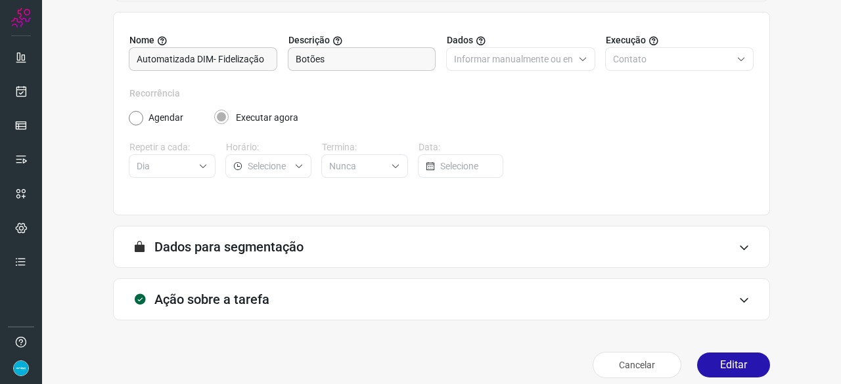
scroll to position [128, 0]
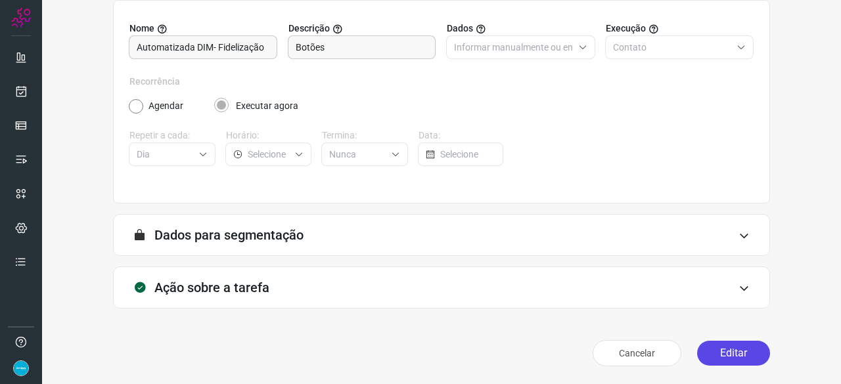
click at [736, 353] on button "Editar" at bounding box center [733, 353] width 73 height 25
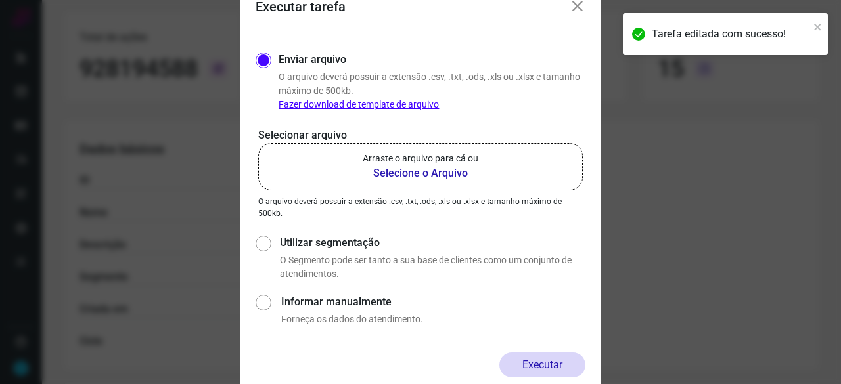
click at [412, 173] on b "Selecione o Arquivo" at bounding box center [421, 174] width 116 height 16
click at [0, 0] on input "Arraste o arquivo para cá ou Selecione o Arquivo" at bounding box center [0, 0] width 0 height 0
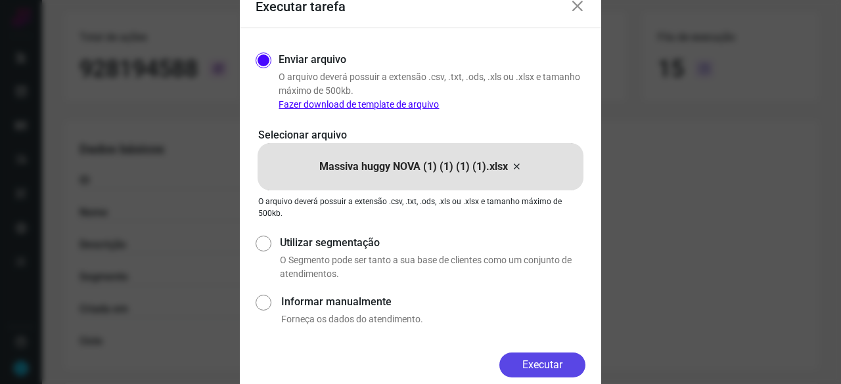
click at [548, 358] on button "Executar" at bounding box center [542, 365] width 86 height 25
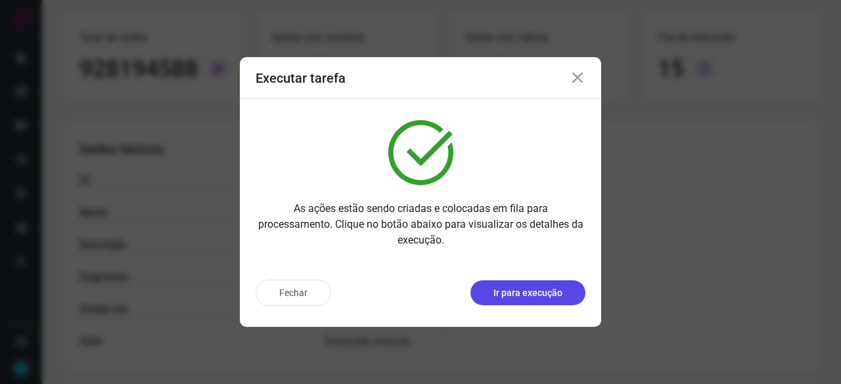
click at [533, 296] on p "Ir para execução" at bounding box center [527, 293] width 69 height 14
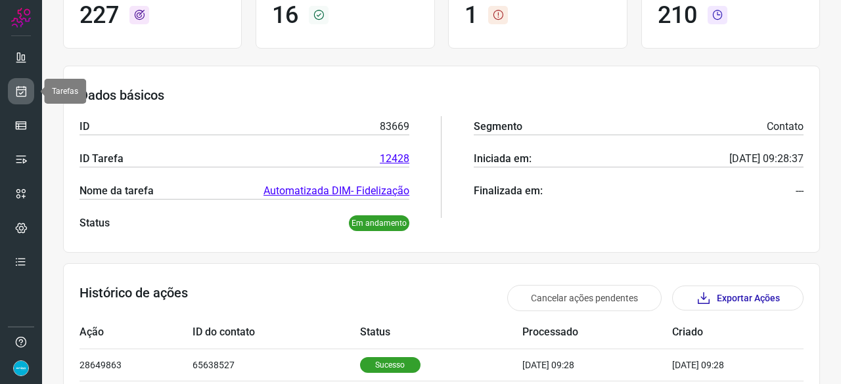
click at [21, 86] on icon at bounding box center [21, 91] width 14 height 13
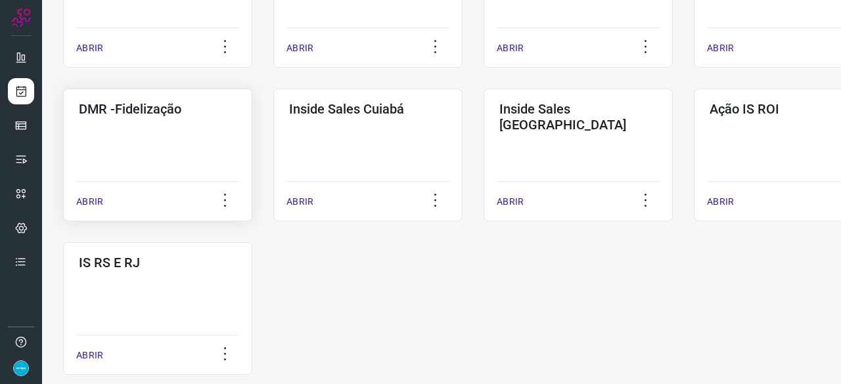
click at [83, 202] on p "ABRIR" at bounding box center [89, 202] width 27 height 14
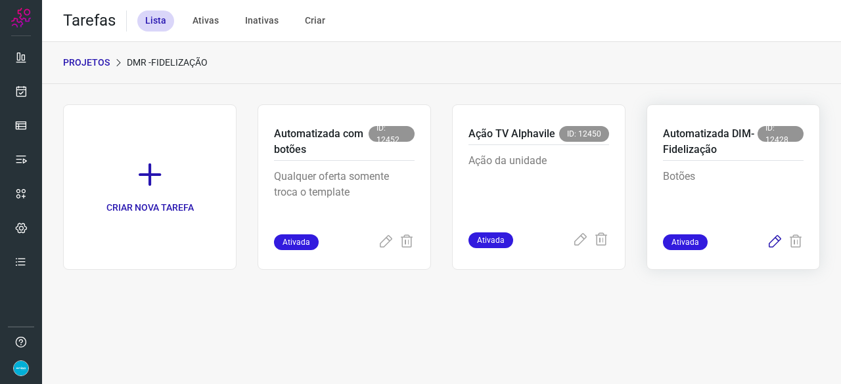
click at [775, 241] on icon at bounding box center [775, 242] width 16 height 16
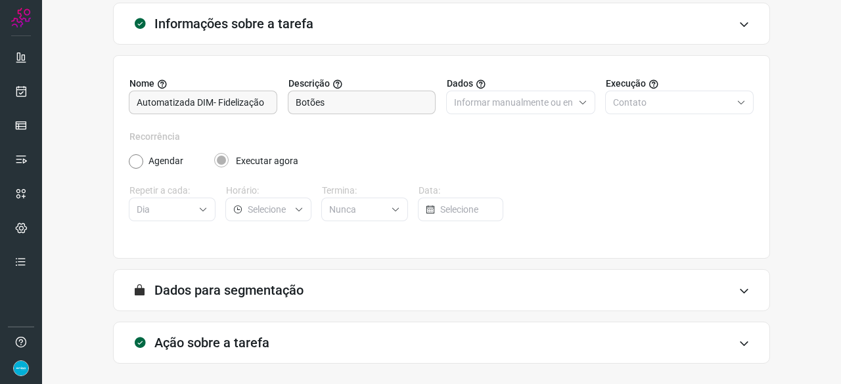
scroll to position [128, 0]
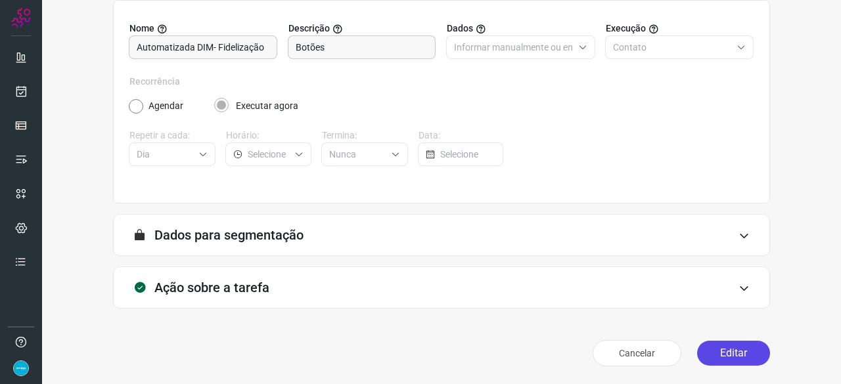
click at [724, 347] on button "Editar" at bounding box center [733, 353] width 73 height 25
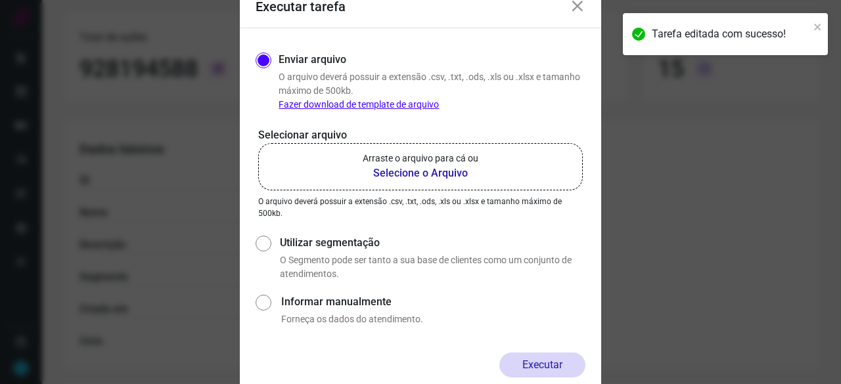
click at [420, 174] on b "Selecione o Arquivo" at bounding box center [421, 174] width 116 height 16
click at [0, 0] on input "Arraste o arquivo para cá ou Selecione o Arquivo" at bounding box center [0, 0] width 0 height 0
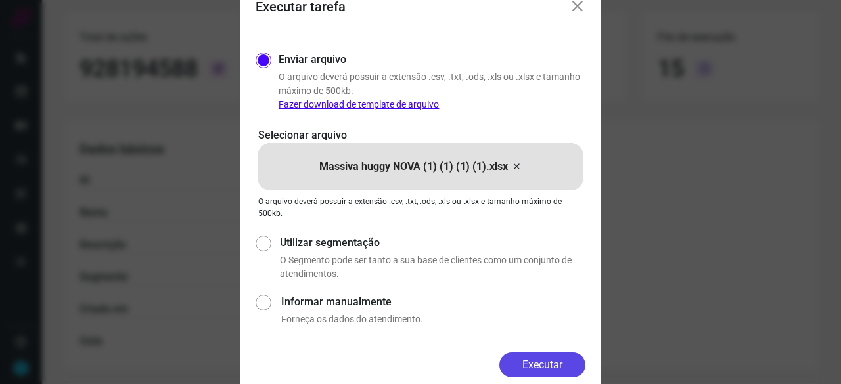
click at [556, 367] on button "Executar" at bounding box center [542, 365] width 86 height 25
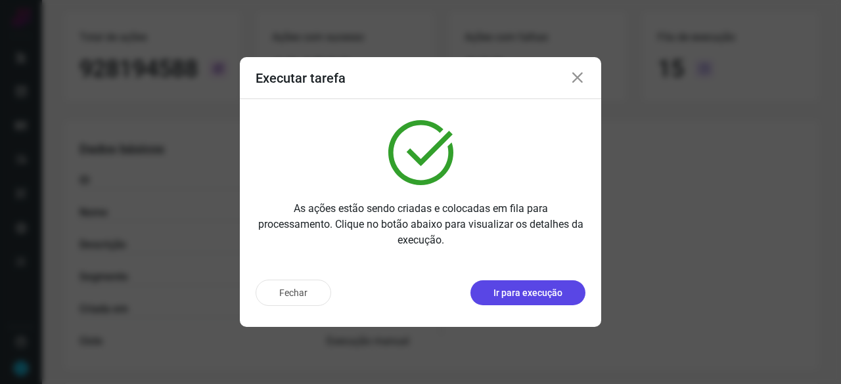
click at [546, 291] on p "Ir para execução" at bounding box center [527, 293] width 69 height 14
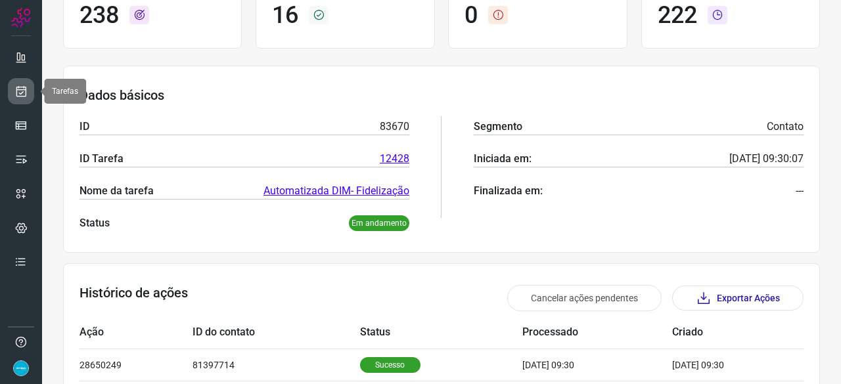
click at [24, 85] on icon at bounding box center [21, 91] width 14 height 13
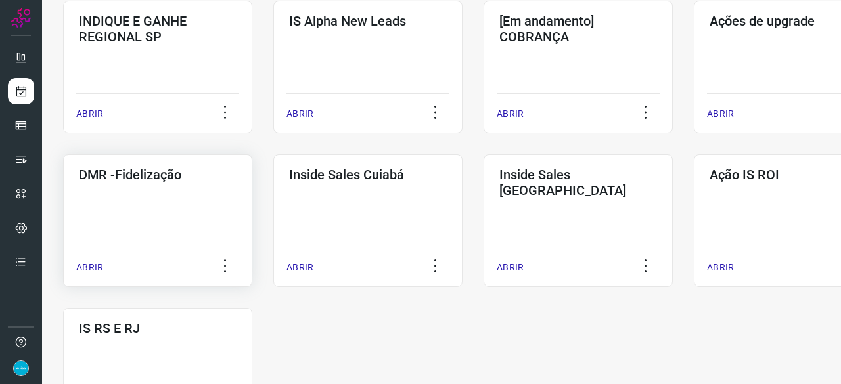
click at [97, 269] on p "ABRIR" at bounding box center [89, 268] width 27 height 14
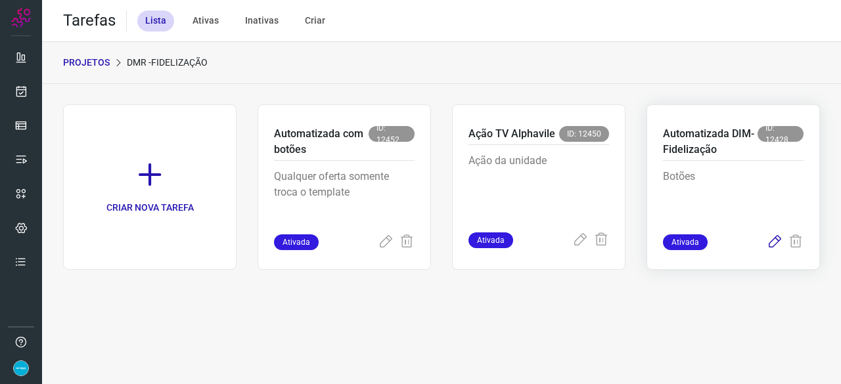
click at [778, 241] on icon at bounding box center [775, 242] width 16 height 16
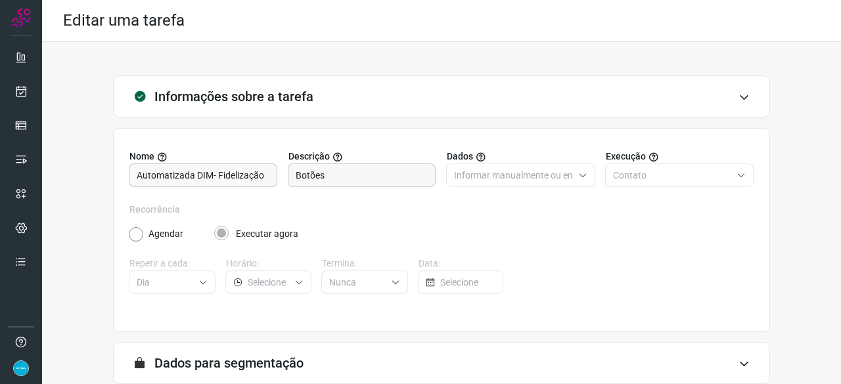
scroll to position [128, 0]
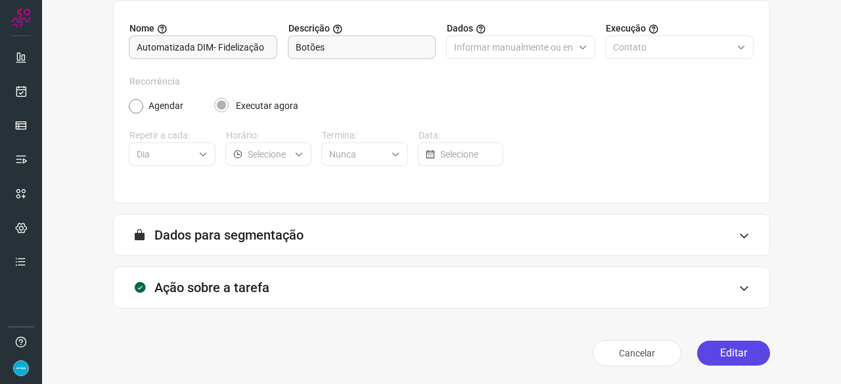
click at [722, 348] on button "Editar" at bounding box center [733, 353] width 73 height 25
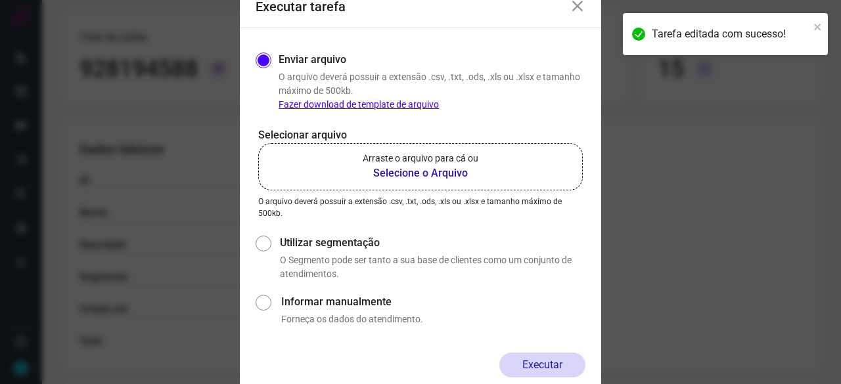
click at [397, 173] on b "Selecione o Arquivo" at bounding box center [421, 174] width 116 height 16
click at [0, 0] on input "Arraste o arquivo para cá ou Selecione o Arquivo" at bounding box center [0, 0] width 0 height 0
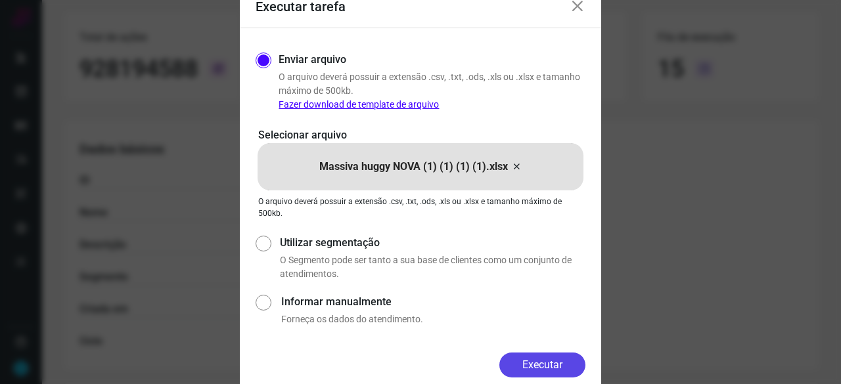
click at [554, 359] on button "Executar" at bounding box center [542, 365] width 86 height 25
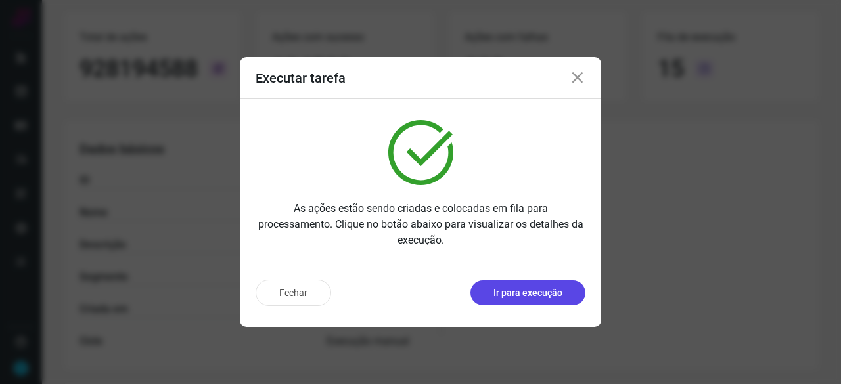
click at [520, 288] on p "Ir para execução" at bounding box center [527, 293] width 69 height 14
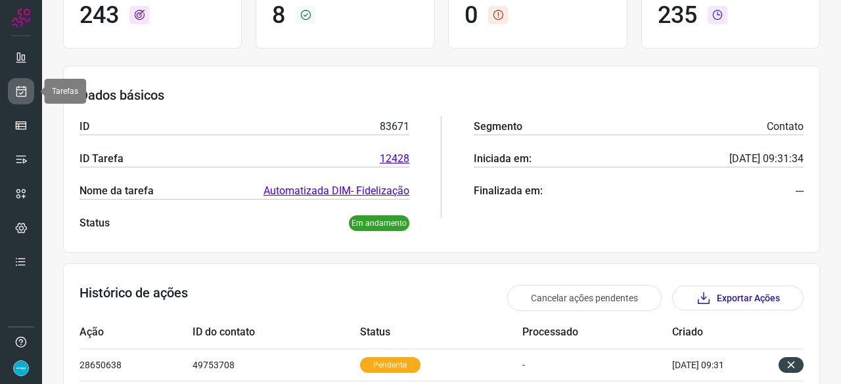
click at [21, 91] on icon at bounding box center [21, 91] width 14 height 13
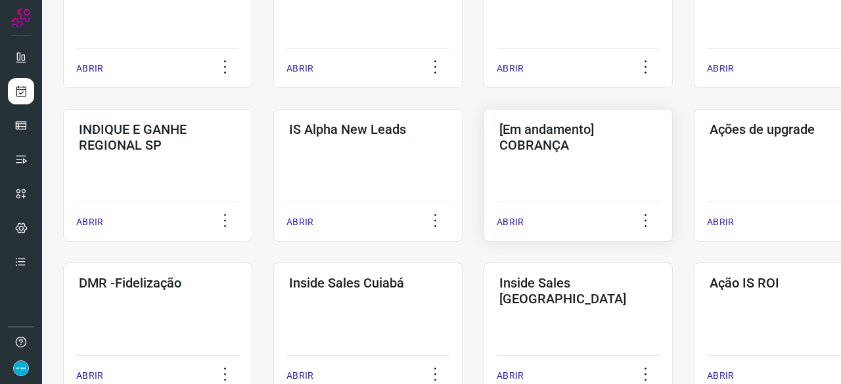
scroll to position [499, 0]
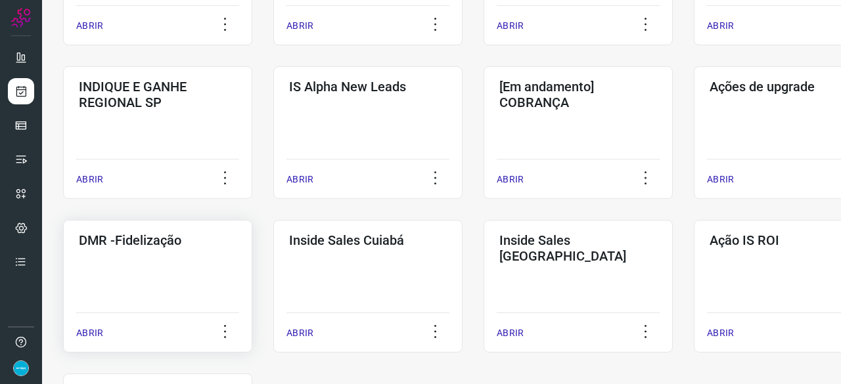
click at [85, 328] on p "ABRIR" at bounding box center [89, 333] width 27 height 14
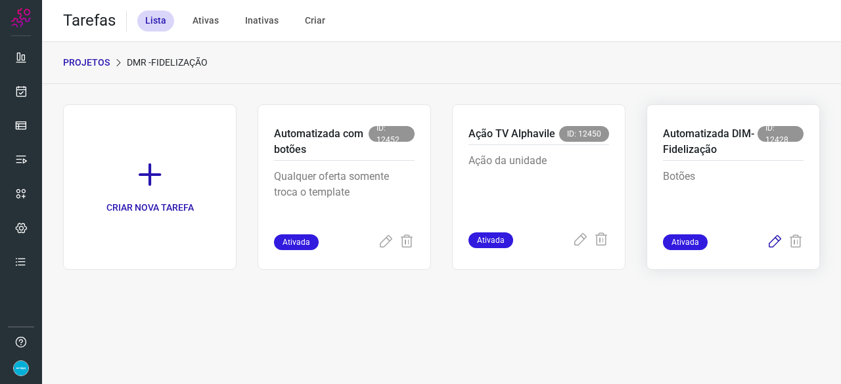
click at [770, 241] on icon at bounding box center [775, 242] width 16 height 16
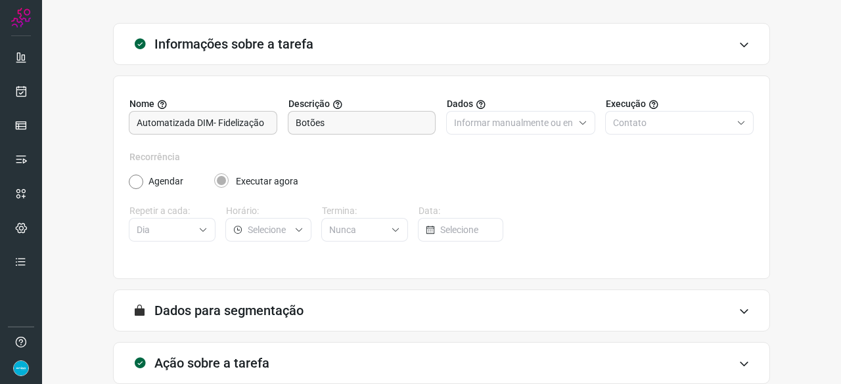
scroll to position [128, 0]
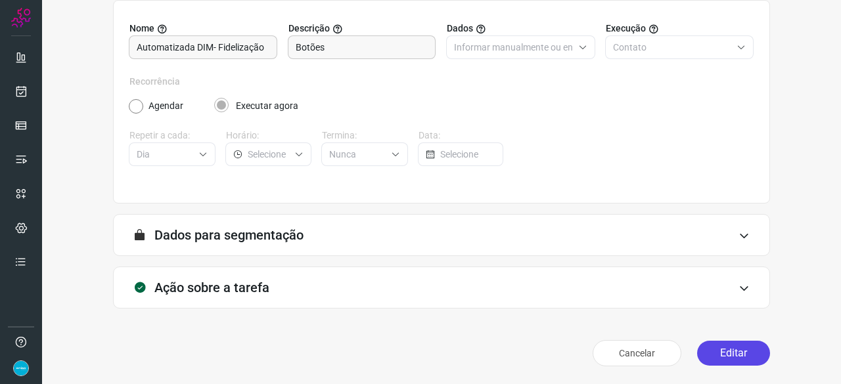
click at [730, 353] on button "Editar" at bounding box center [733, 353] width 73 height 25
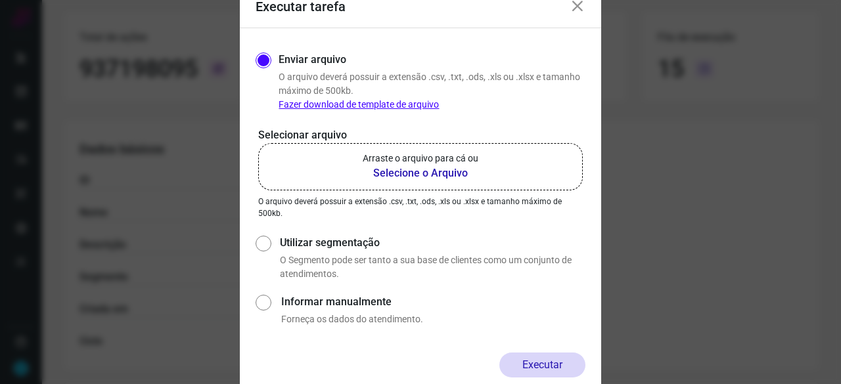
click at [424, 170] on b "Selecione o Arquivo" at bounding box center [421, 174] width 116 height 16
click at [0, 0] on input "Arraste o arquivo para cá ou Selecione o Arquivo" at bounding box center [0, 0] width 0 height 0
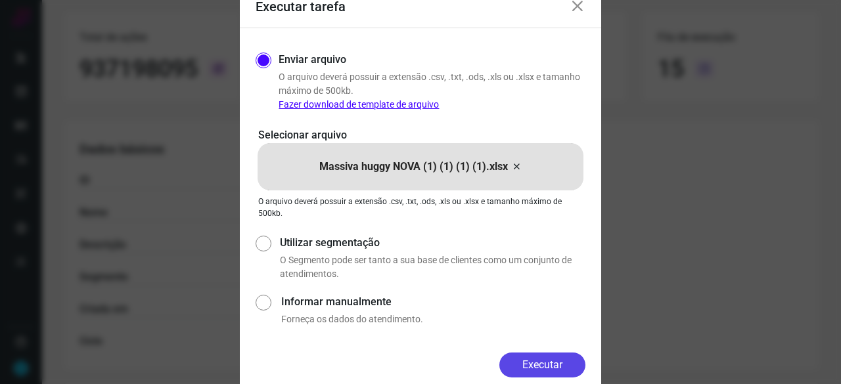
click at [545, 366] on button "Executar" at bounding box center [542, 365] width 86 height 25
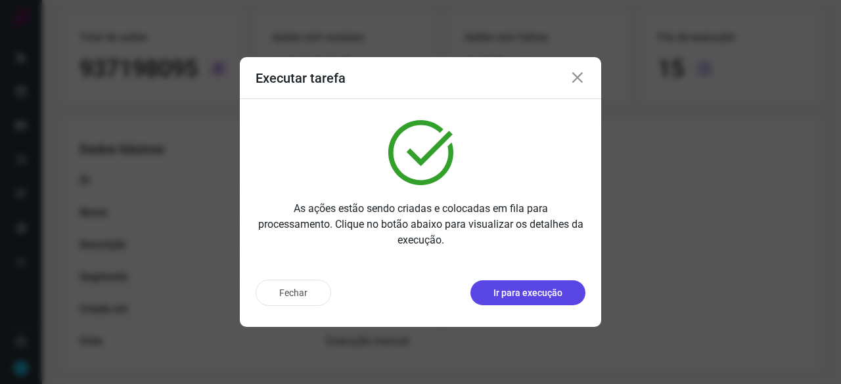
click at [533, 299] on p "Ir para execução" at bounding box center [527, 293] width 69 height 14
